Goal: Information Seeking & Learning: Find specific fact

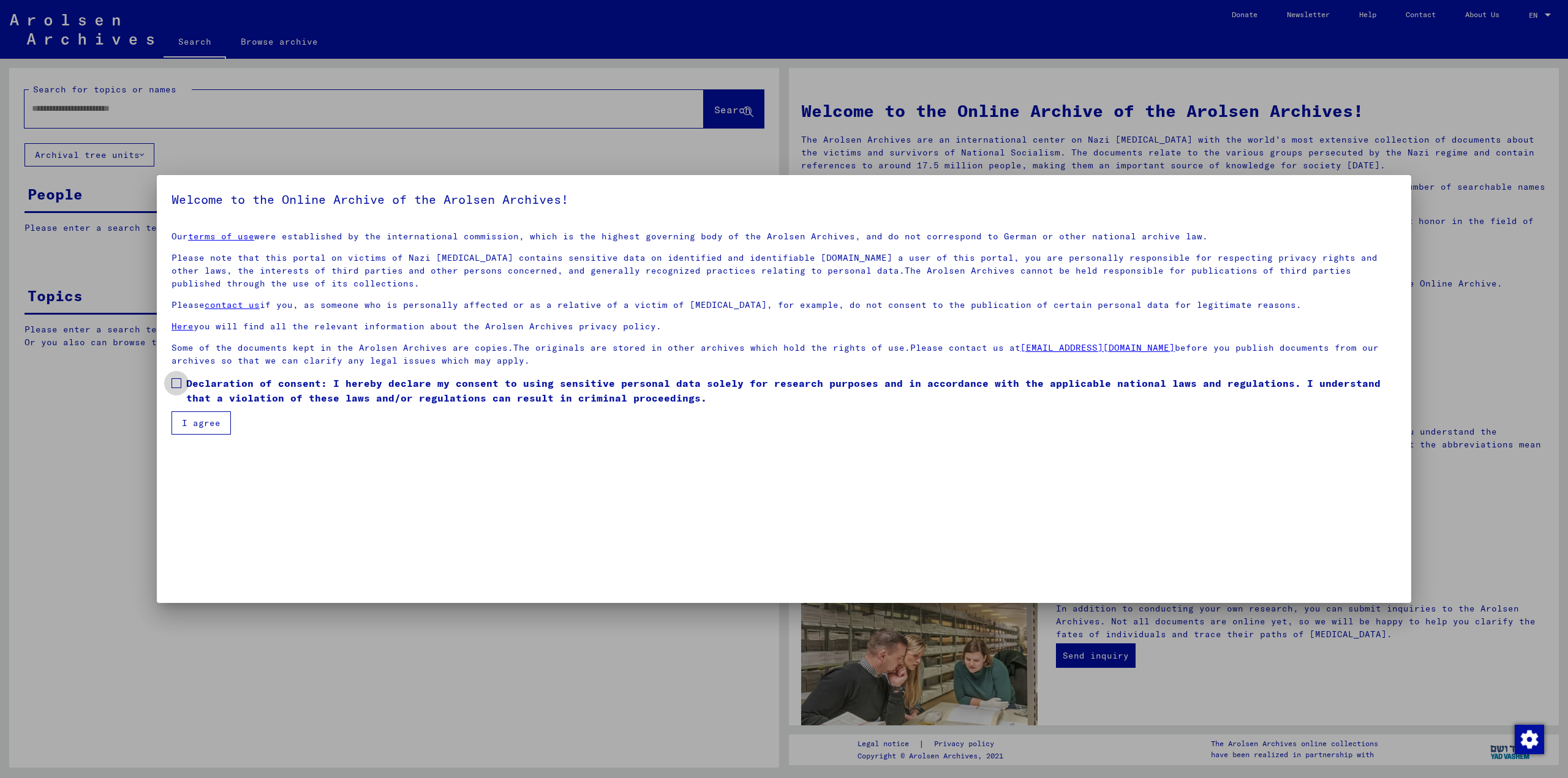
click at [181, 382] on span at bounding box center [176, 383] width 10 height 10
click at [183, 414] on button "I agree" at bounding box center [201, 422] width 59 height 23
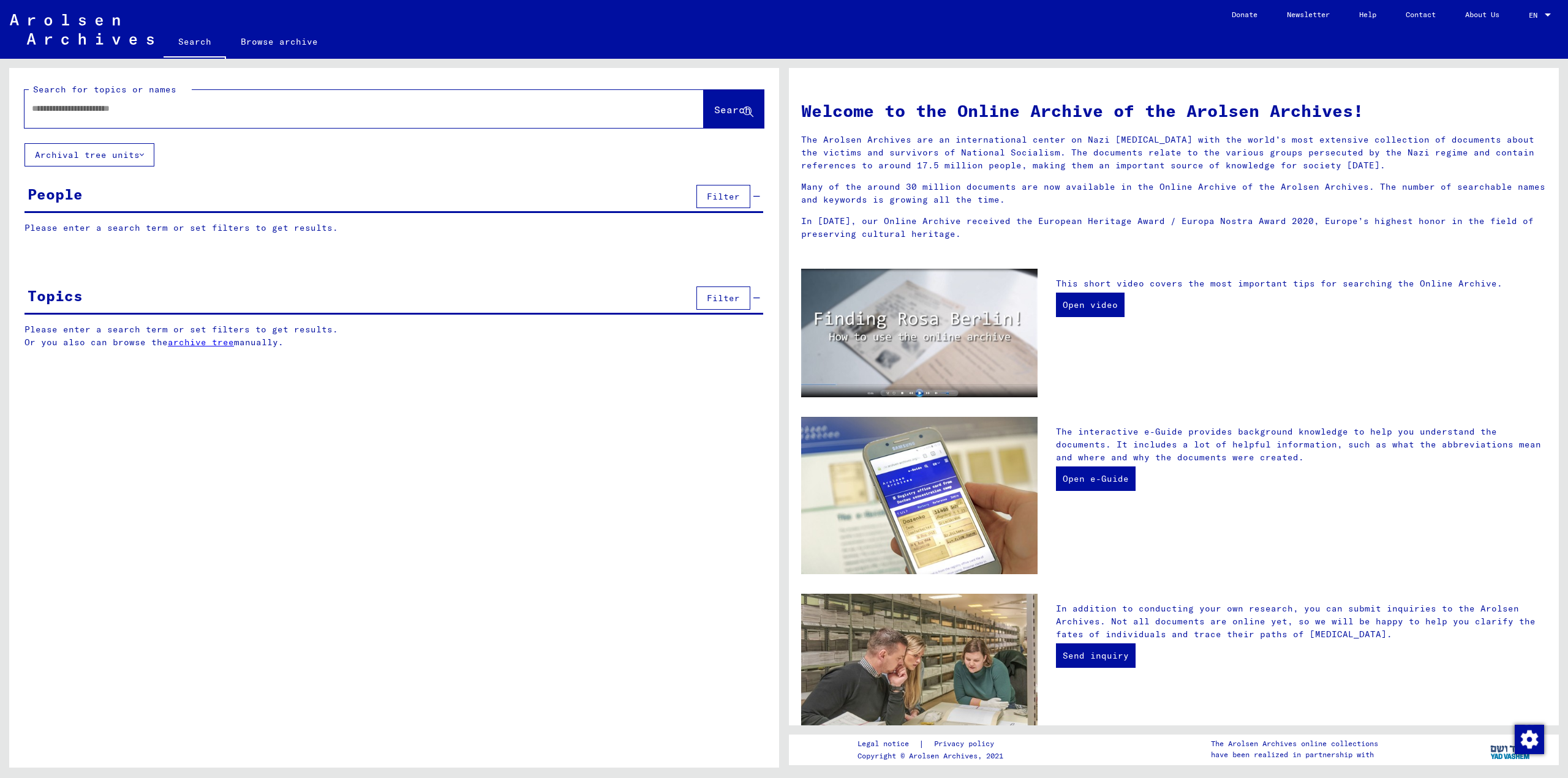
click at [143, 102] on div at bounding box center [345, 108] width 643 height 27
click at [144, 110] on input "text" at bounding box center [349, 108] width 635 height 13
type input "**********"
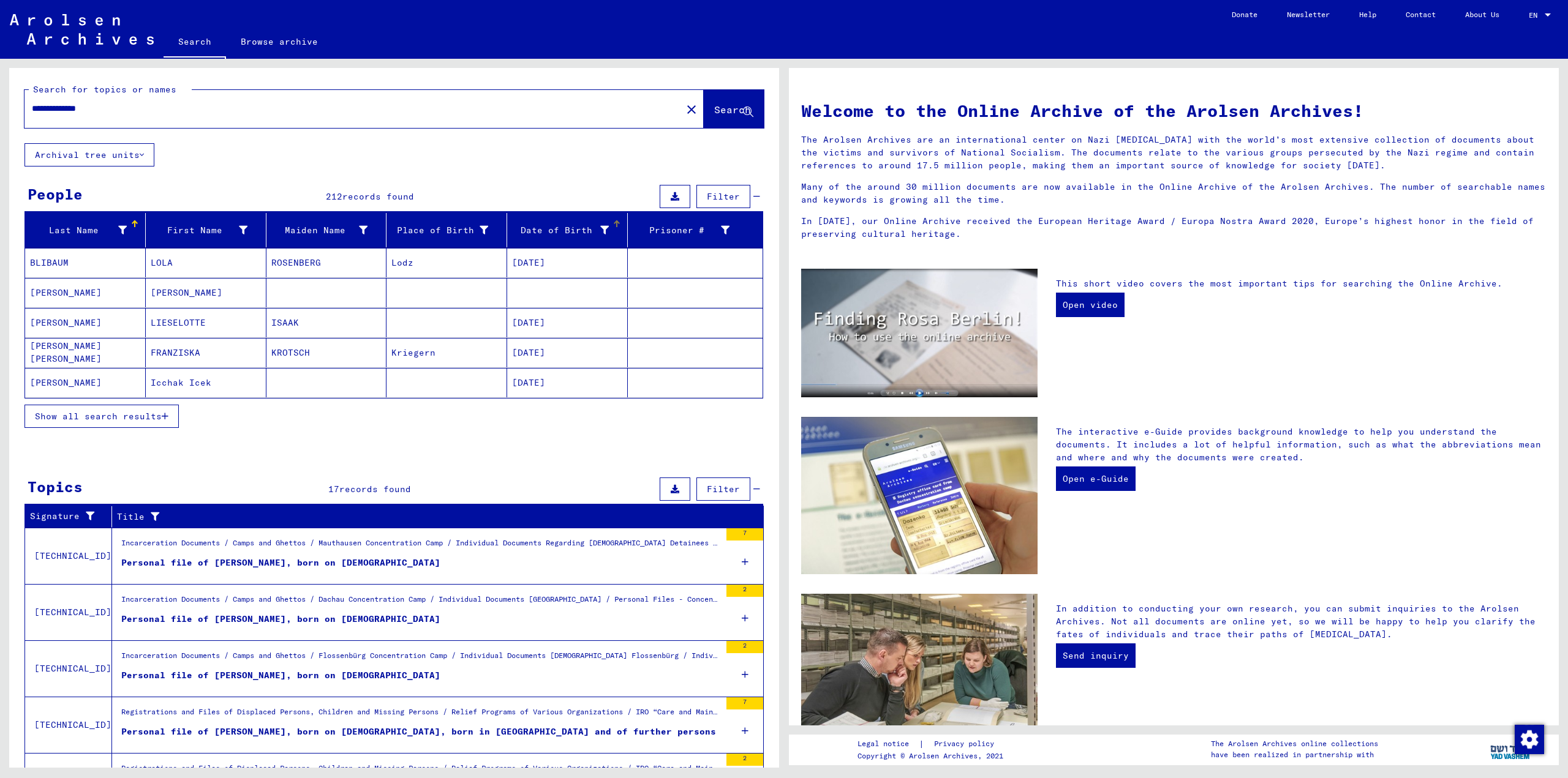
click at [596, 222] on div "Date of Birth" at bounding box center [569, 230] width 115 height 19
click at [601, 230] on icon at bounding box center [605, 230] width 9 height 9
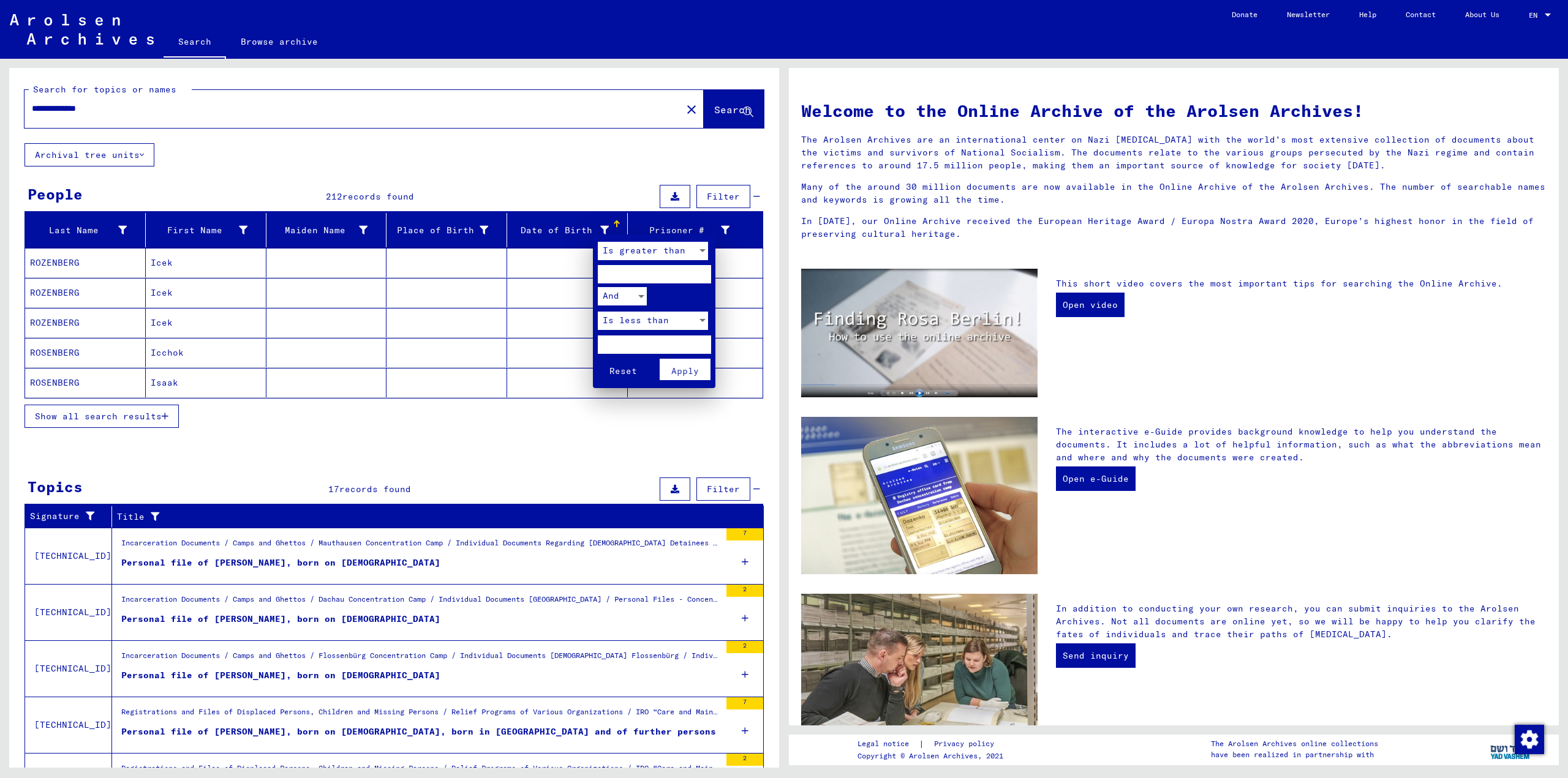
click at [606, 222] on div at bounding box center [784, 389] width 1568 height 778
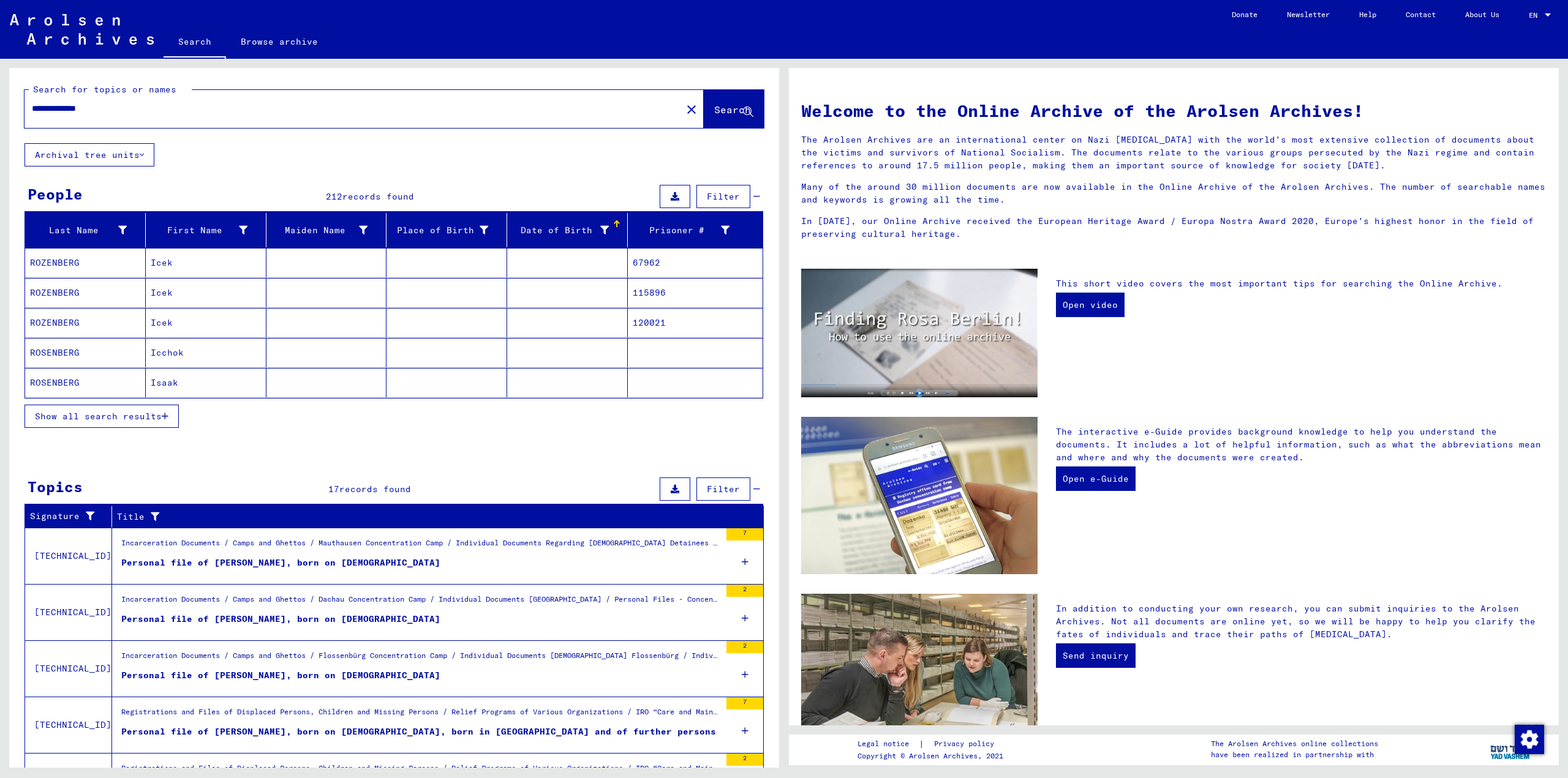
click at [616, 224] on div at bounding box center [617, 224] width 1 height 6
click at [137, 110] on input "**********" at bounding box center [349, 108] width 635 height 13
click at [601, 226] on icon at bounding box center [605, 230] width 9 height 9
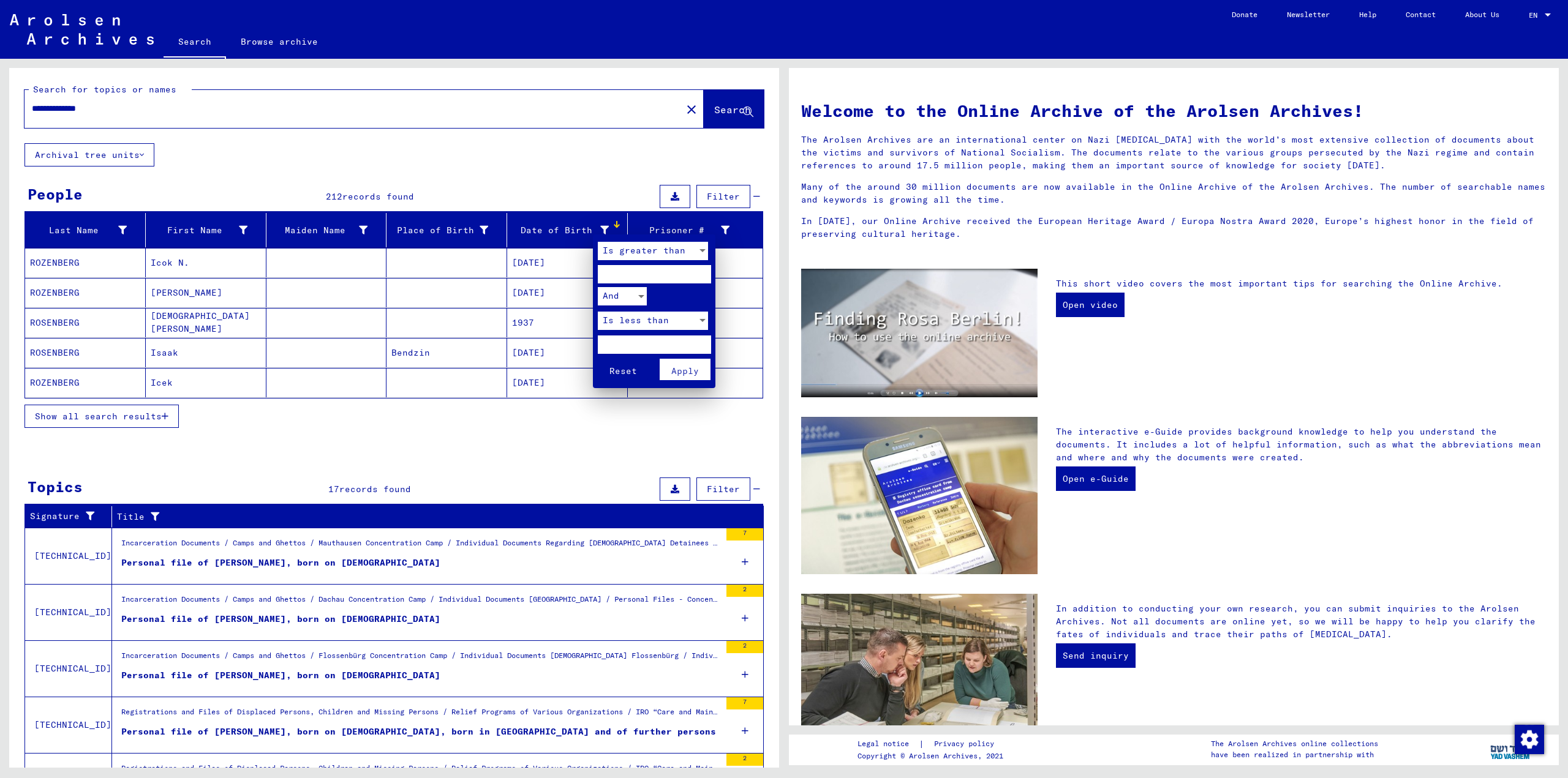
click at [618, 273] on input "number" at bounding box center [654, 274] width 113 height 19
type input "****"
click at [651, 345] on input "number" at bounding box center [654, 345] width 113 height 19
type input "****"
click at [684, 376] on span "Apply" at bounding box center [685, 370] width 27 height 11
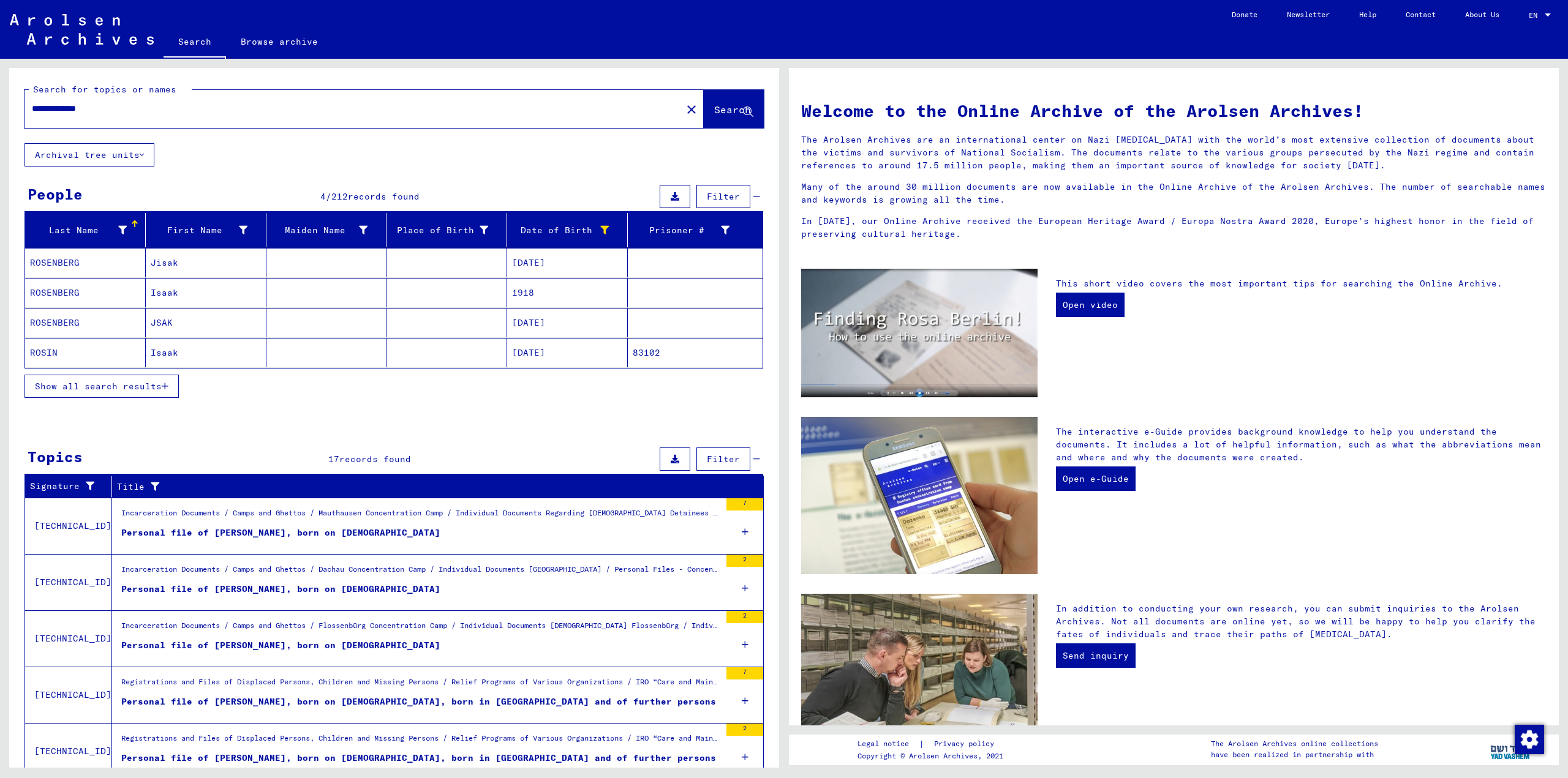
click at [148, 383] on span "Show all search results" at bounding box center [98, 386] width 127 height 11
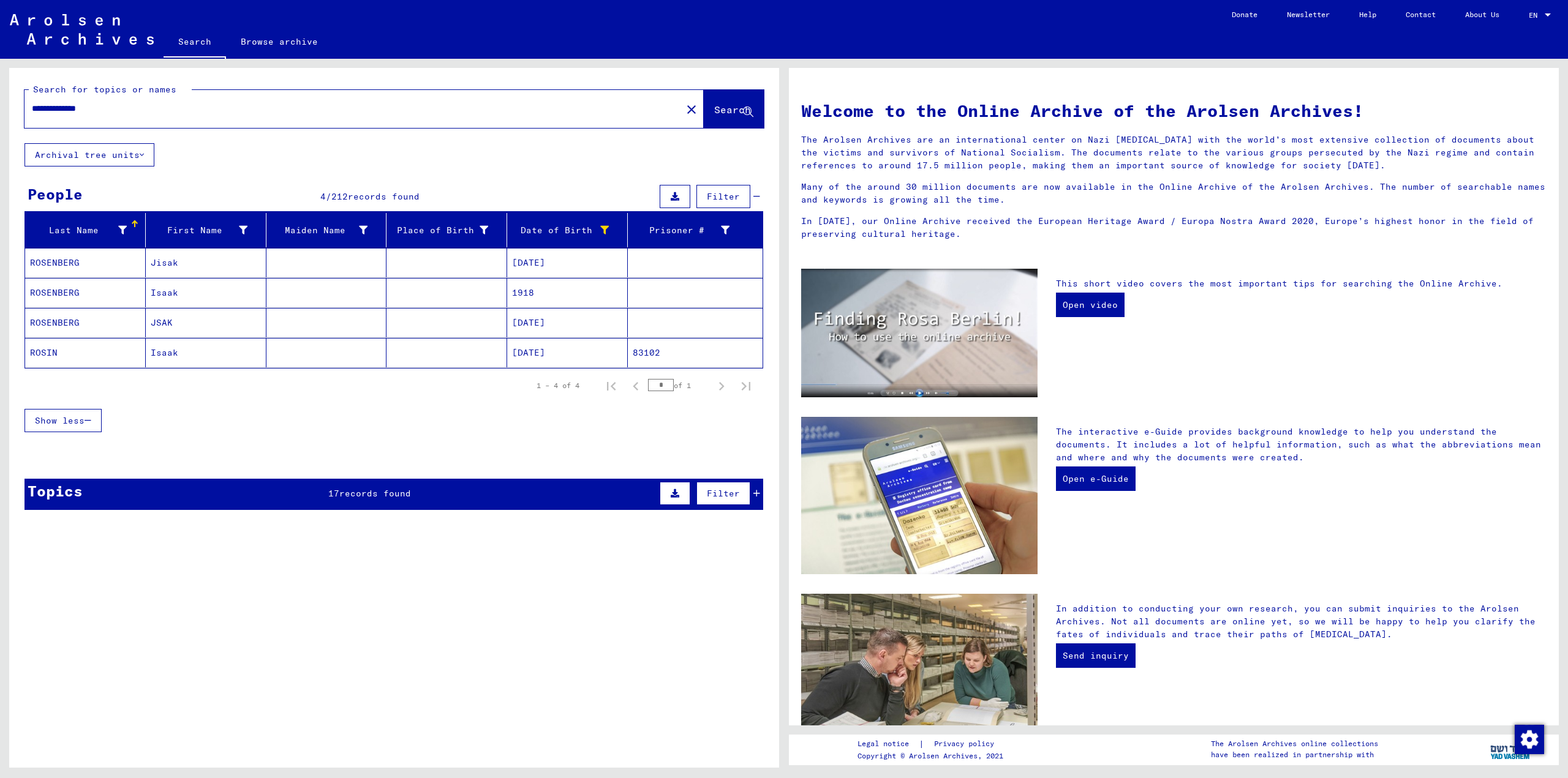
click at [198, 266] on mat-cell "Jisak" at bounding box center [206, 263] width 121 height 30
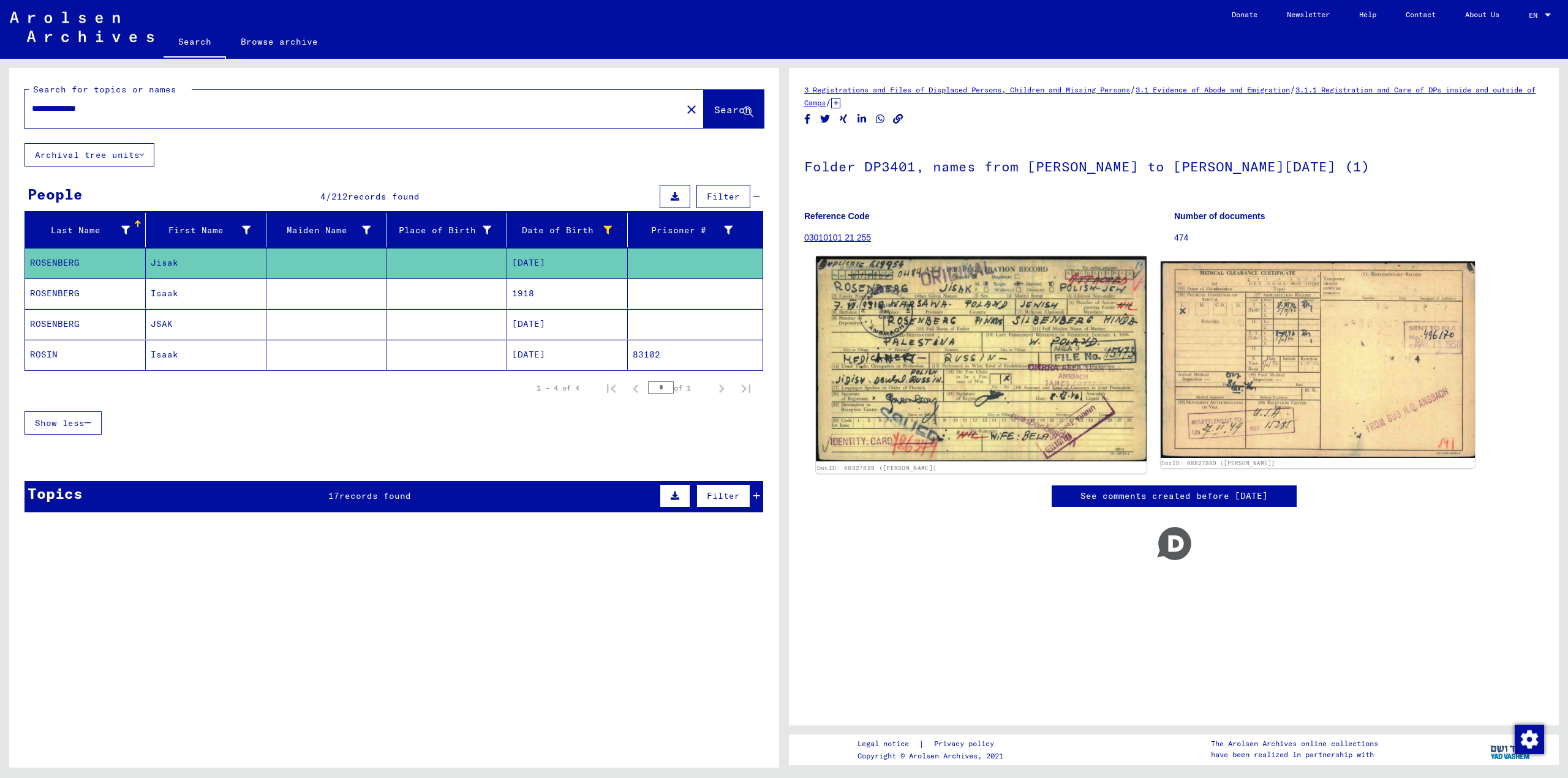
click at [980, 330] on img at bounding box center [981, 359] width 330 height 205
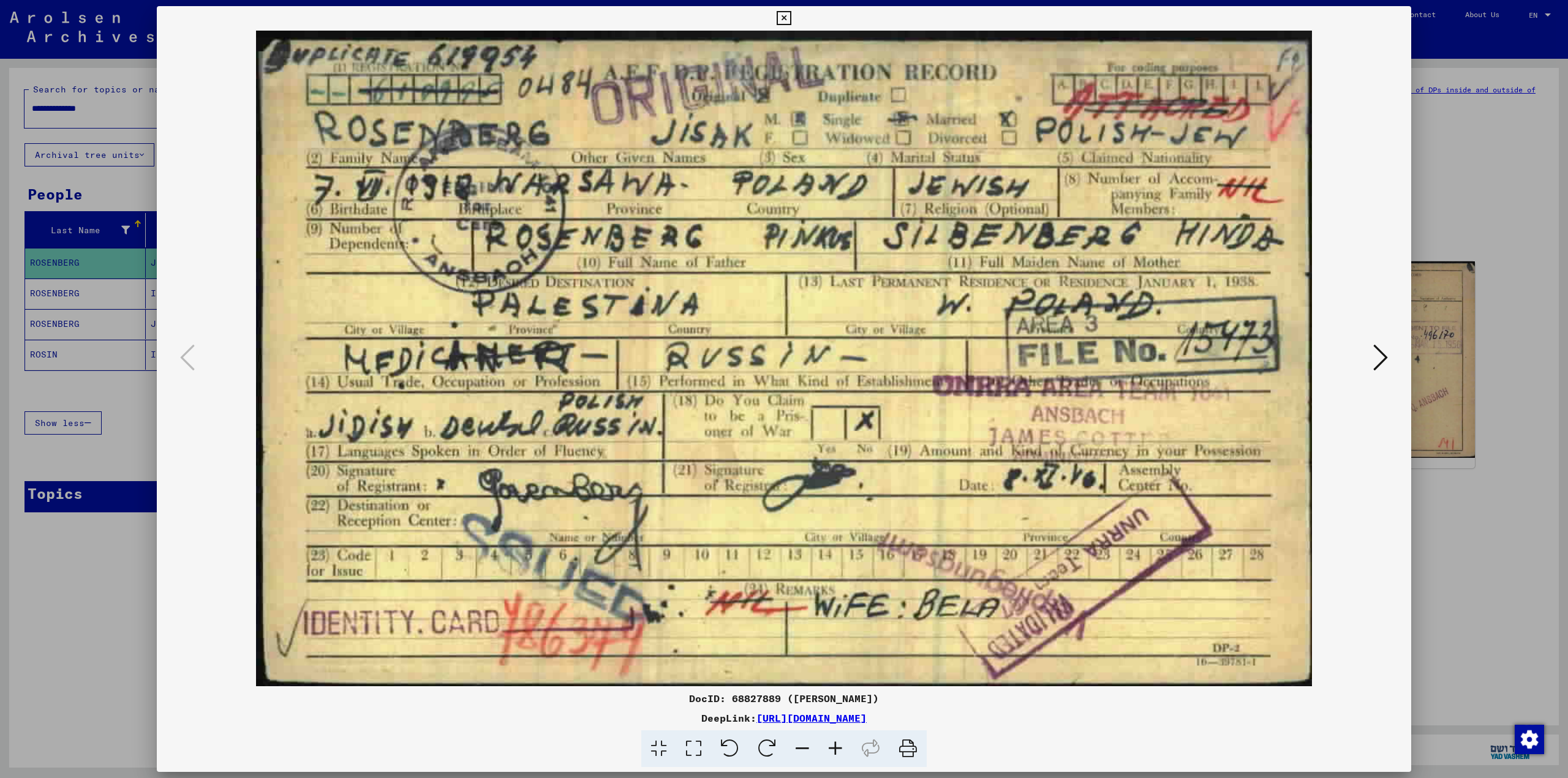
click at [1430, 193] on div at bounding box center [784, 389] width 1568 height 778
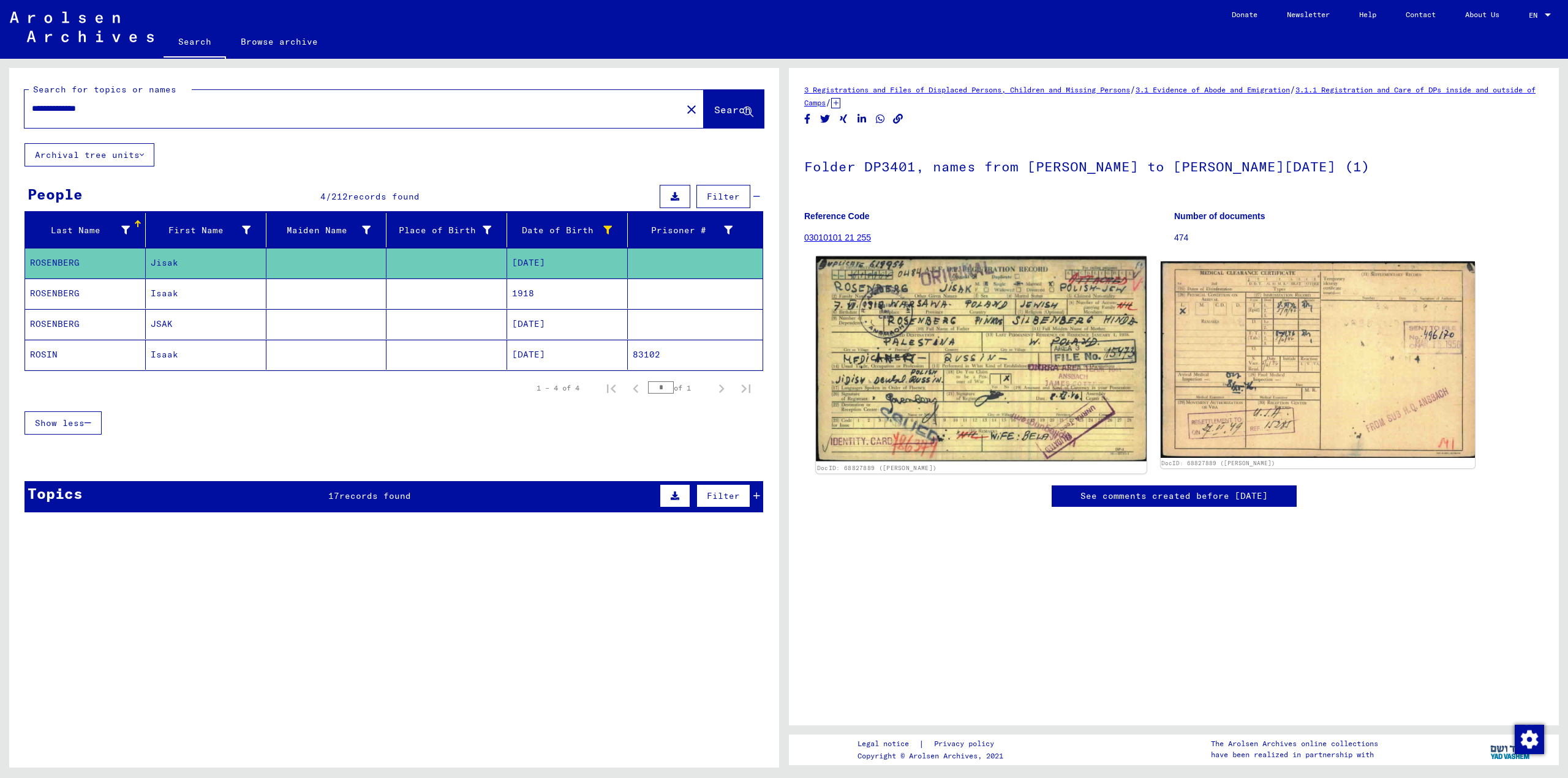
click at [959, 374] on img at bounding box center [981, 359] width 330 height 205
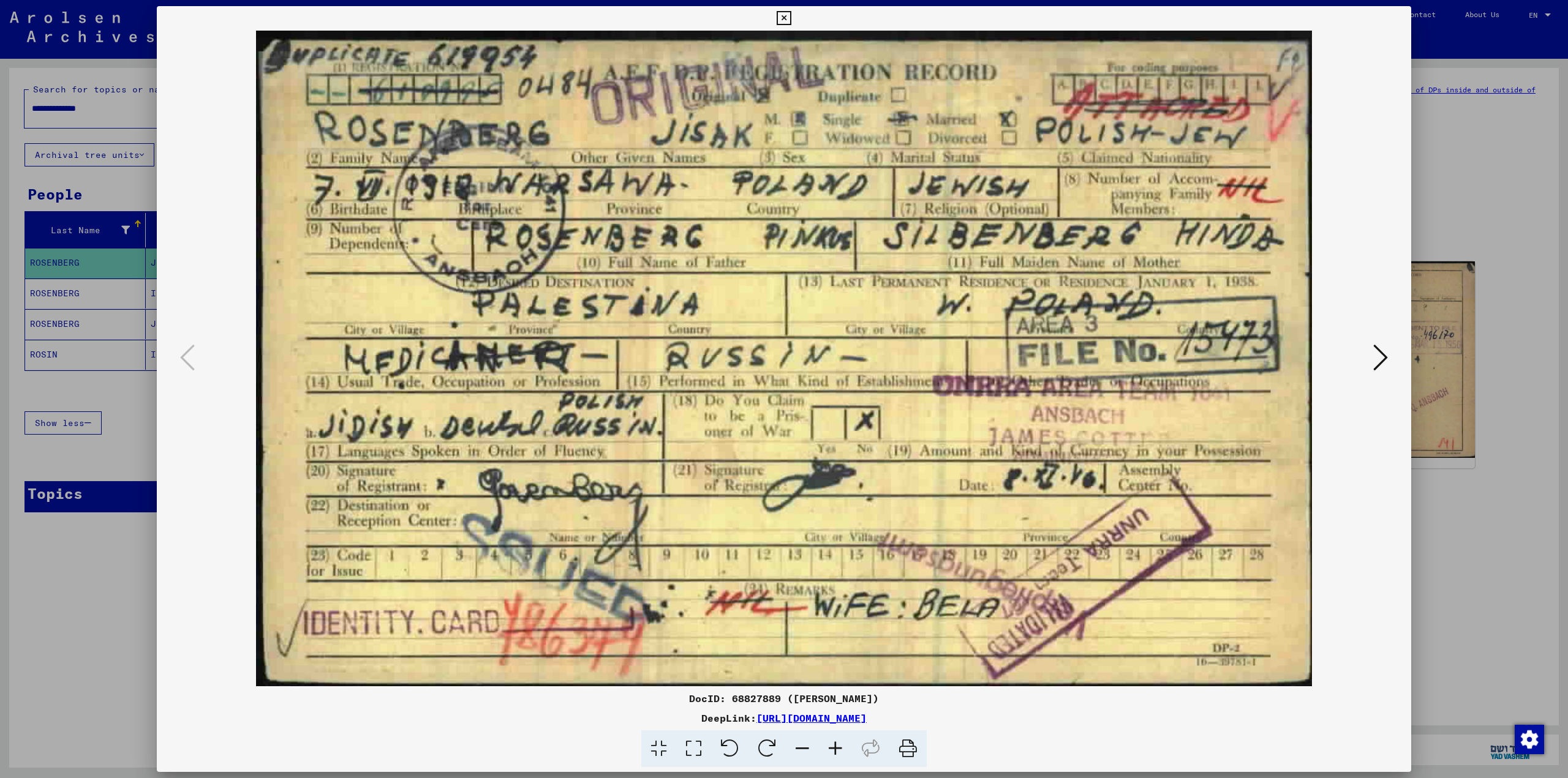
click at [1426, 199] on div at bounding box center [784, 389] width 1568 height 778
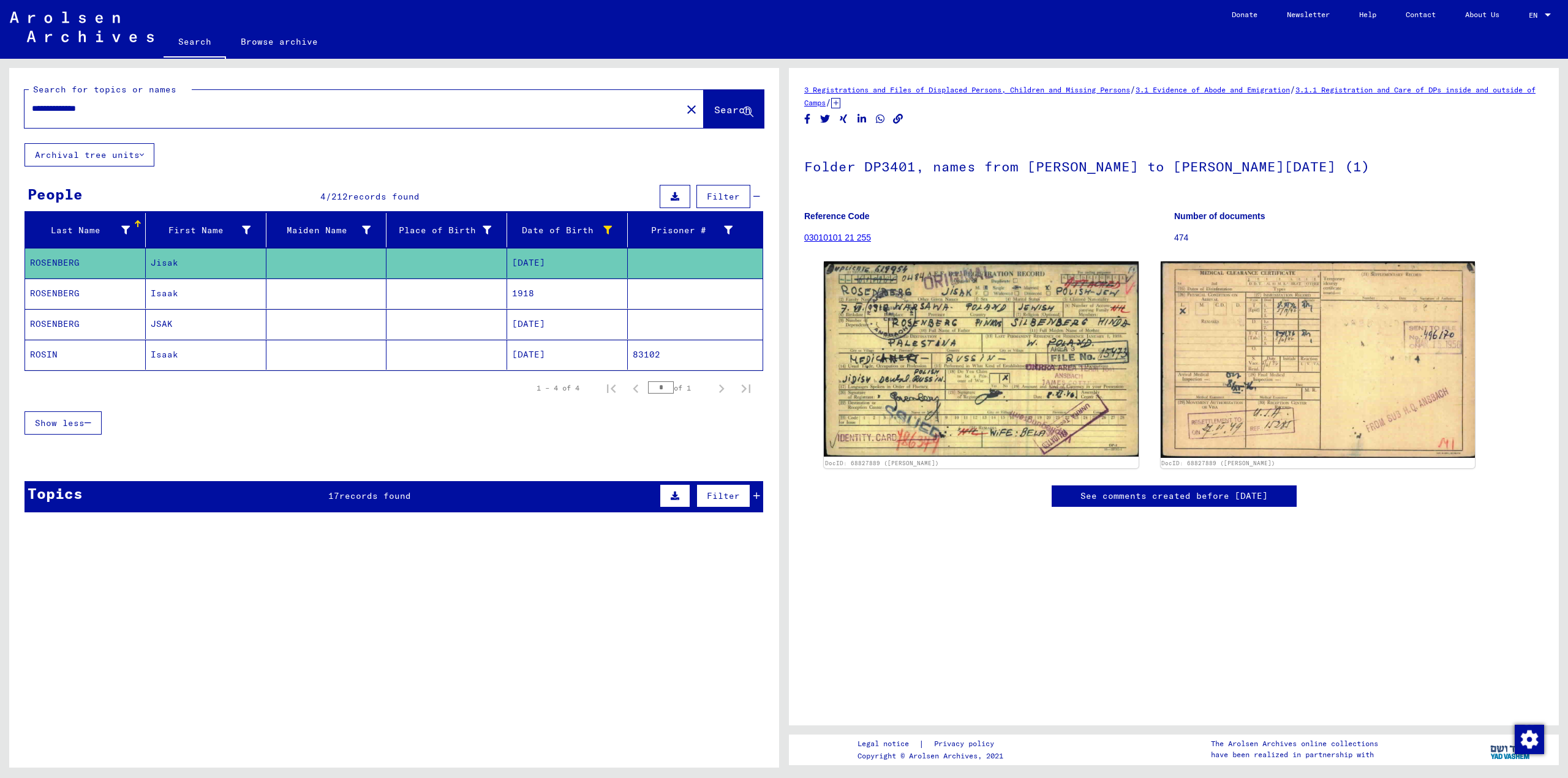
click at [141, 294] on mat-cell "ROSENBERG" at bounding box center [85, 293] width 121 height 30
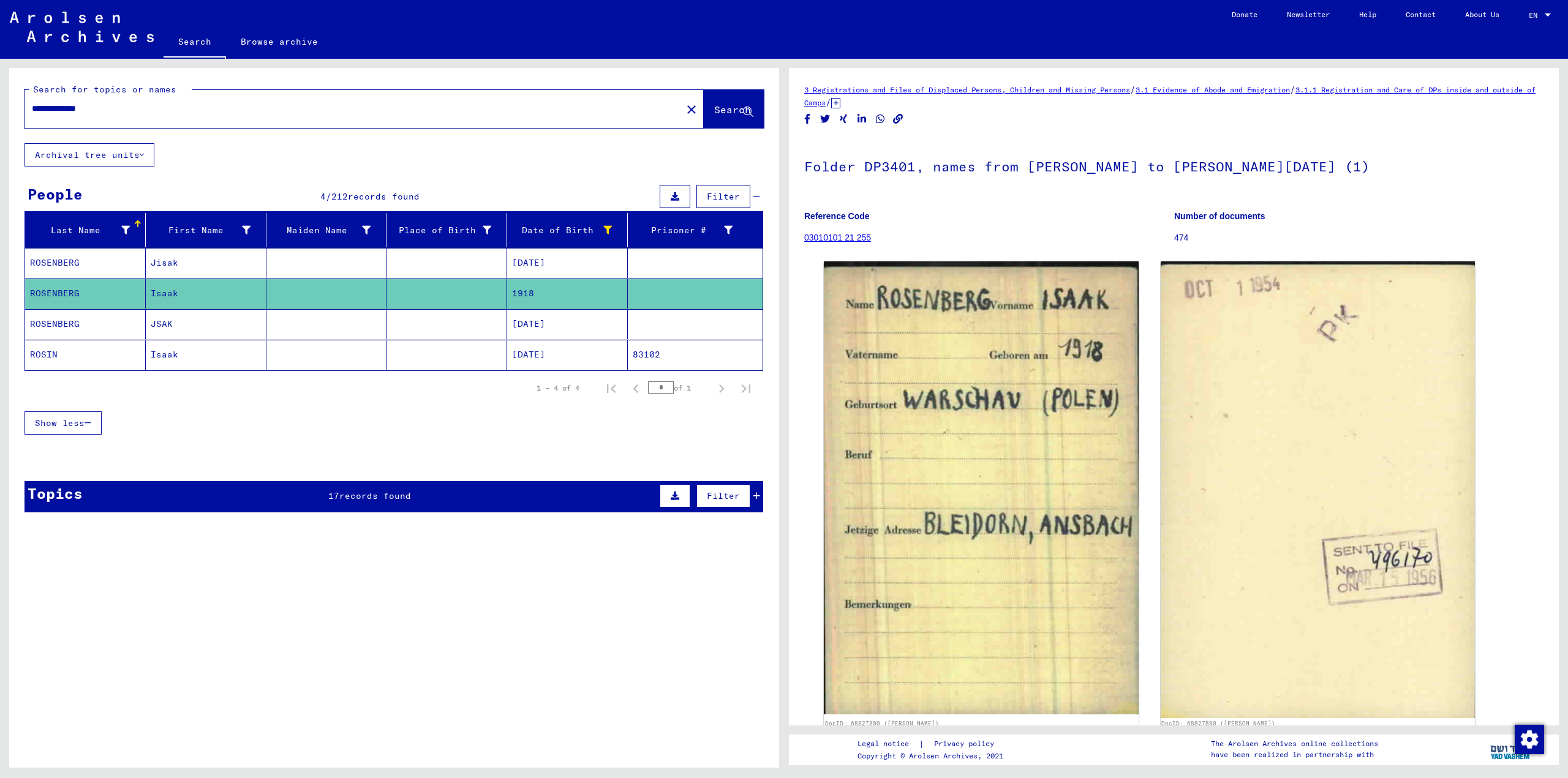
click at [174, 321] on mat-cell "JSAK" at bounding box center [206, 324] width 121 height 30
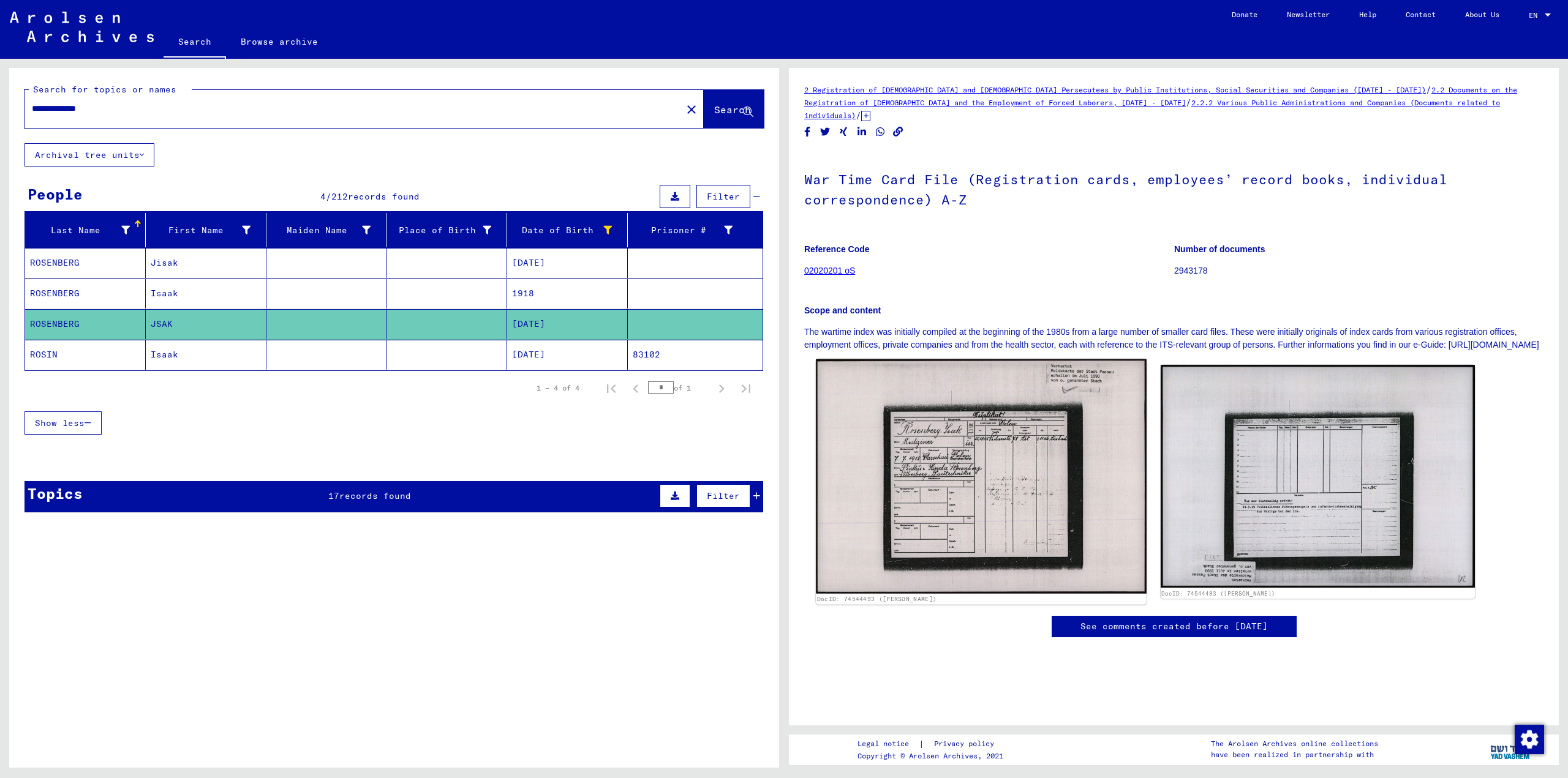
click at [1003, 456] on img at bounding box center [981, 476] width 330 height 235
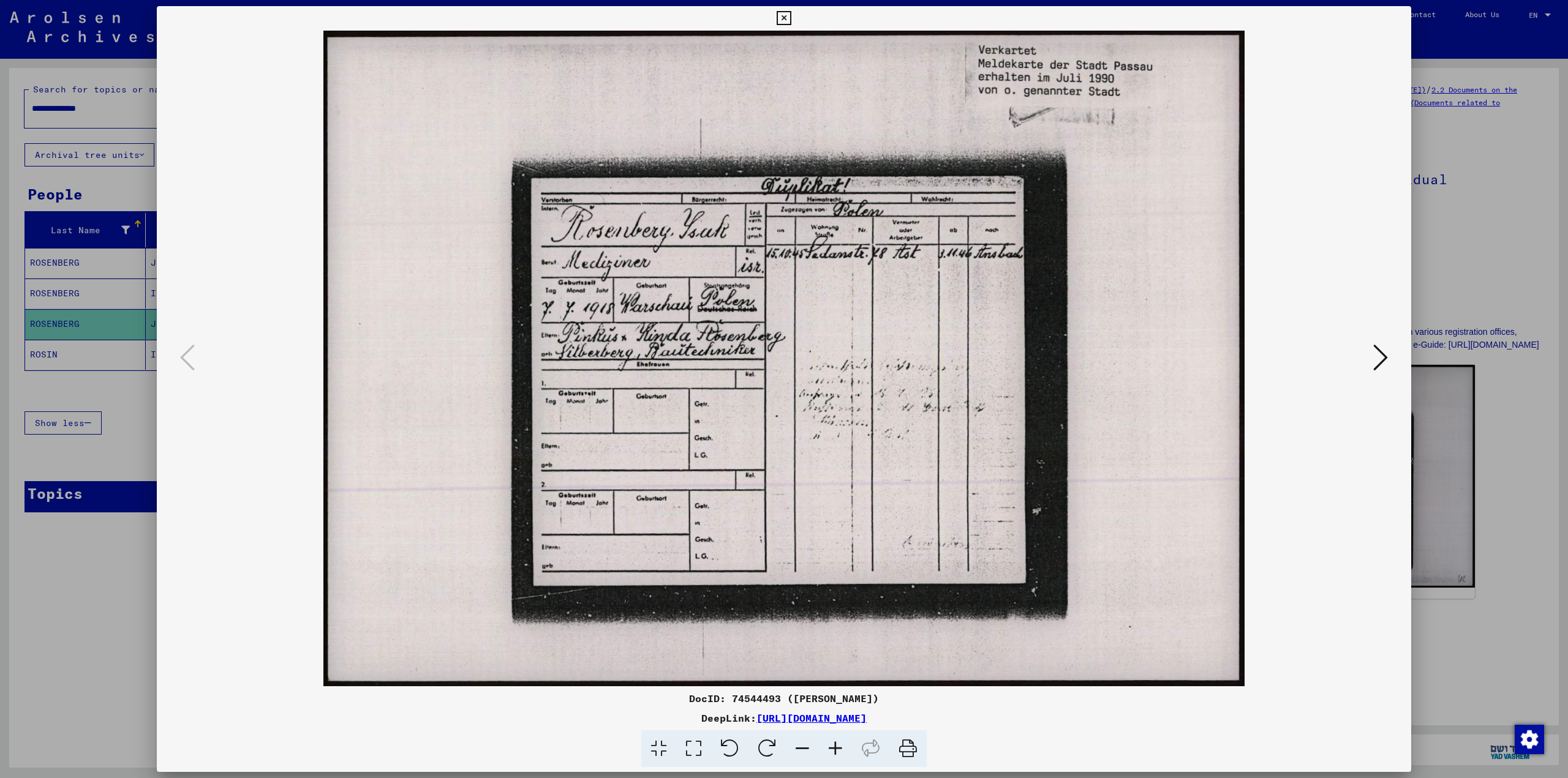
click at [1461, 247] on div at bounding box center [784, 389] width 1568 height 778
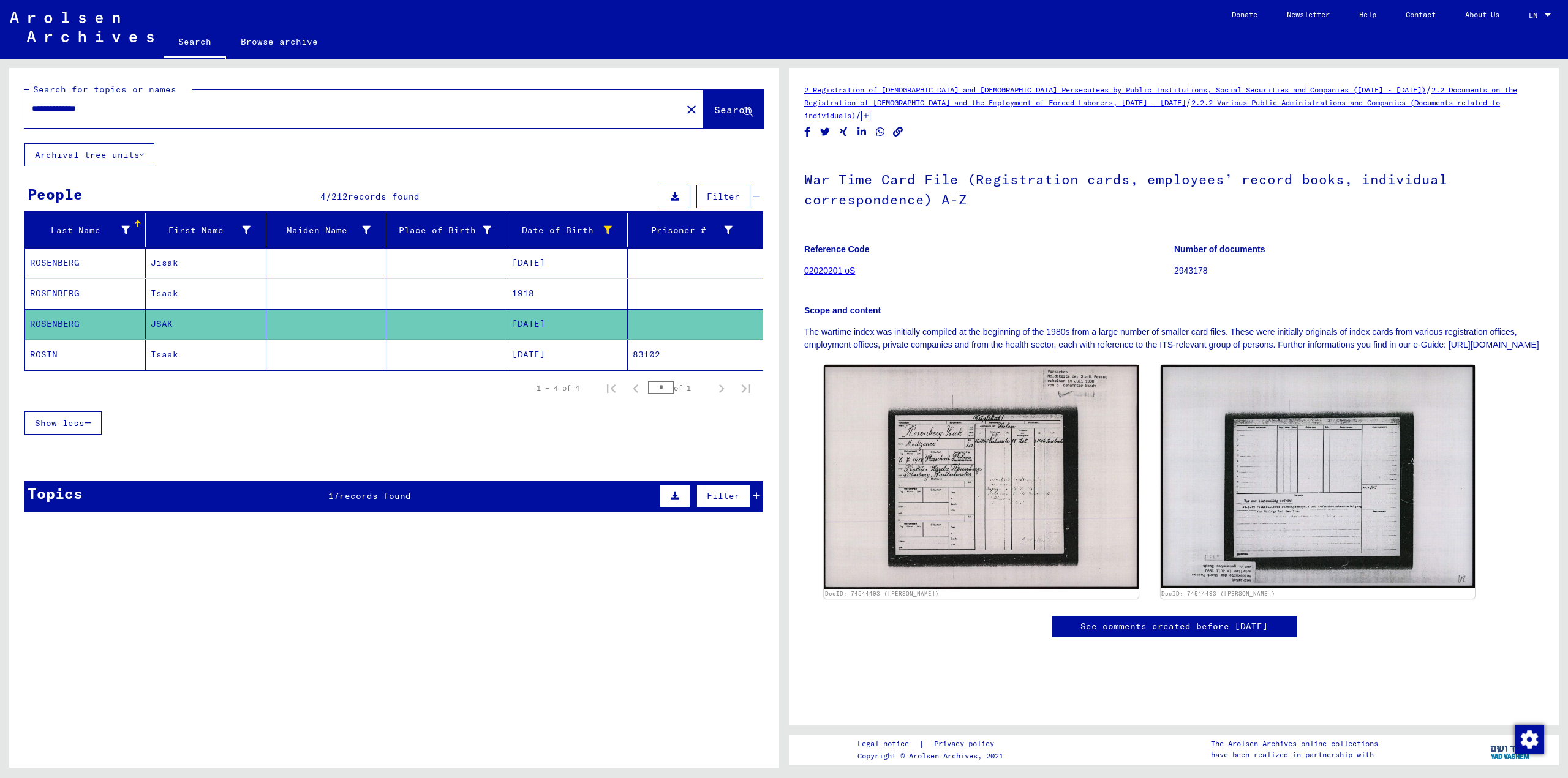
click at [171, 353] on mat-cell "Isaak" at bounding box center [206, 355] width 121 height 30
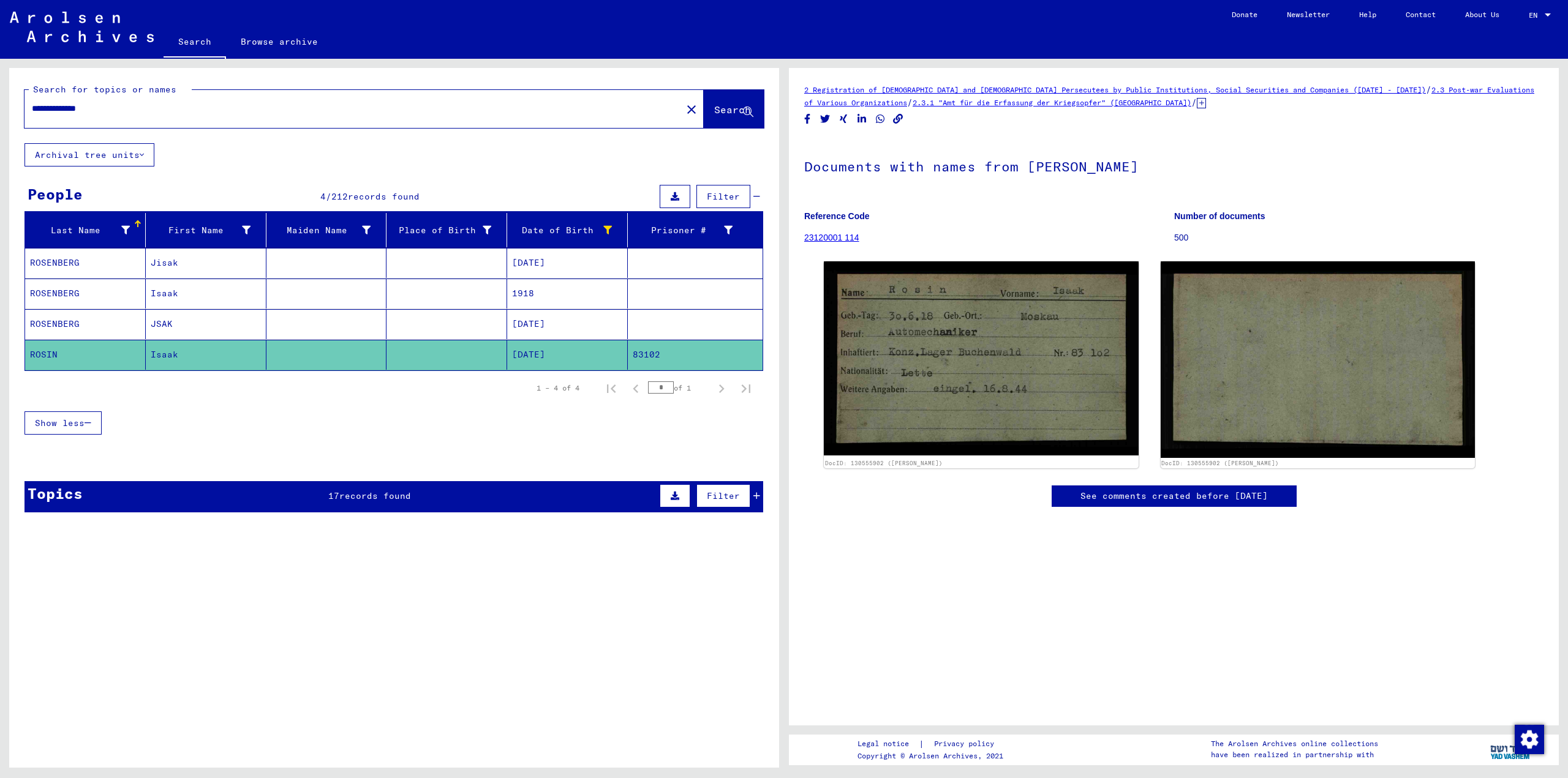
click at [429, 262] on mat-cell at bounding box center [446, 263] width 121 height 30
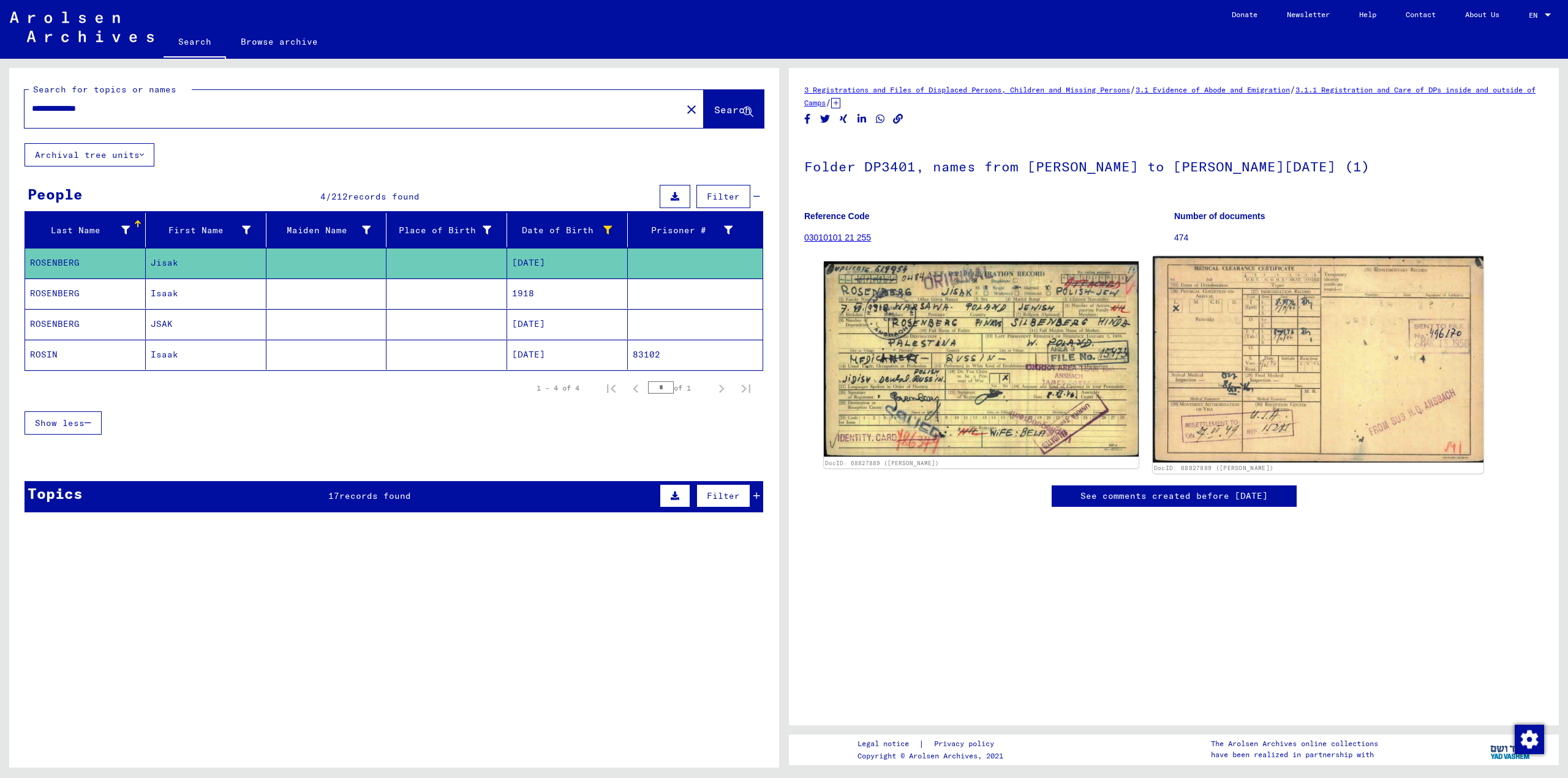
click at [1240, 388] on img at bounding box center [1317, 359] width 330 height 206
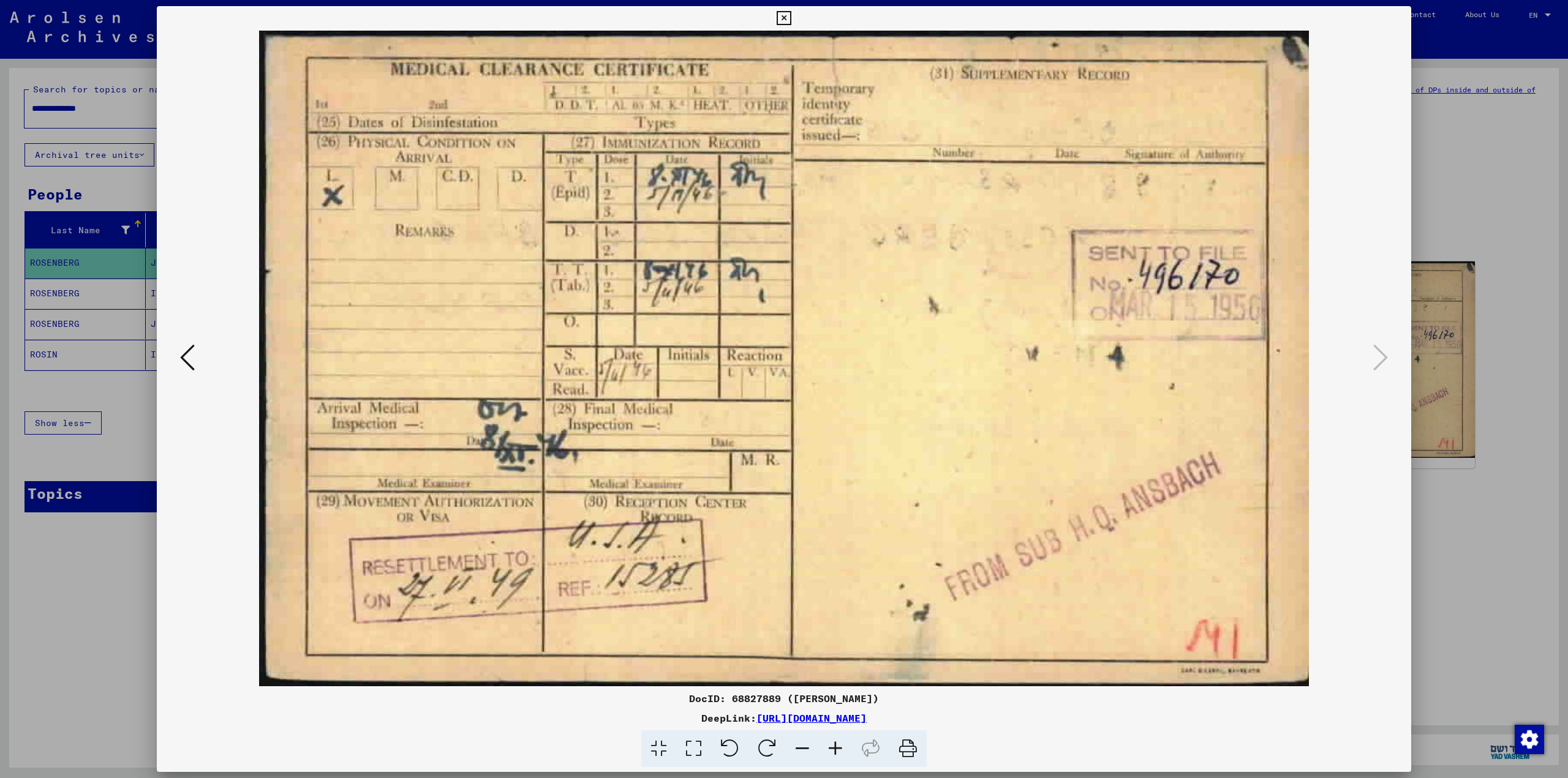
click at [1449, 408] on div at bounding box center [784, 389] width 1568 height 778
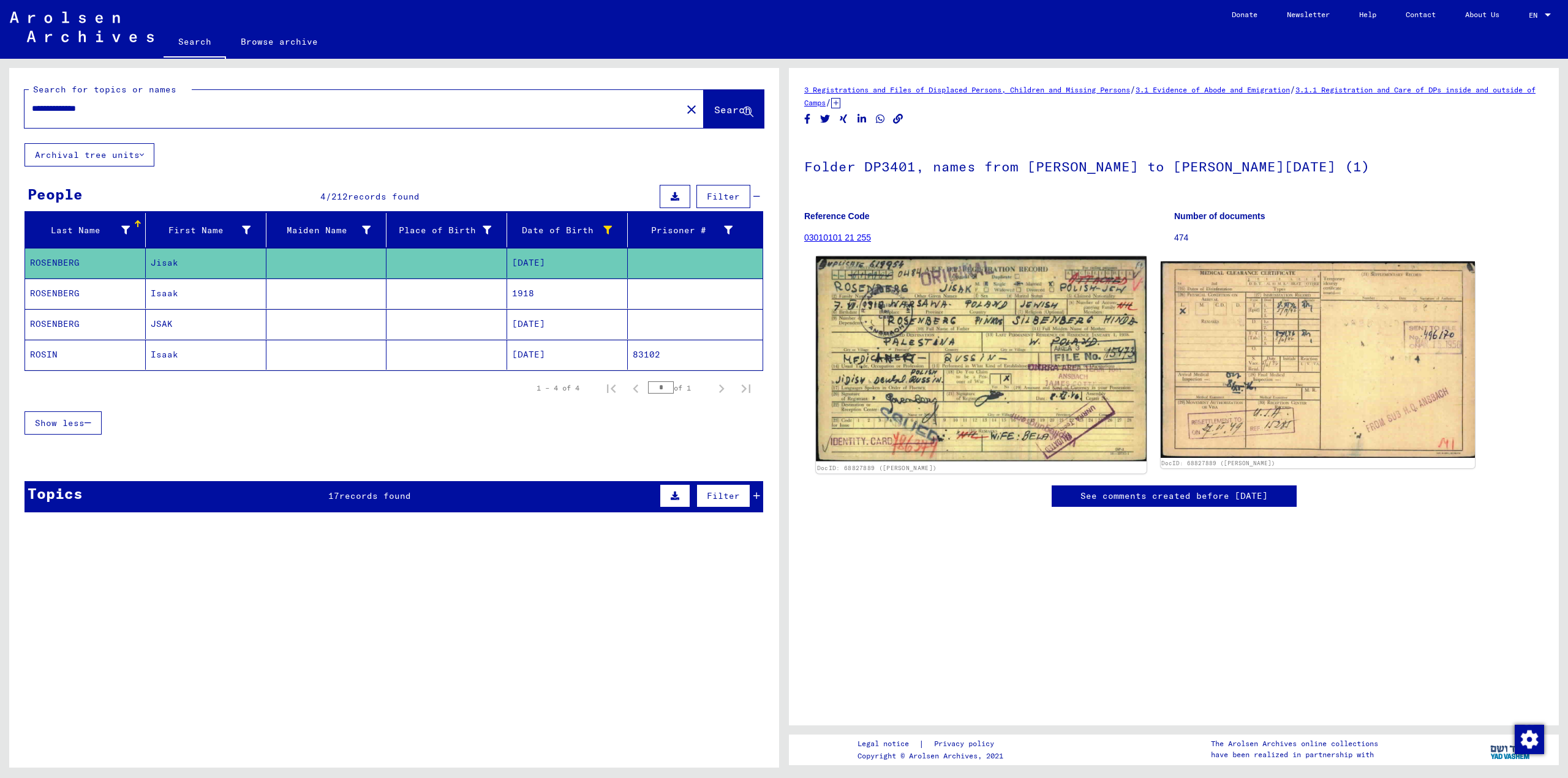
click at [953, 356] on img at bounding box center [981, 359] width 330 height 205
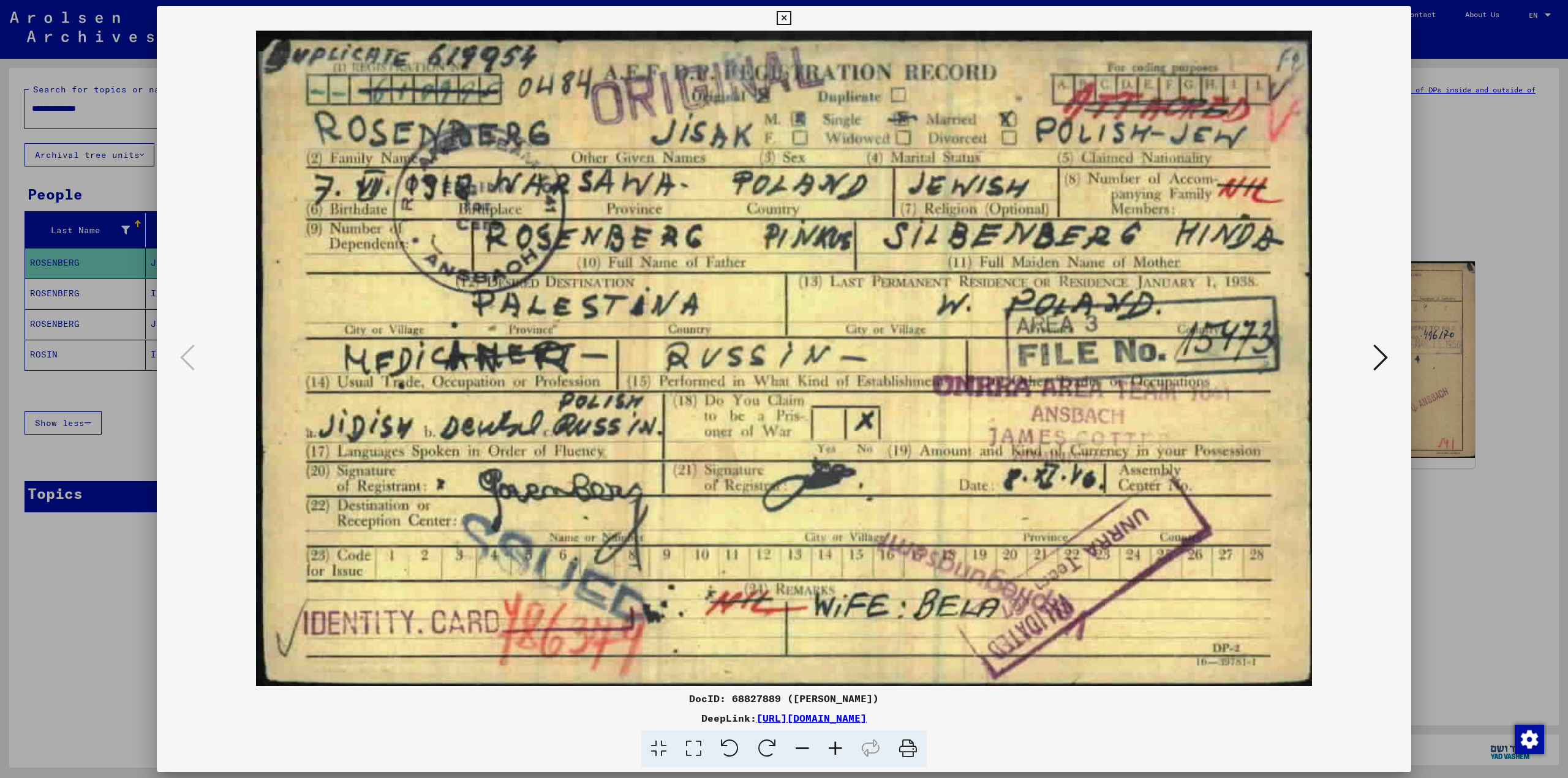
click at [1477, 135] on div at bounding box center [784, 389] width 1568 height 778
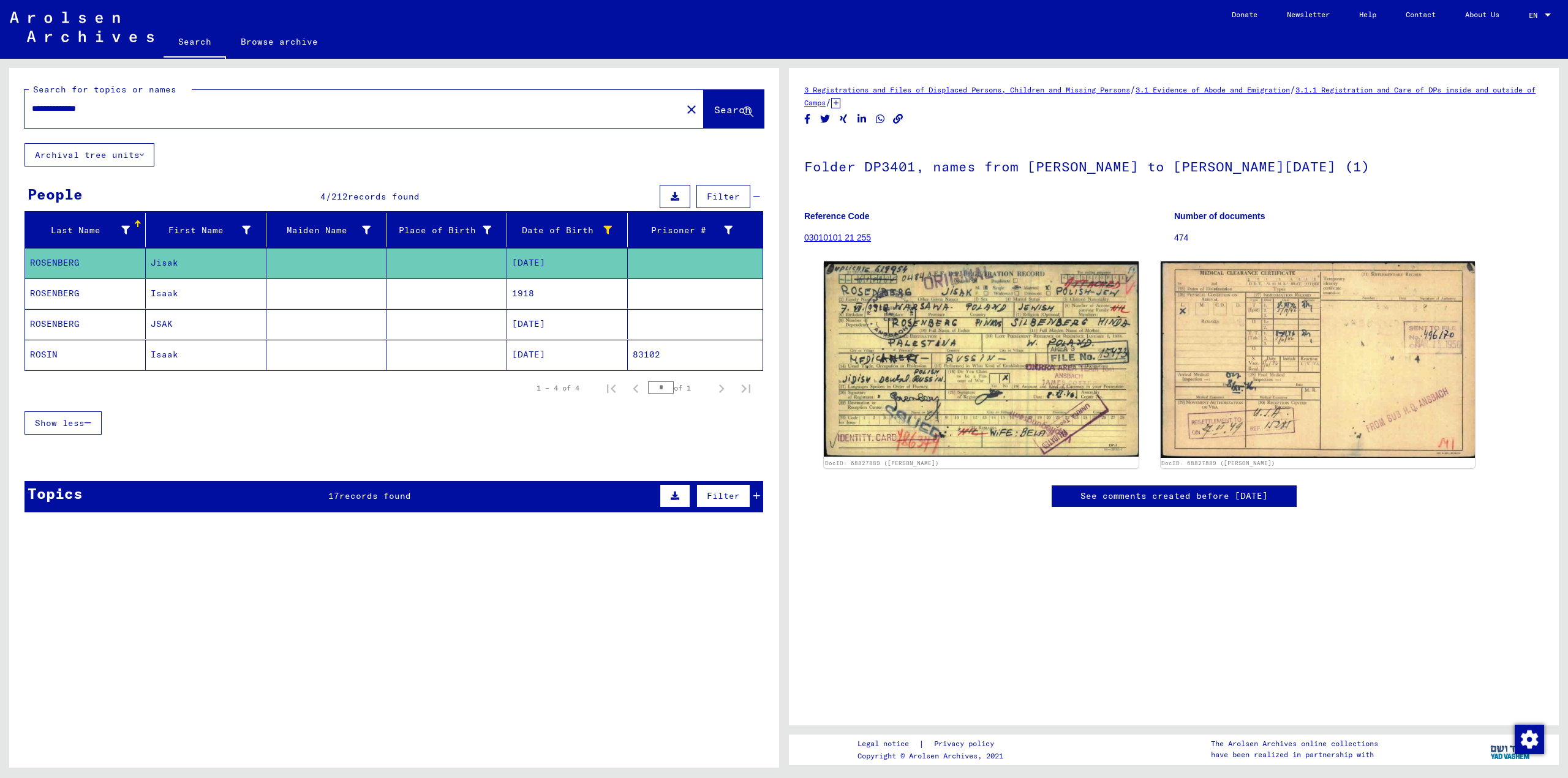
click at [237, 282] on mat-cell "Isaak" at bounding box center [206, 293] width 121 height 30
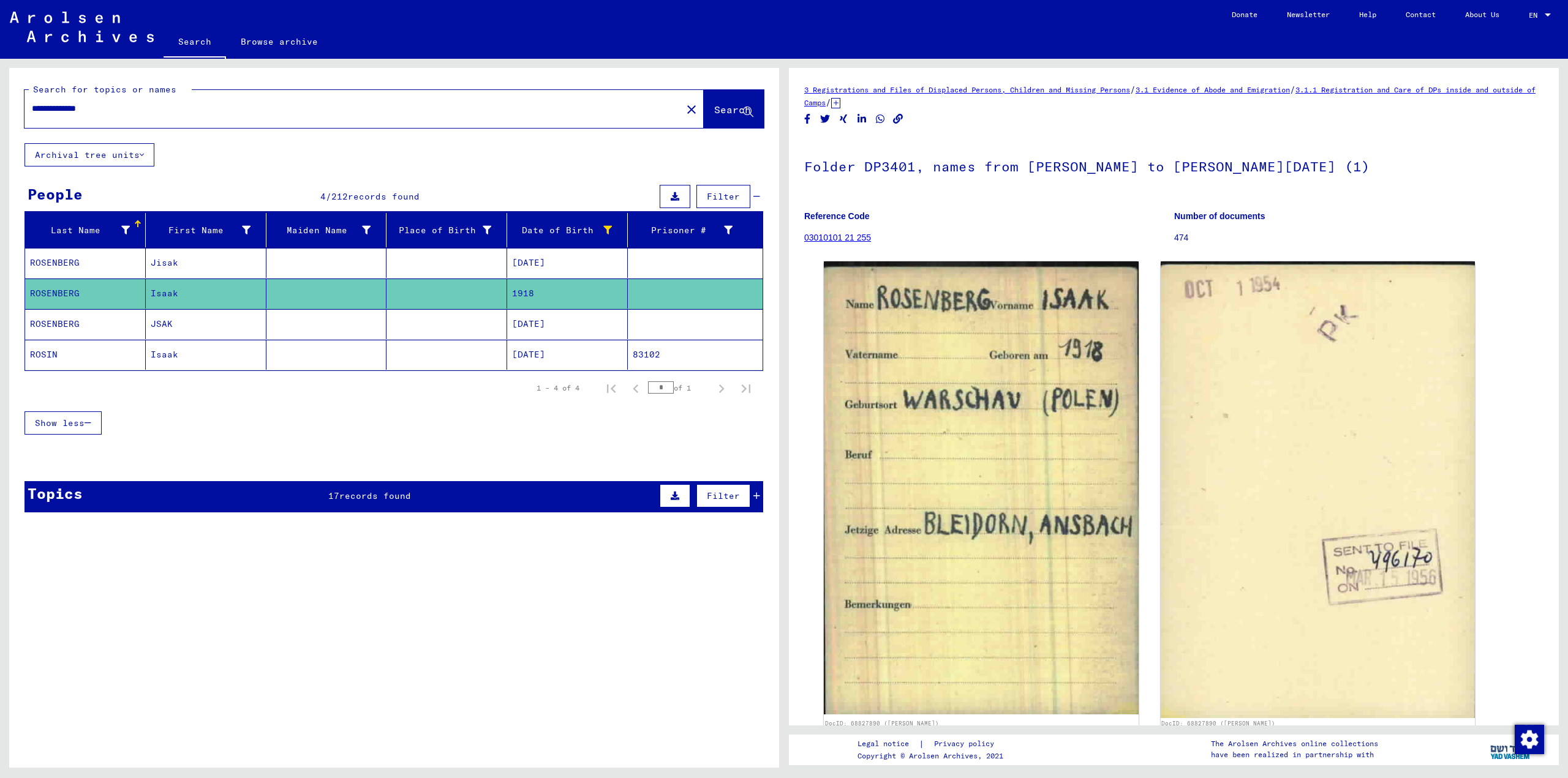
click at [250, 326] on mat-cell "JSAK" at bounding box center [206, 324] width 121 height 30
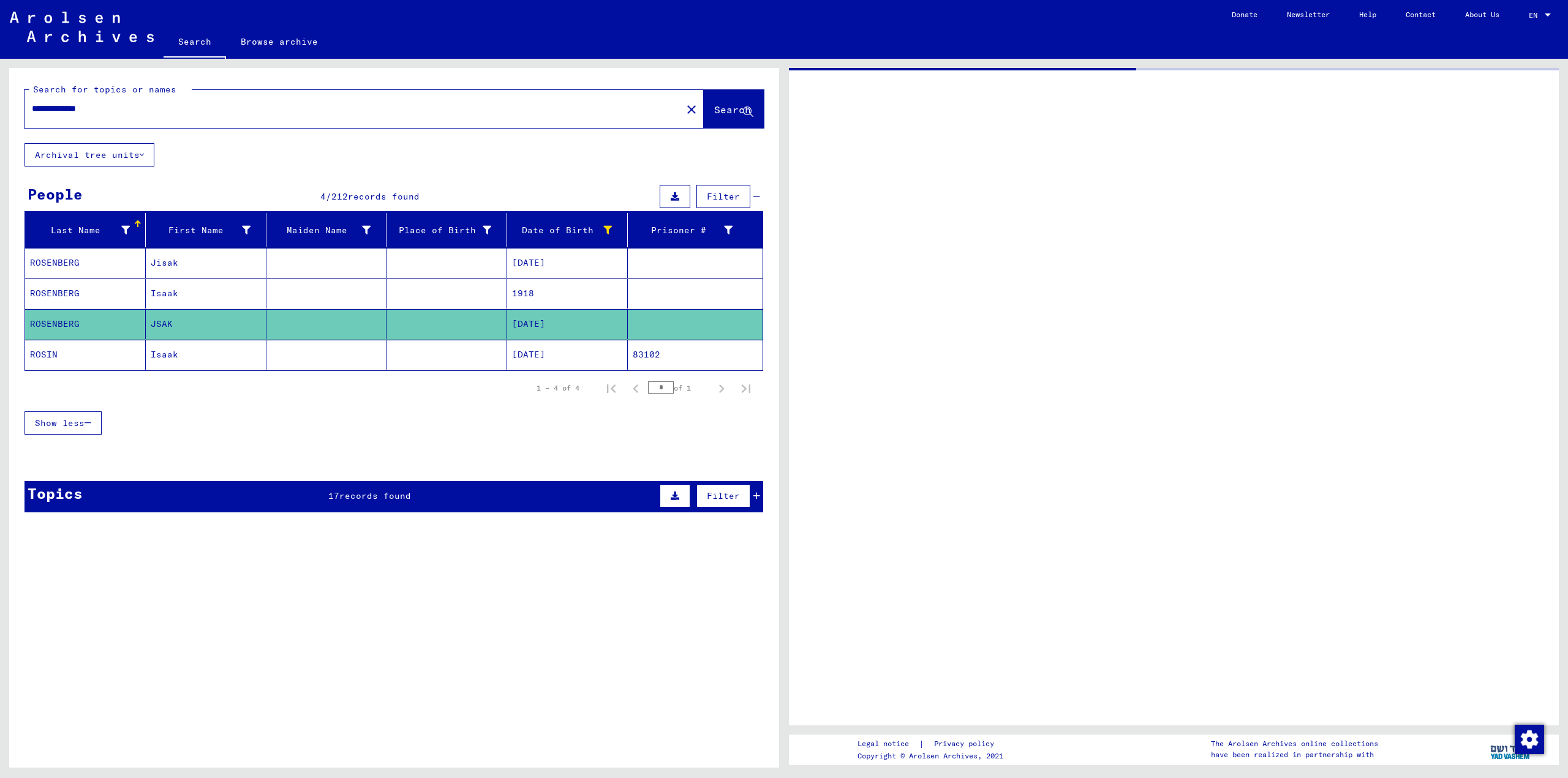
click at [250, 326] on mat-cell "JSAK" at bounding box center [206, 324] width 121 height 30
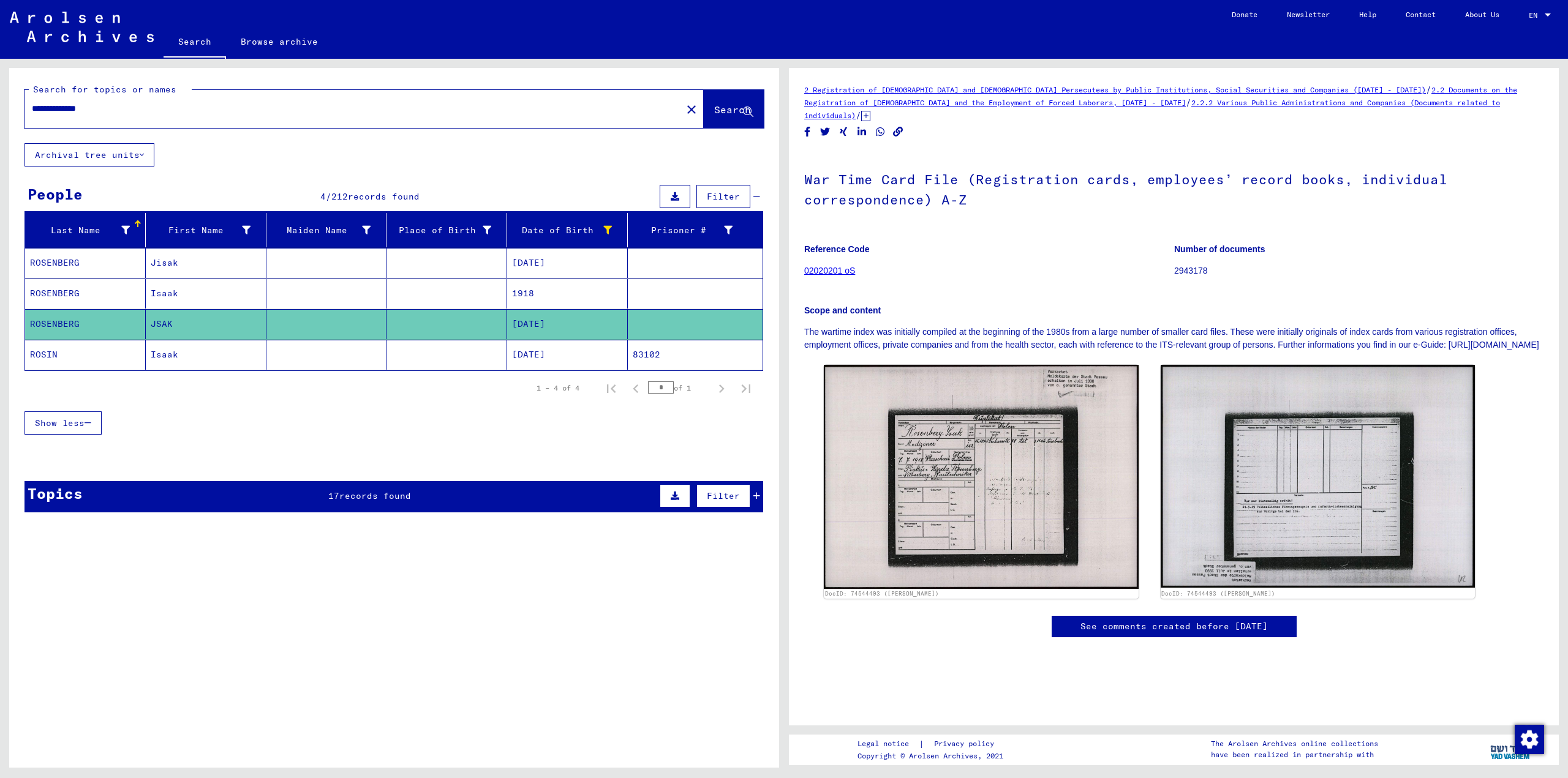
click at [238, 365] on mat-cell "Isaak" at bounding box center [206, 355] width 121 height 30
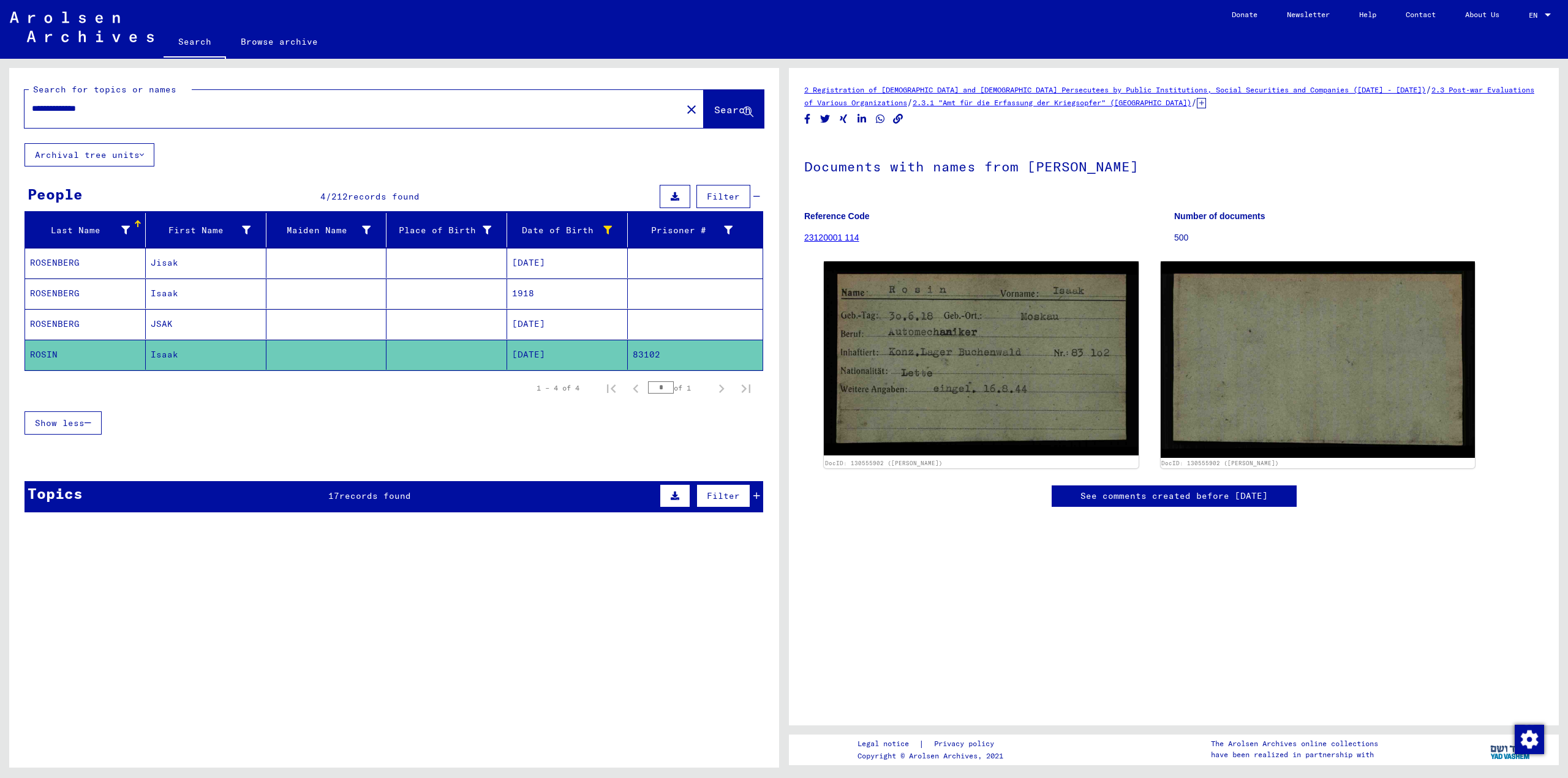
click at [104, 110] on input "**********" at bounding box center [353, 108] width 643 height 13
paste input "********"
drag, startPoint x: 55, startPoint y: 104, endPoint x: 94, endPoint y: 111, distance: 39.6
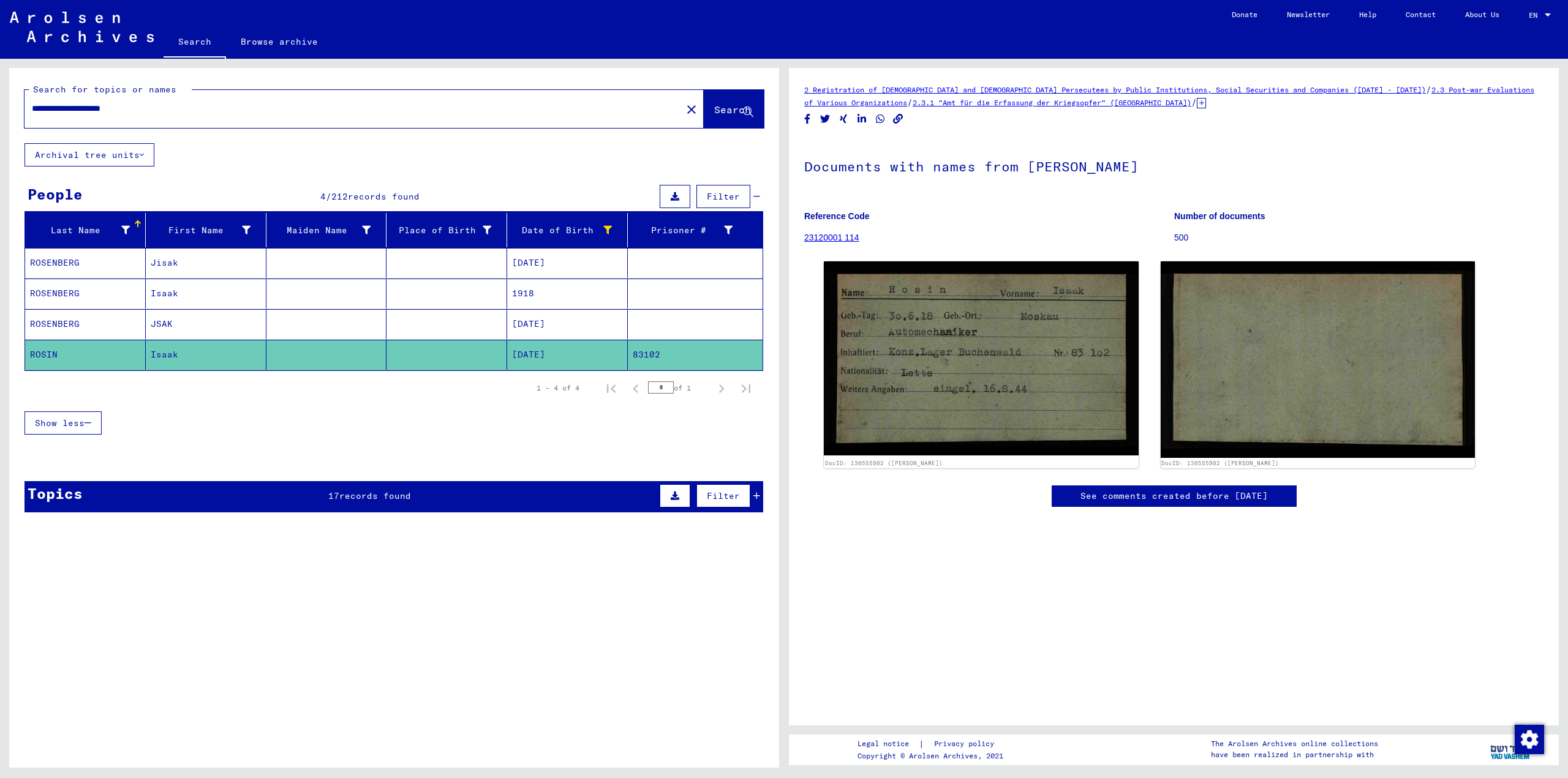
click at [94, 111] on input "**********" at bounding box center [353, 108] width 643 height 13
type input "**********"
click at [714, 104] on span "Search" at bounding box center [732, 110] width 37 height 13
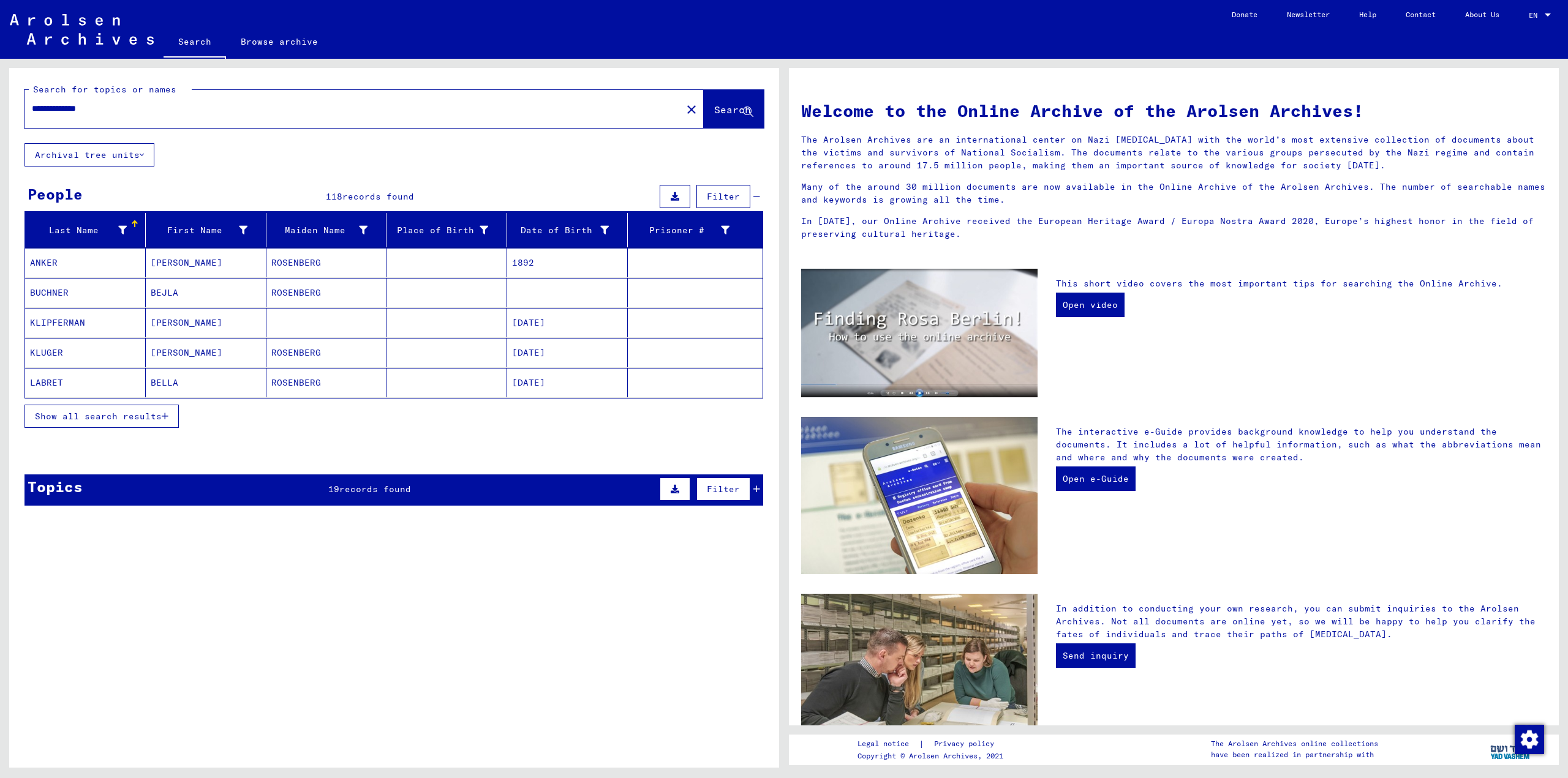
click at [491, 312] on mat-cell at bounding box center [446, 323] width 121 height 30
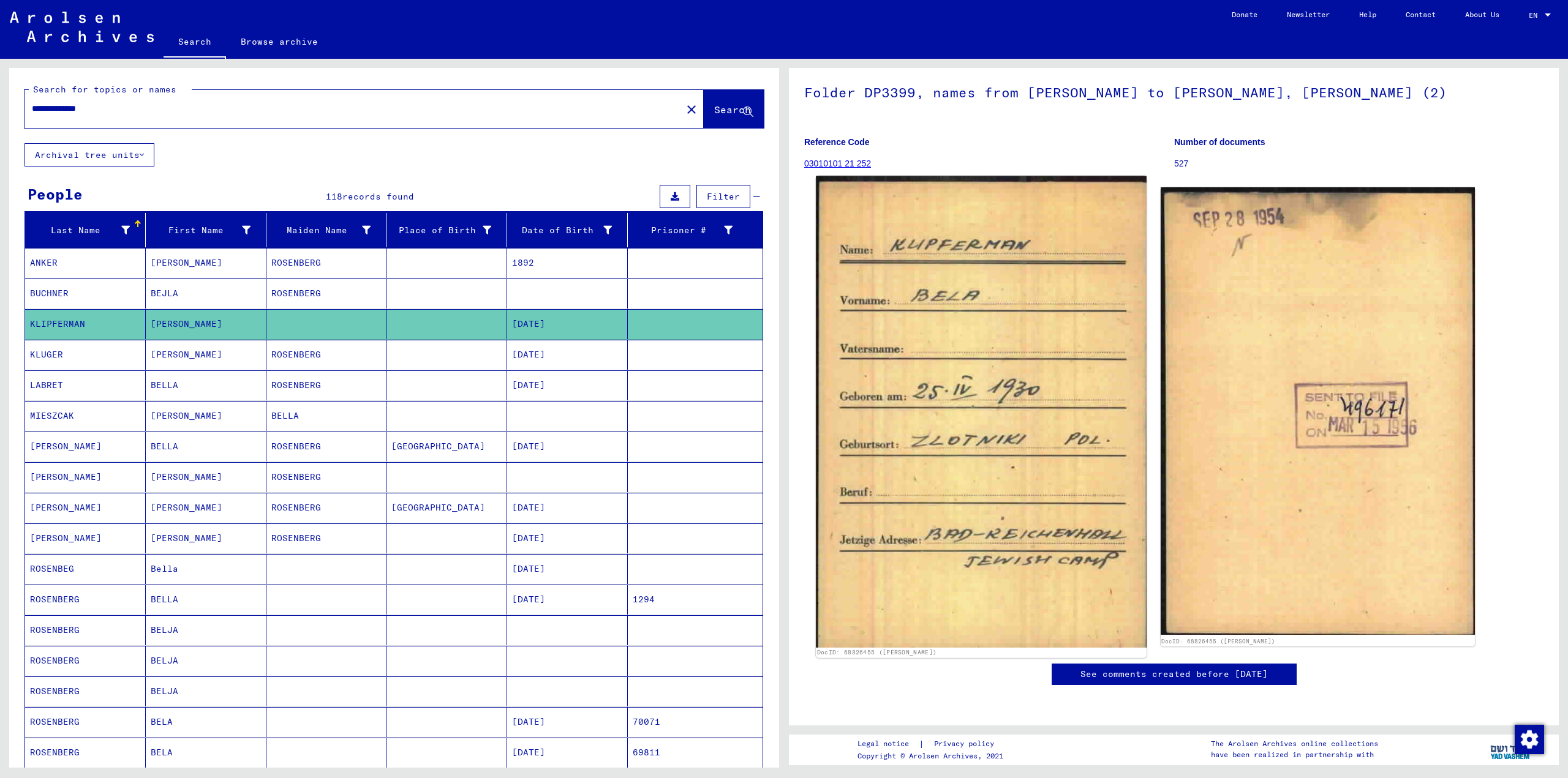
scroll to position [122, 0]
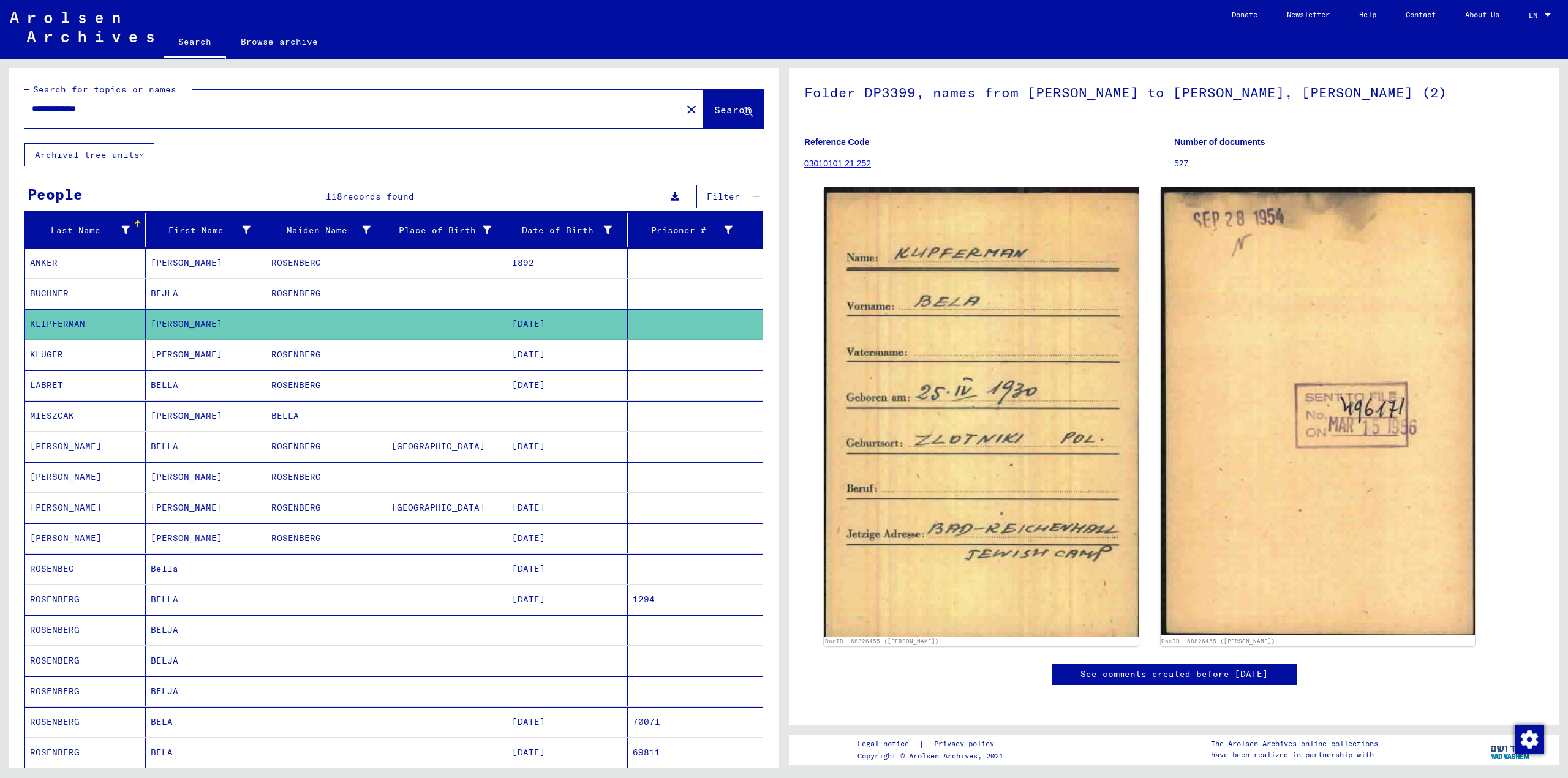
click at [328, 353] on mat-cell "ROSENBERG" at bounding box center [326, 355] width 121 height 30
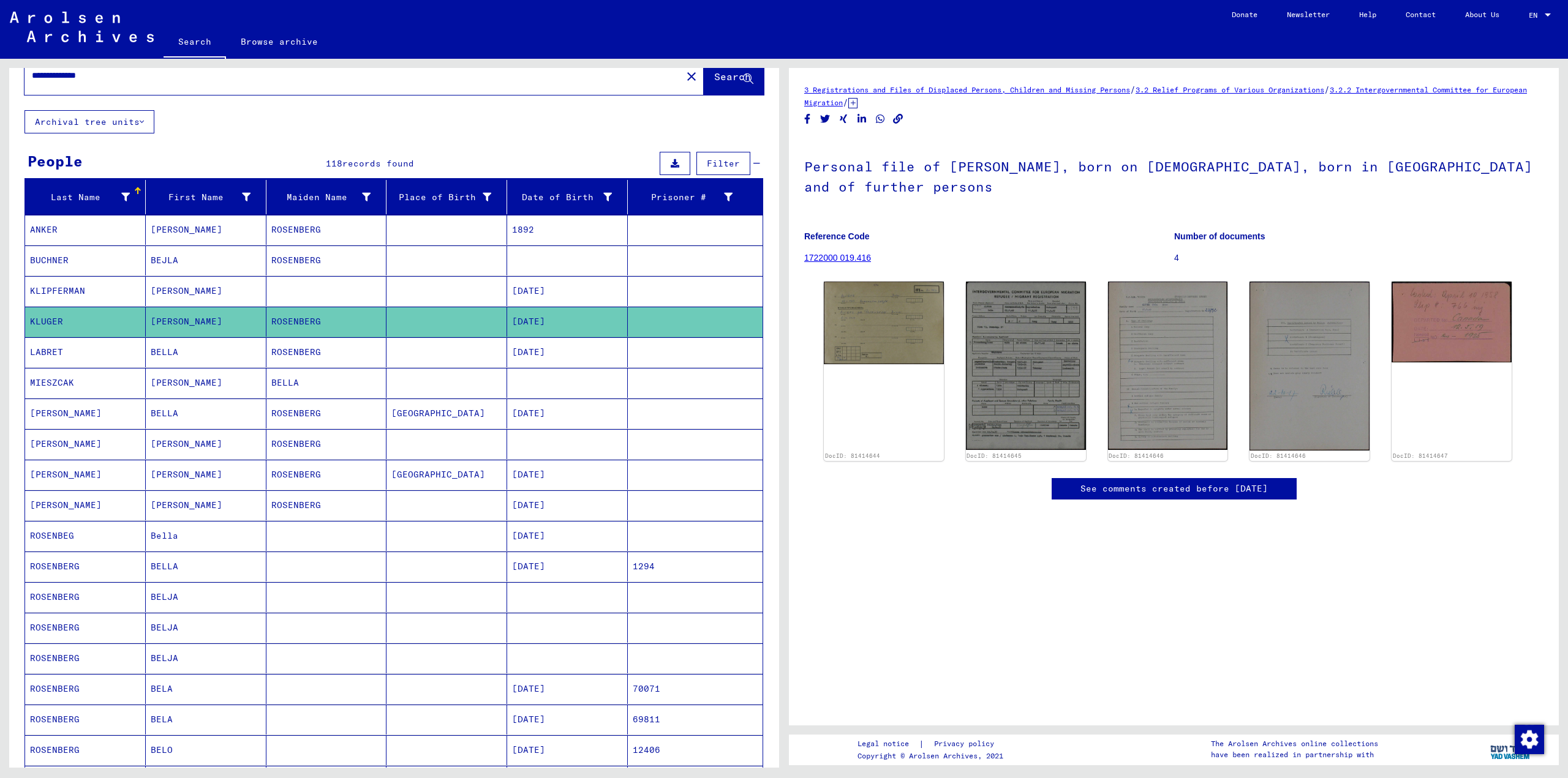
scroll to position [61, 0]
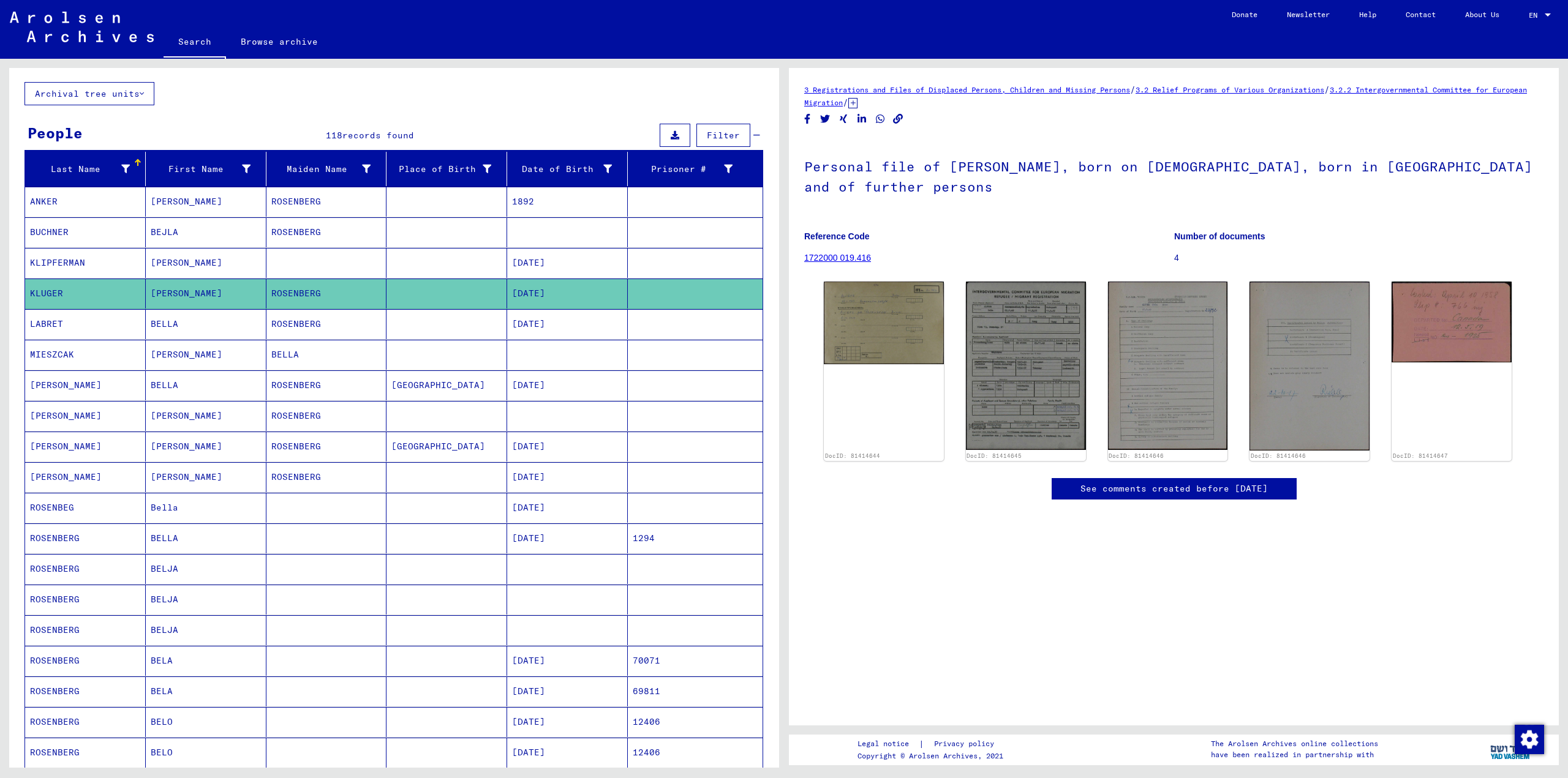
click at [307, 509] on mat-cell at bounding box center [326, 508] width 121 height 30
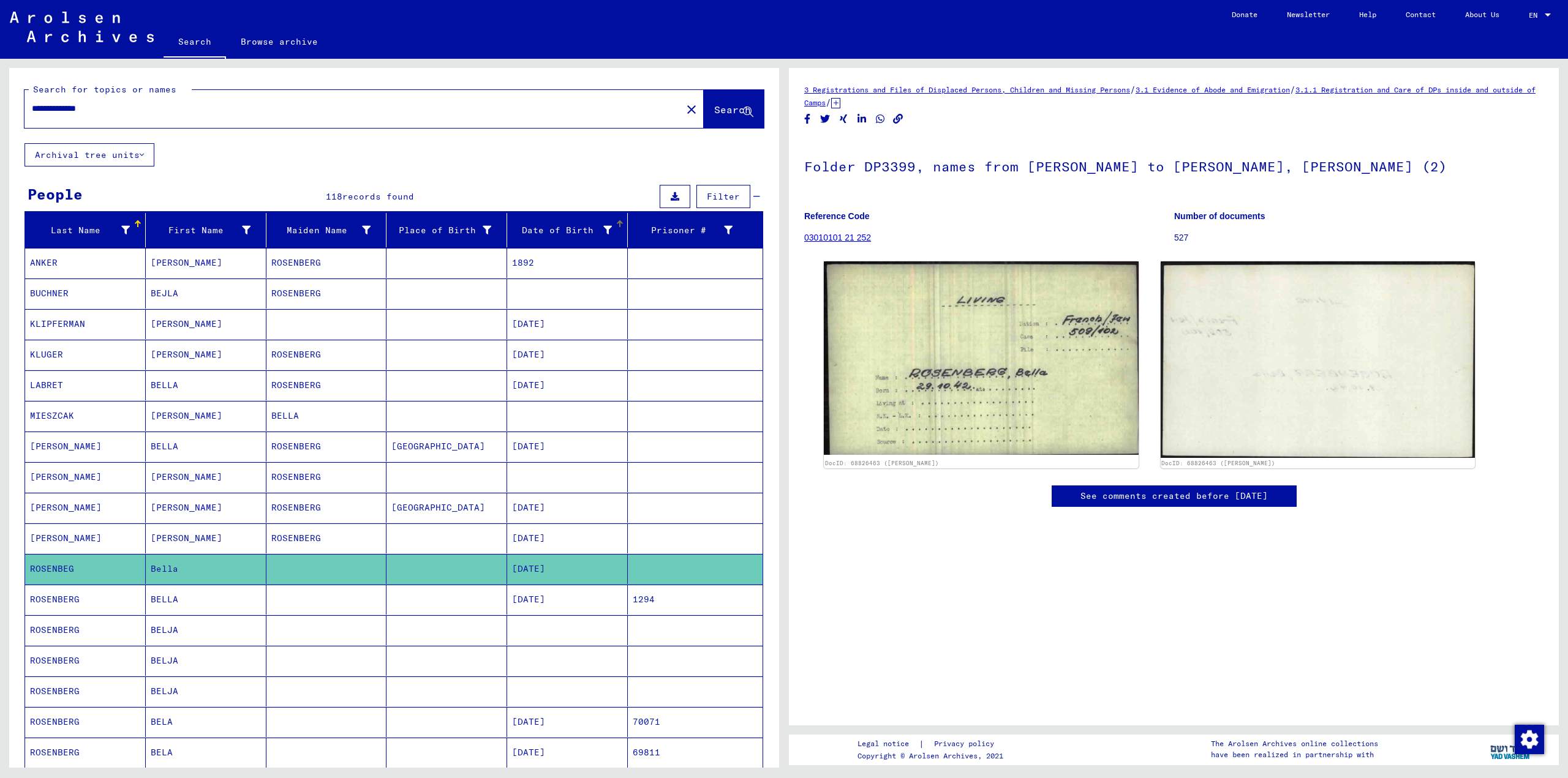
click at [603, 225] on div at bounding box center [608, 230] width 9 height 13
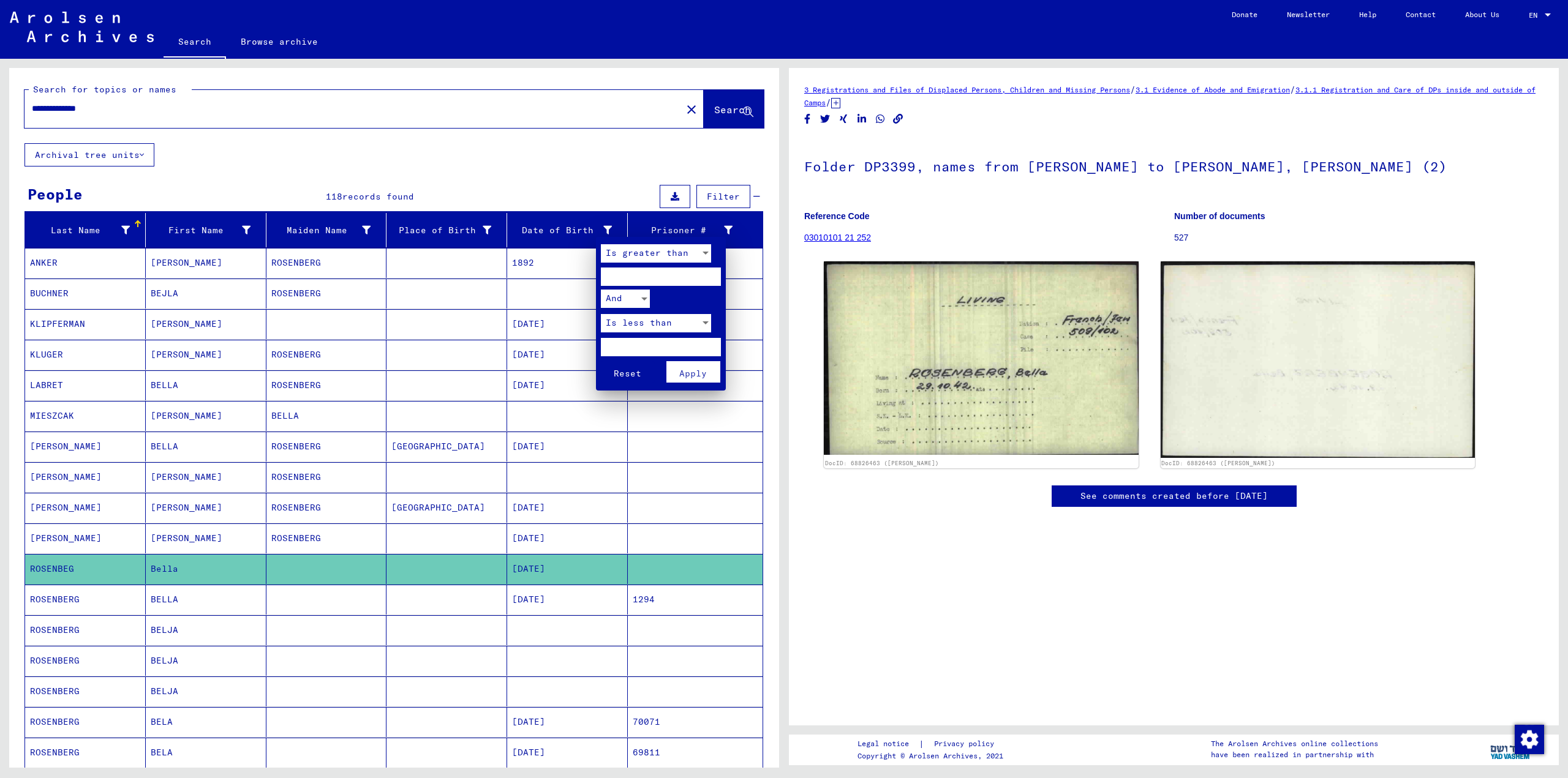
click at [642, 271] on input "number" at bounding box center [661, 276] width 120 height 19
type input "****"
click at [632, 342] on input "number" at bounding box center [661, 347] width 120 height 19
type input "****"
click at [601, 361] on button "Reset" at bounding box center [628, 371] width 54 height 21
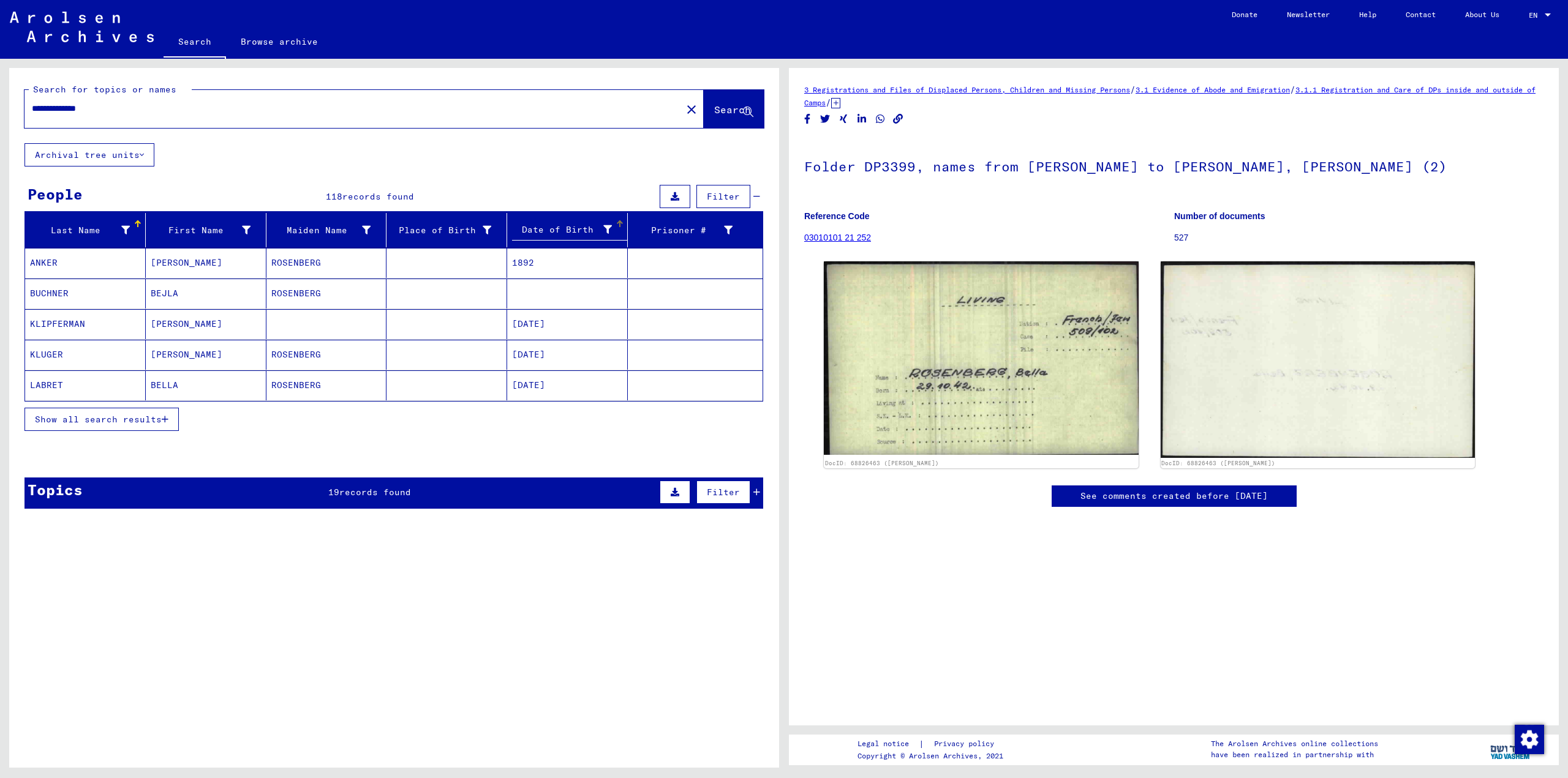
click at [253, 299] on mat-cell "BEJLA" at bounding box center [206, 293] width 121 height 30
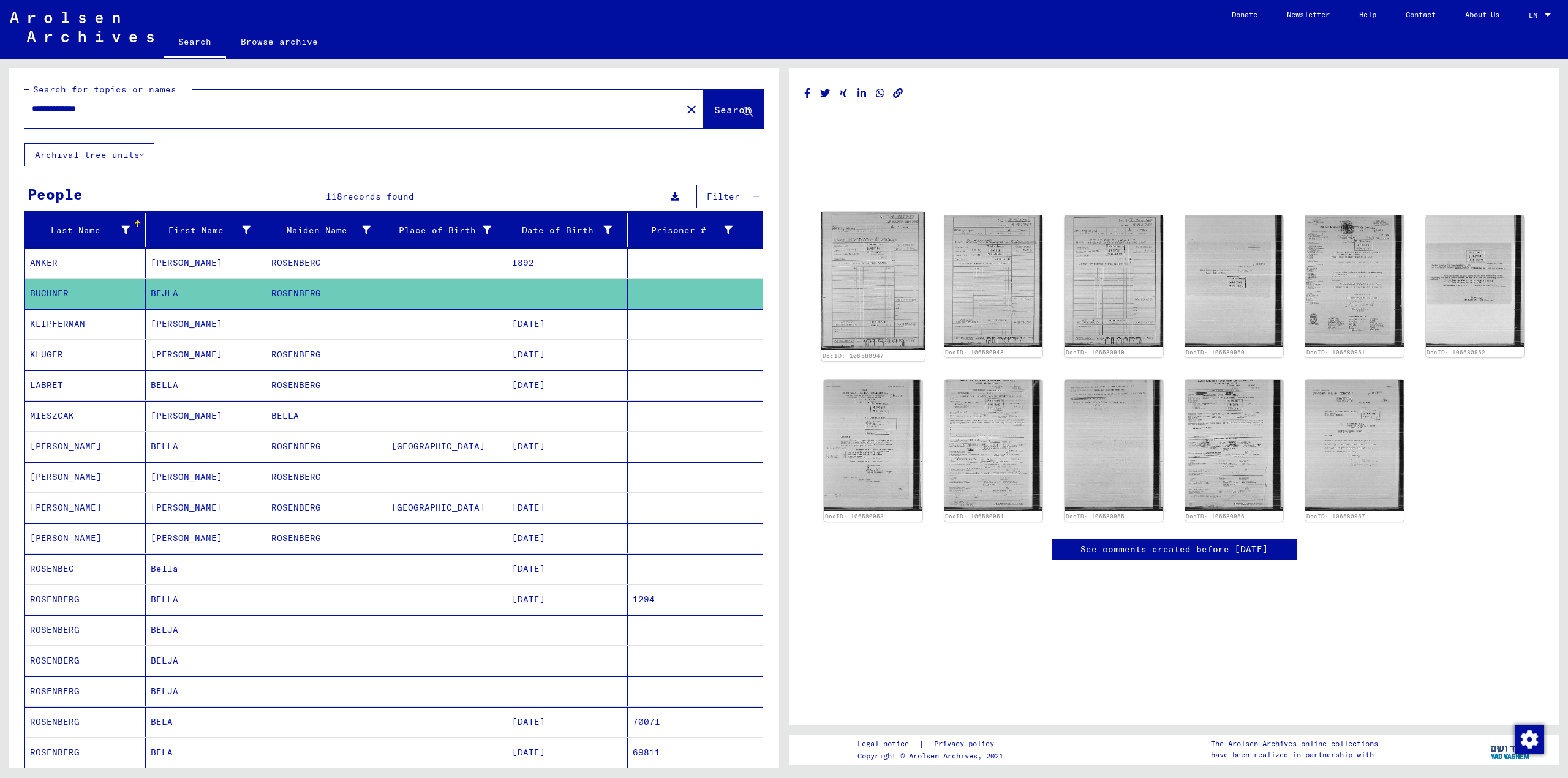
click at [853, 227] on img at bounding box center [873, 281] width 104 height 139
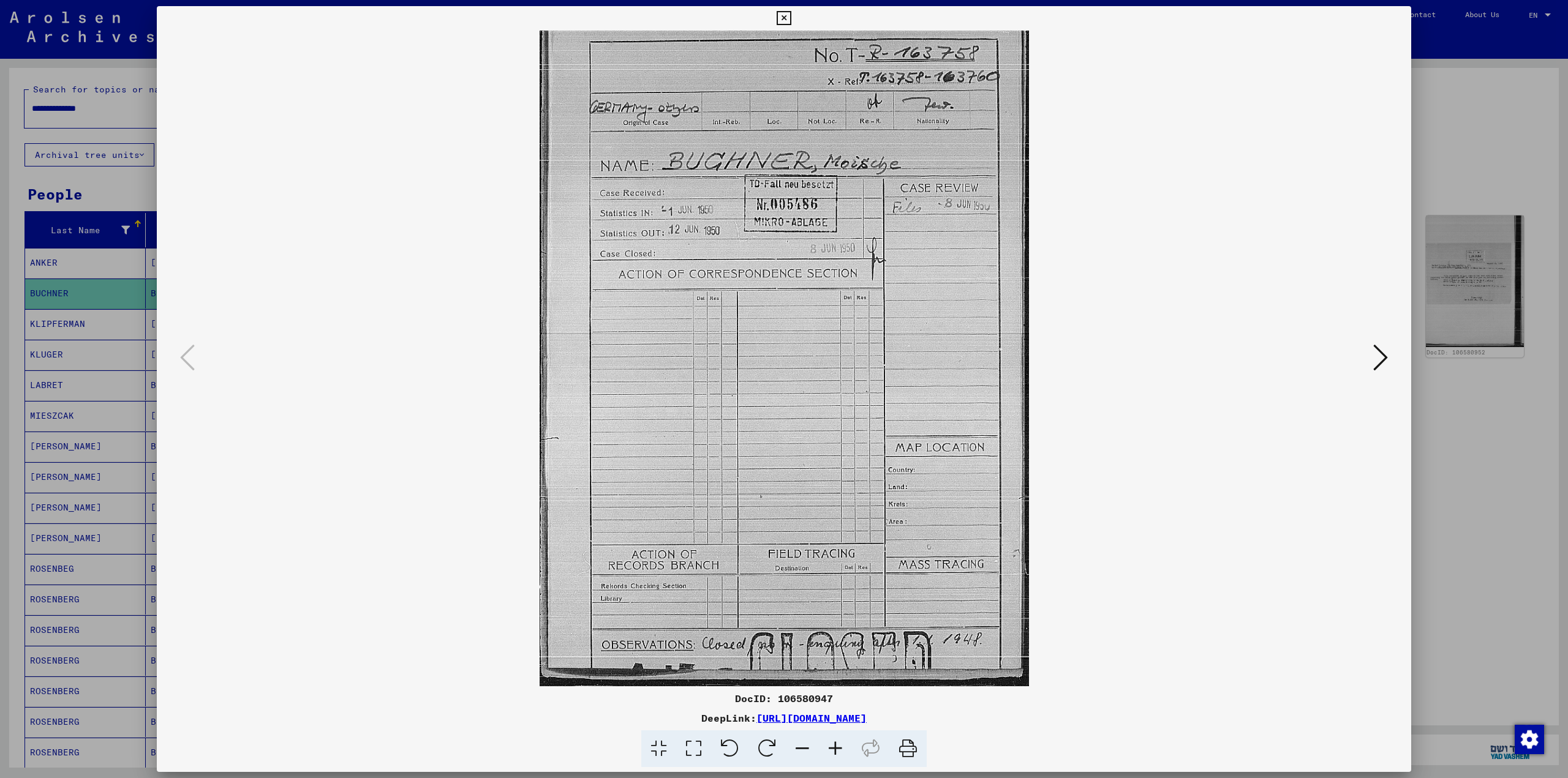
click at [1372, 352] on button at bounding box center [1380, 358] width 22 height 35
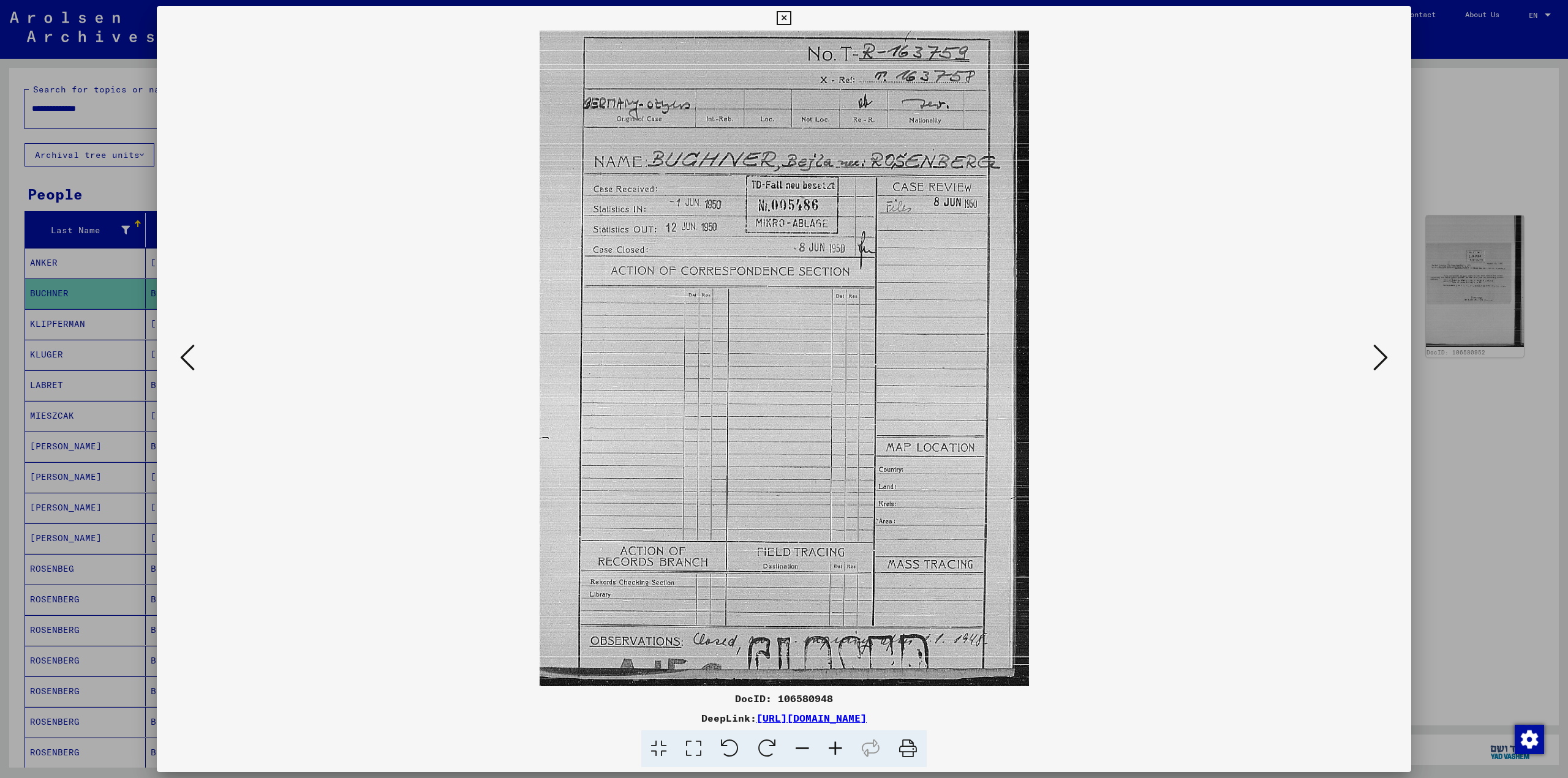
click at [1386, 360] on icon at bounding box center [1380, 358] width 15 height 30
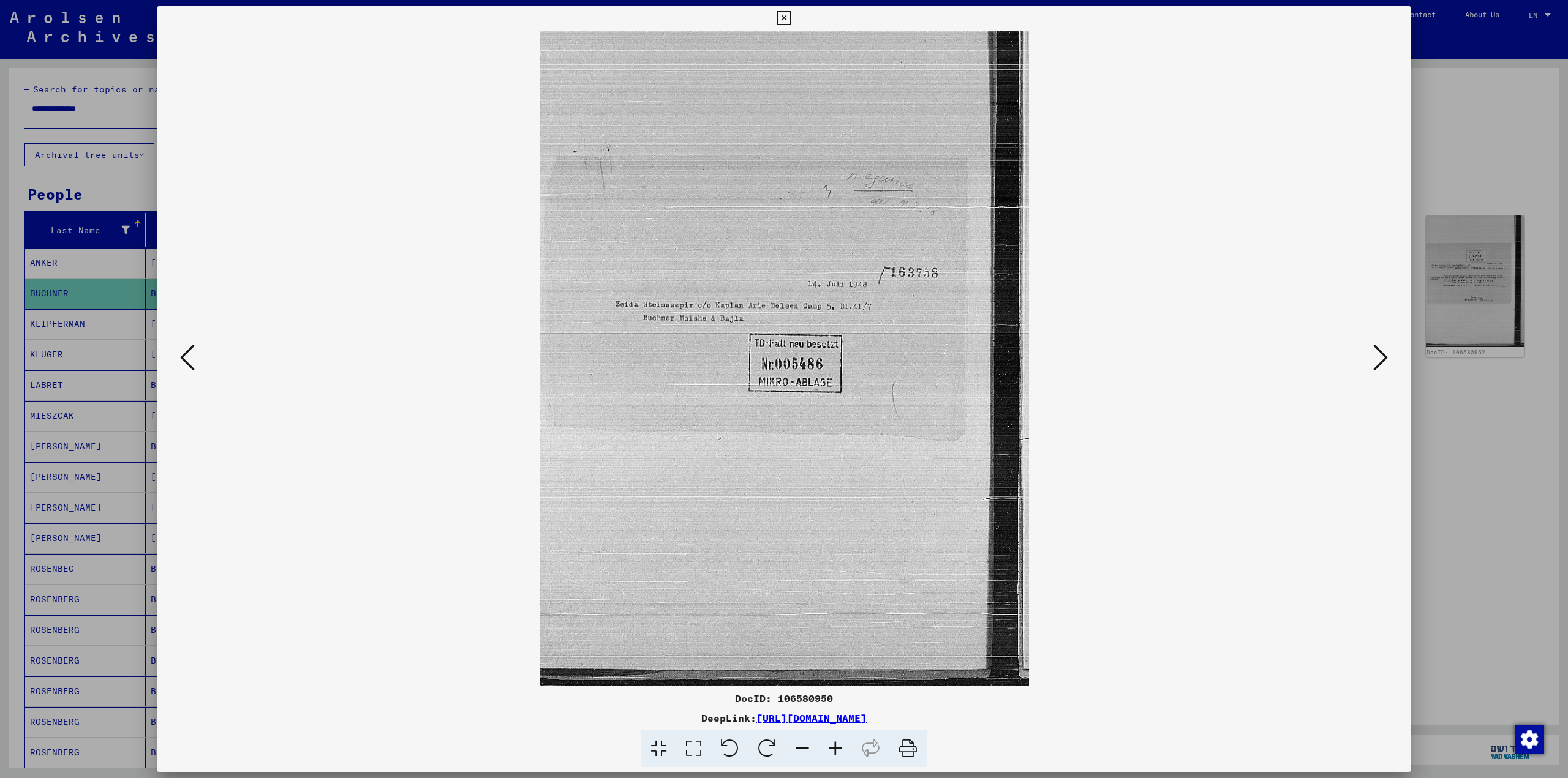
click at [1386, 360] on icon at bounding box center [1380, 358] width 15 height 30
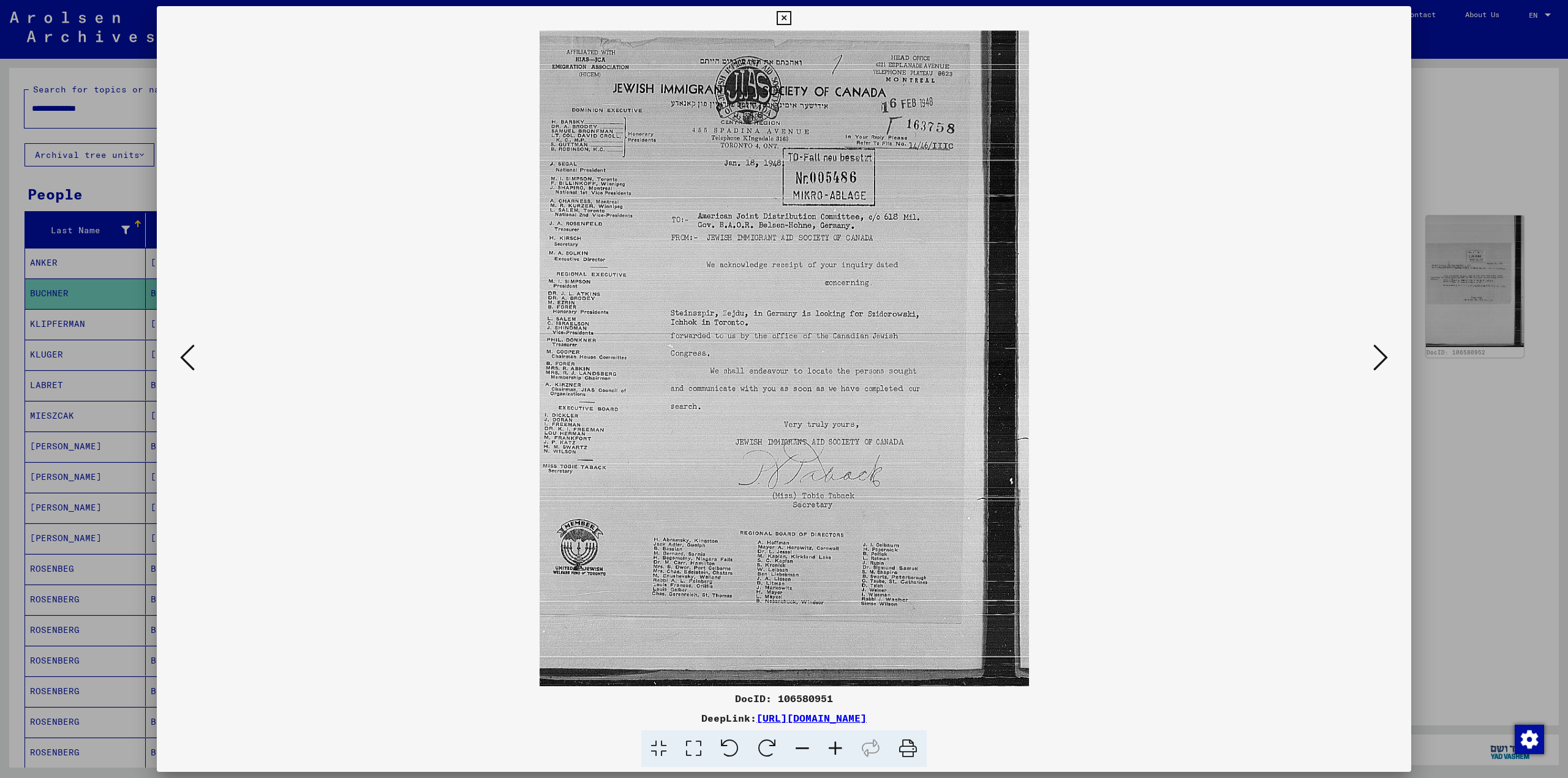
click at [1386, 360] on icon at bounding box center [1380, 358] width 15 height 30
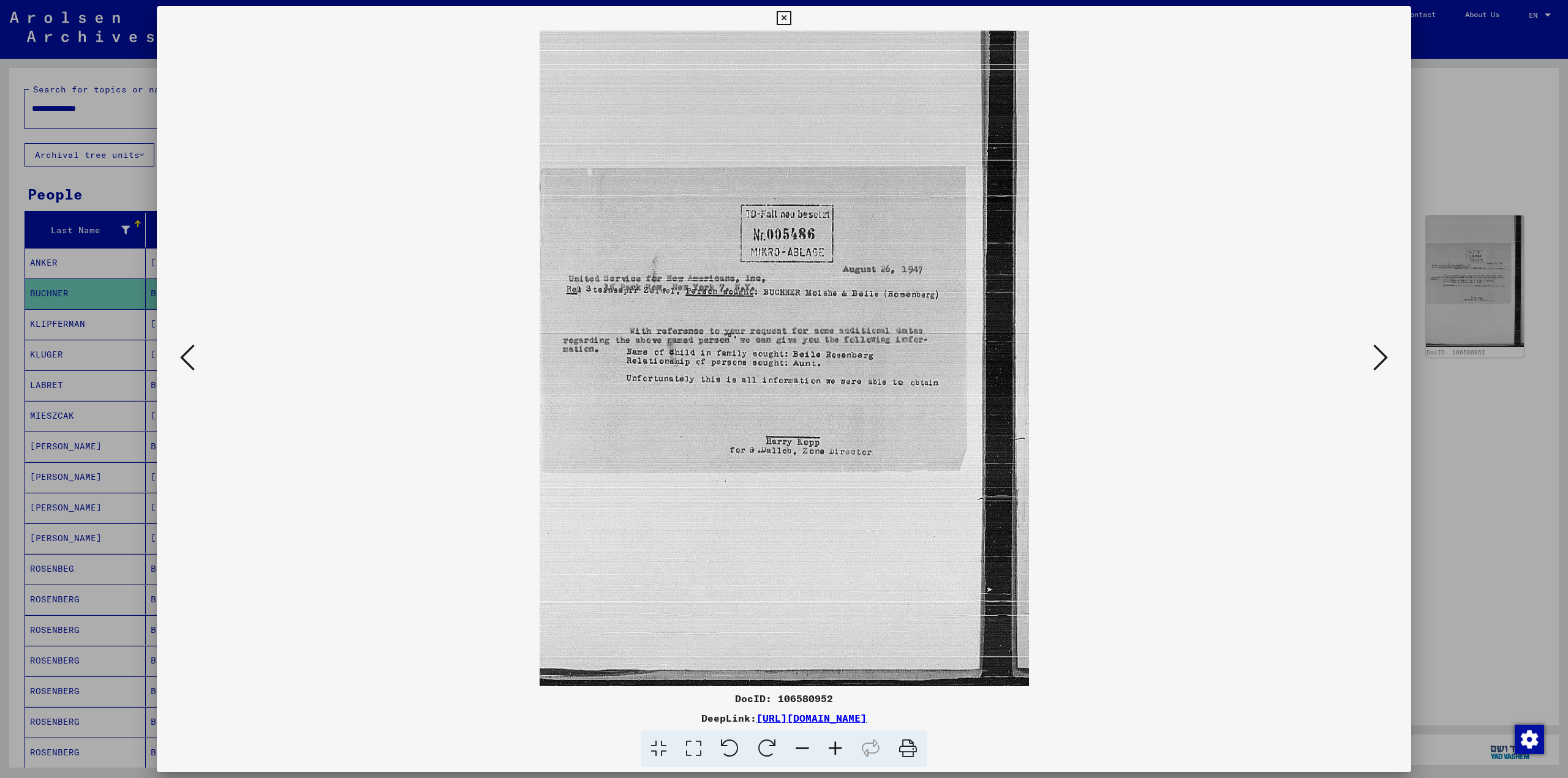
click at [1386, 360] on icon at bounding box center [1380, 358] width 15 height 30
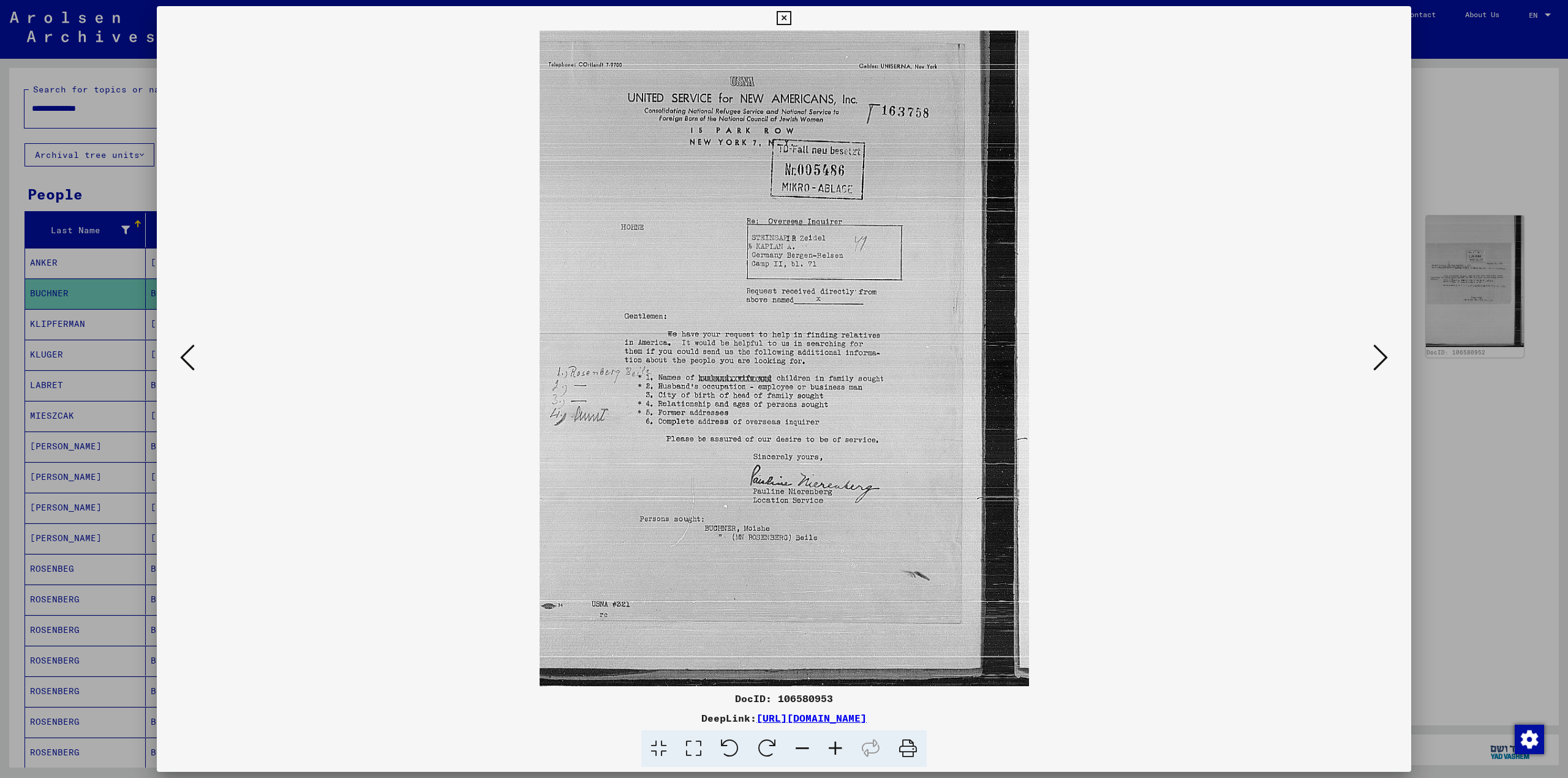
click at [1386, 360] on icon at bounding box center [1380, 358] width 15 height 30
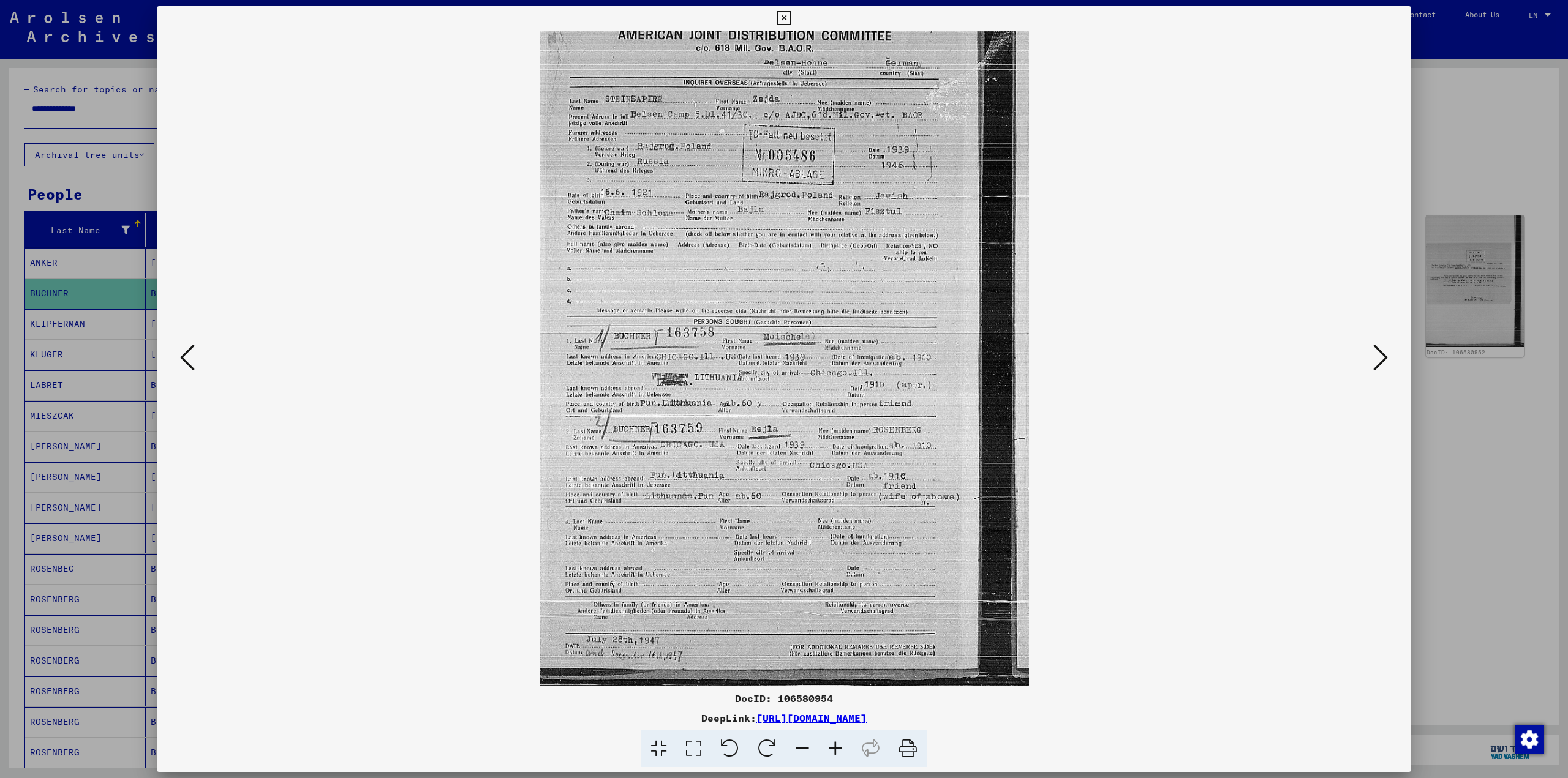
click at [1386, 360] on icon at bounding box center [1380, 358] width 15 height 30
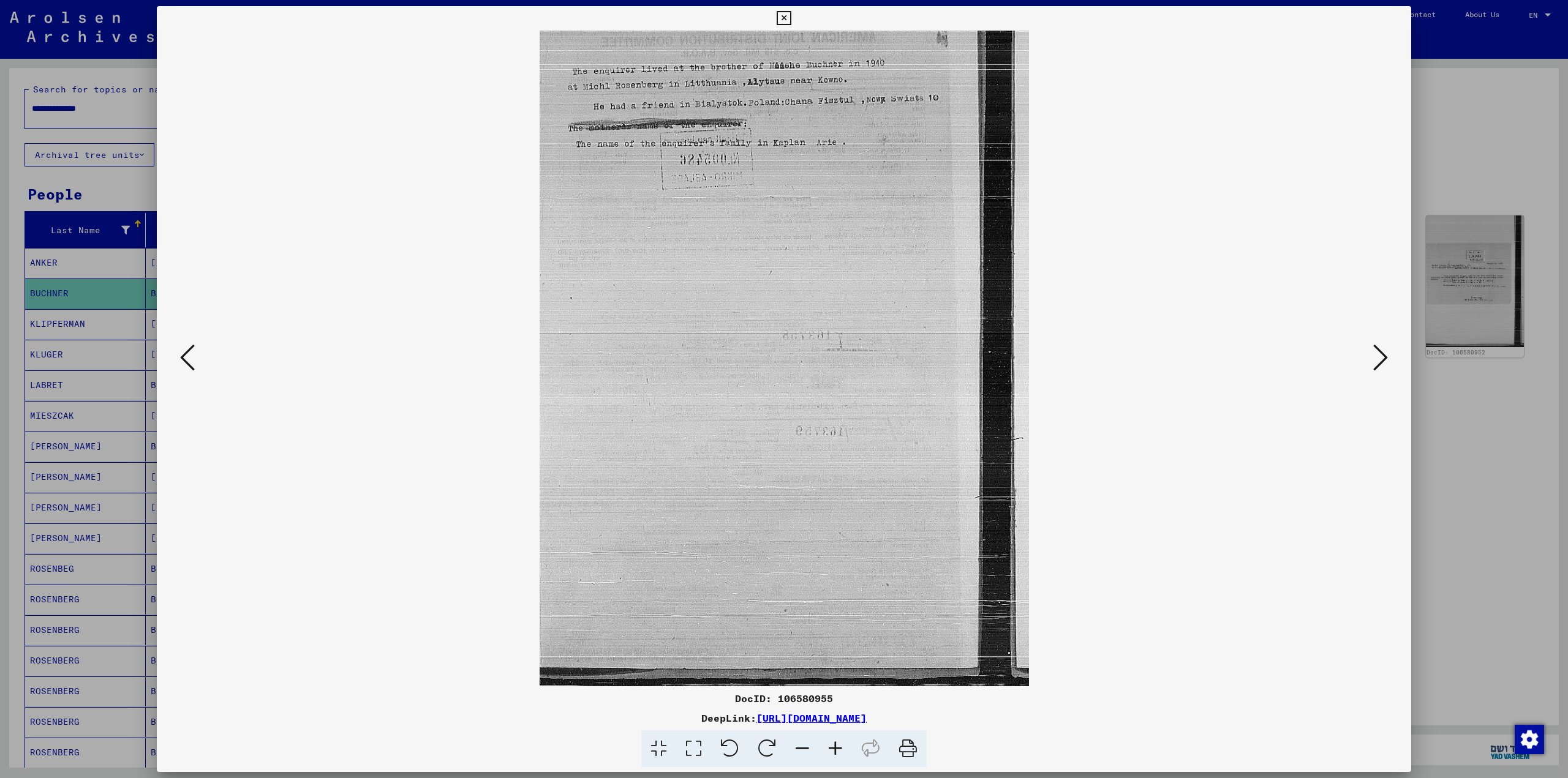
click at [1386, 360] on icon at bounding box center [1380, 358] width 15 height 30
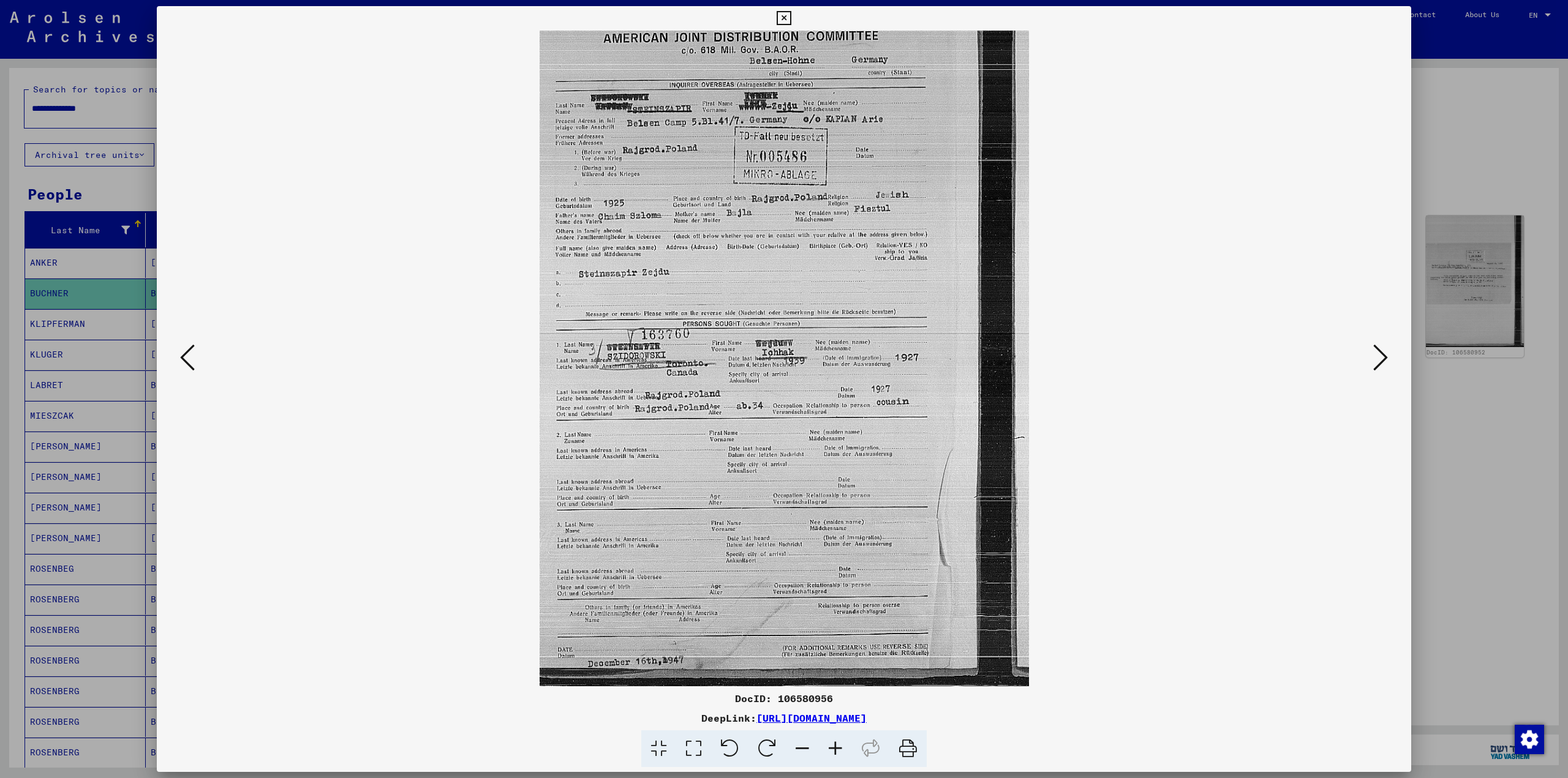
click at [1386, 360] on icon at bounding box center [1380, 358] width 15 height 30
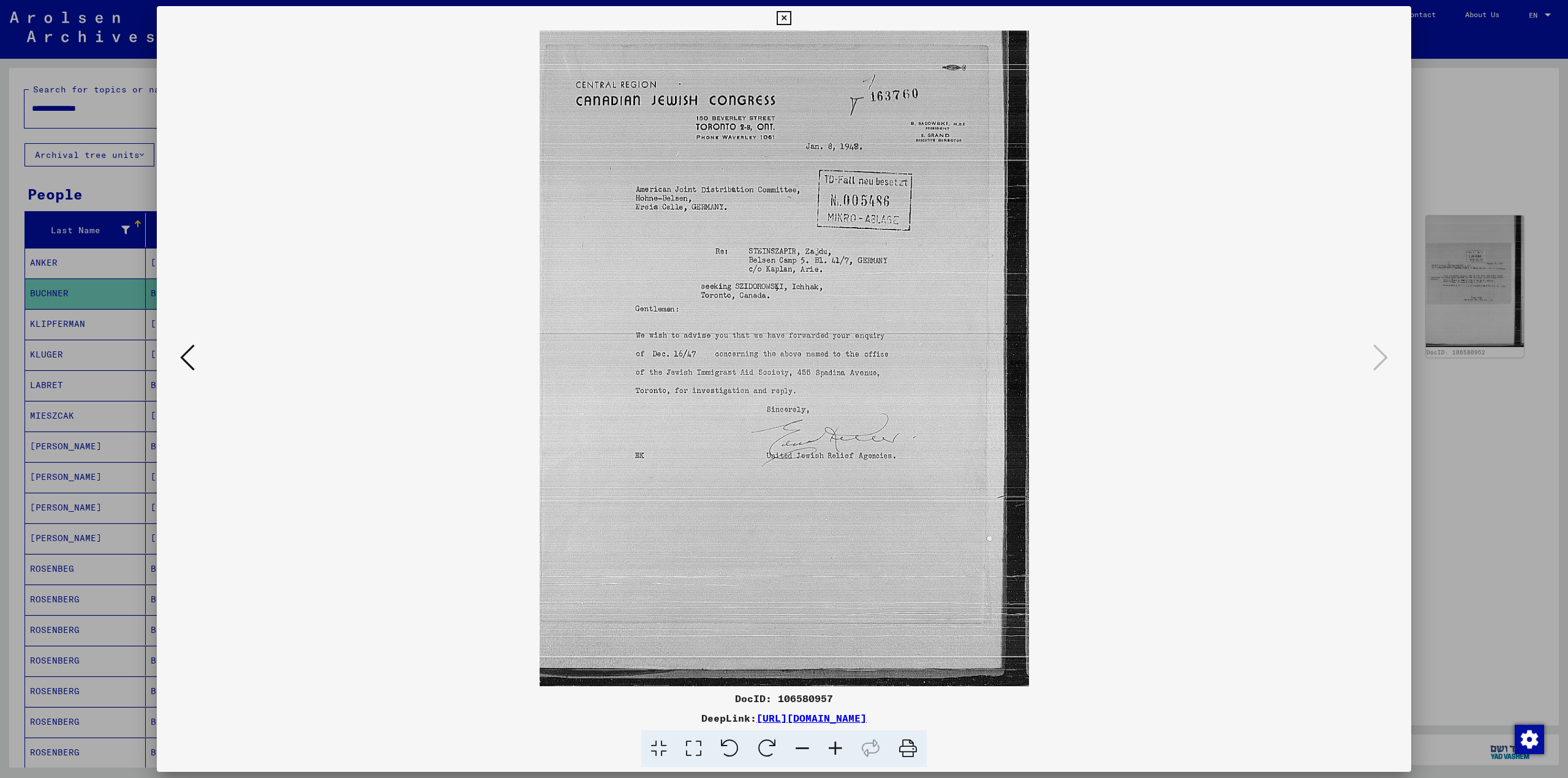
click at [1447, 384] on div at bounding box center [784, 389] width 1568 height 778
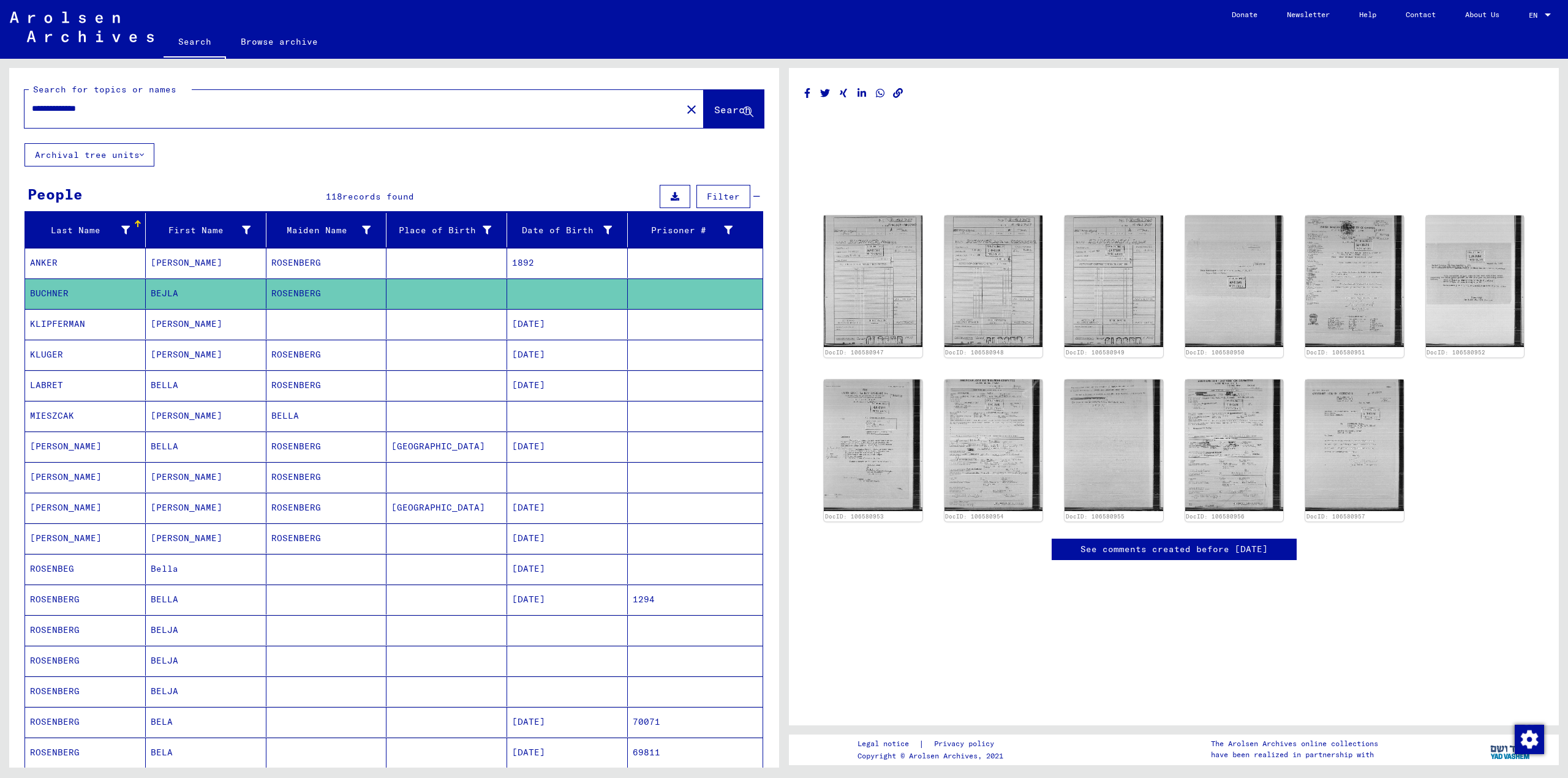
click at [243, 326] on mat-cell "[PERSON_NAME]" at bounding box center [206, 324] width 121 height 30
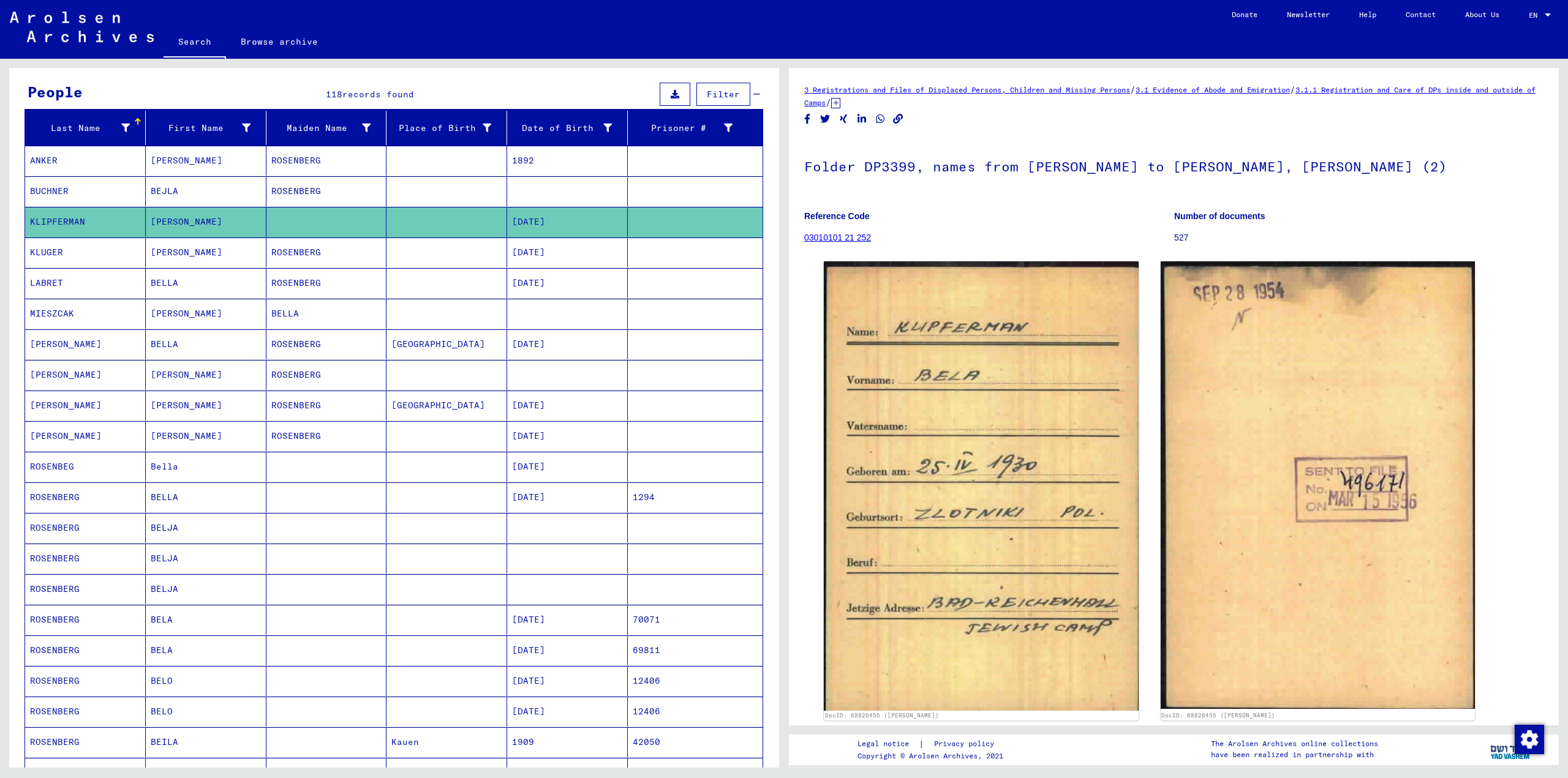
scroll to position [122, 0]
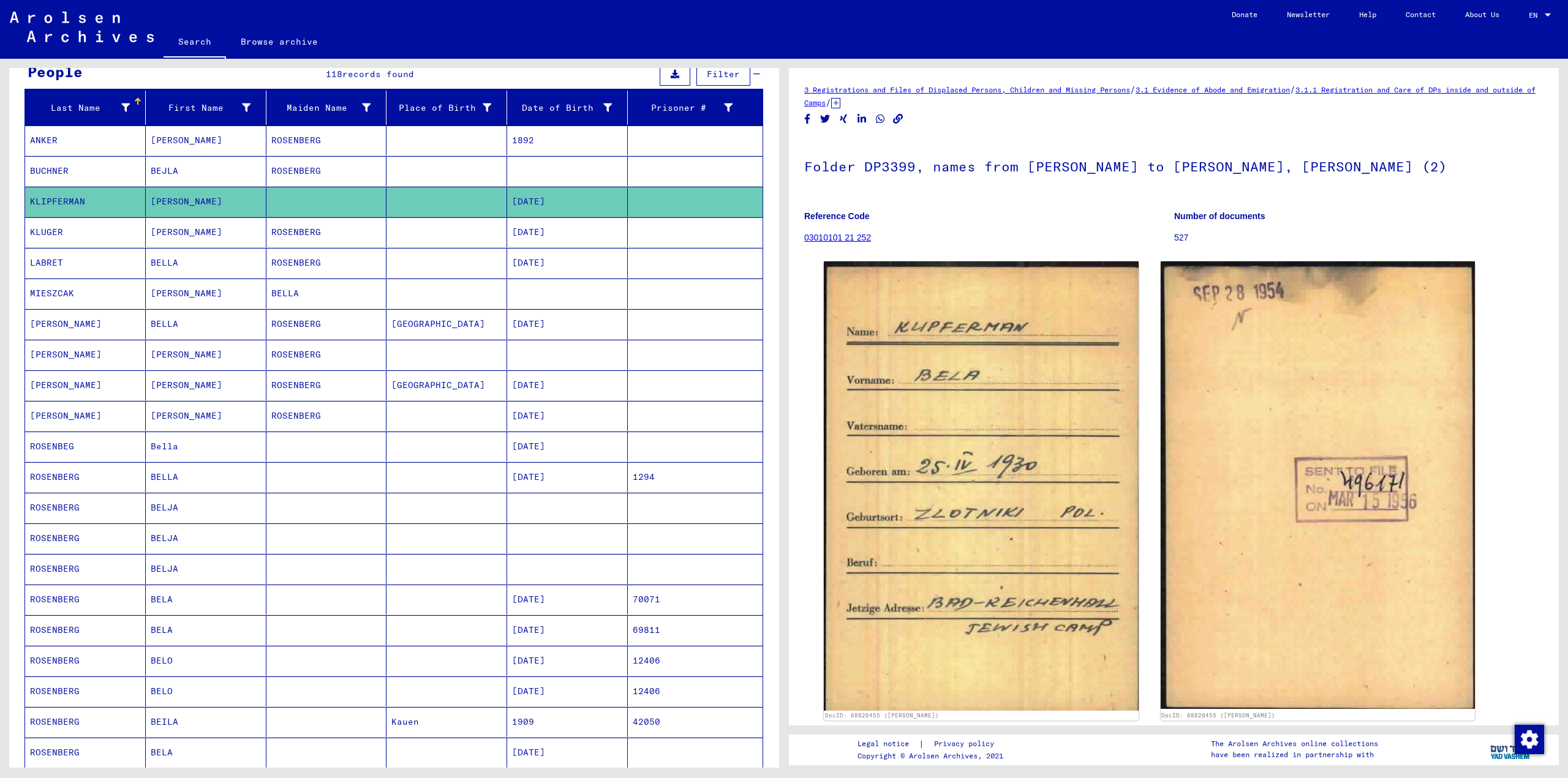
click at [160, 441] on mat-cell "Bella" at bounding box center [206, 446] width 121 height 30
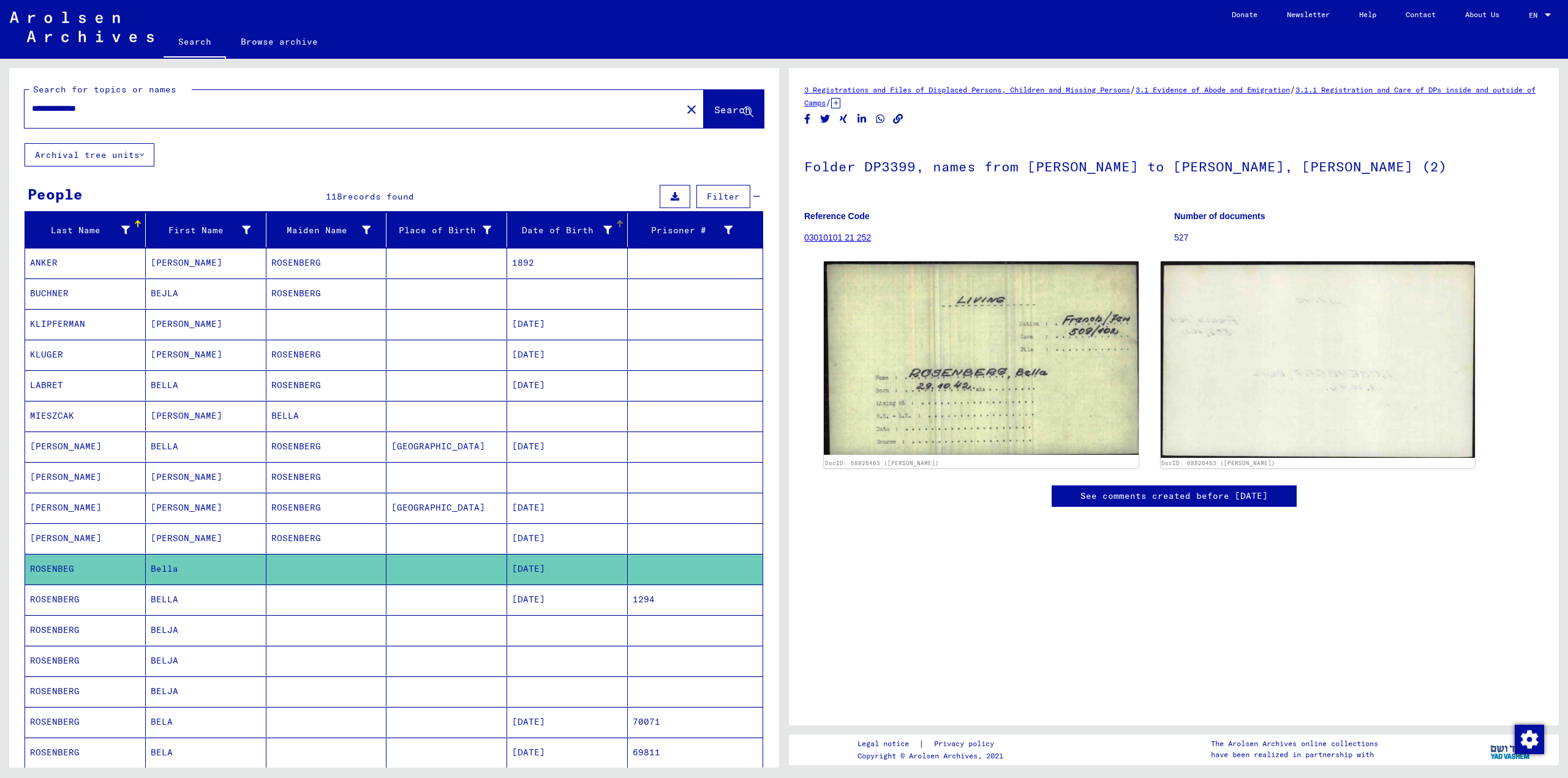
click at [600, 219] on mat-header-cell "Date of Birth" at bounding box center [567, 230] width 121 height 34
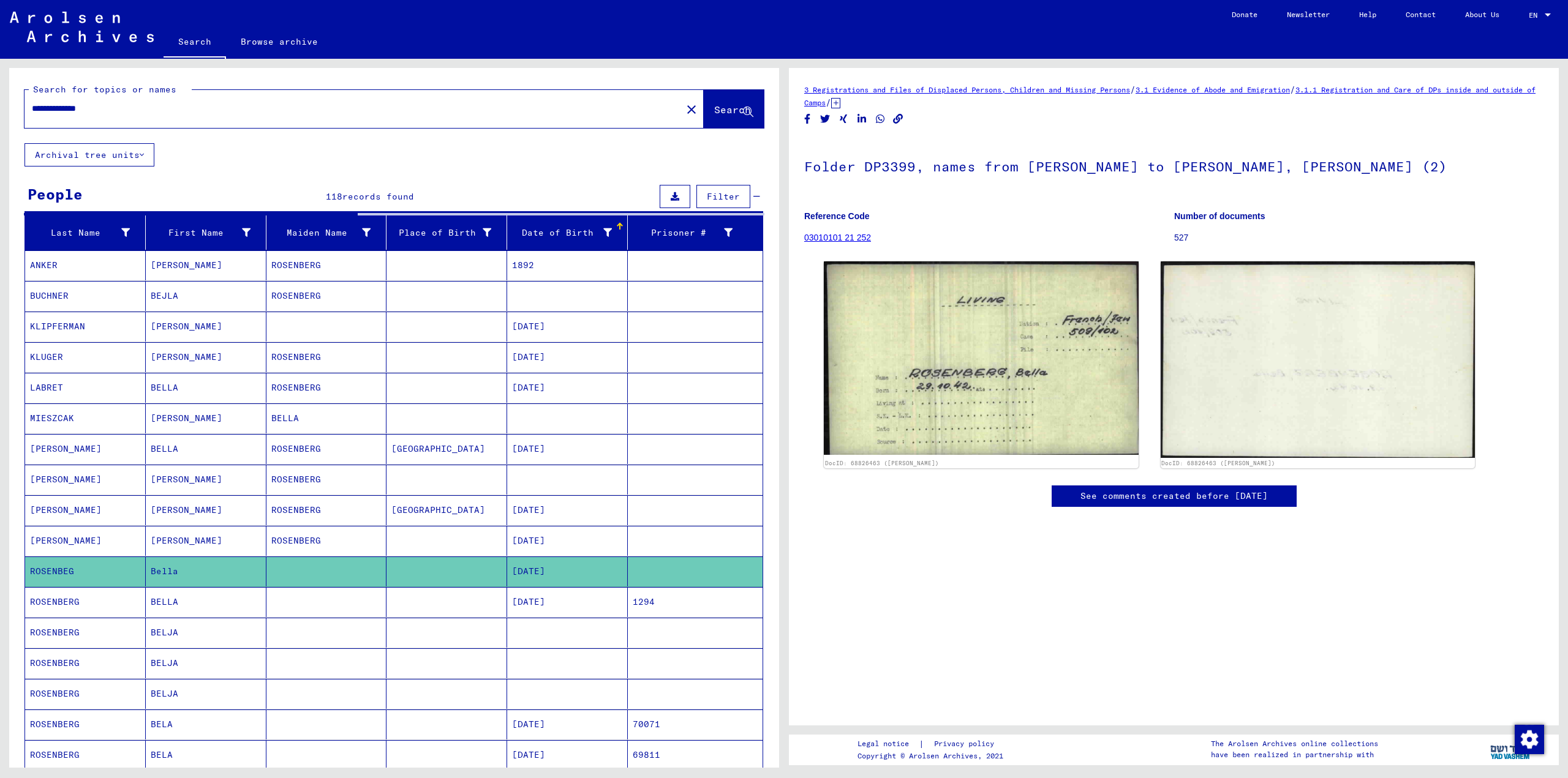
click at [603, 227] on div at bounding box center [608, 233] width 9 height 13
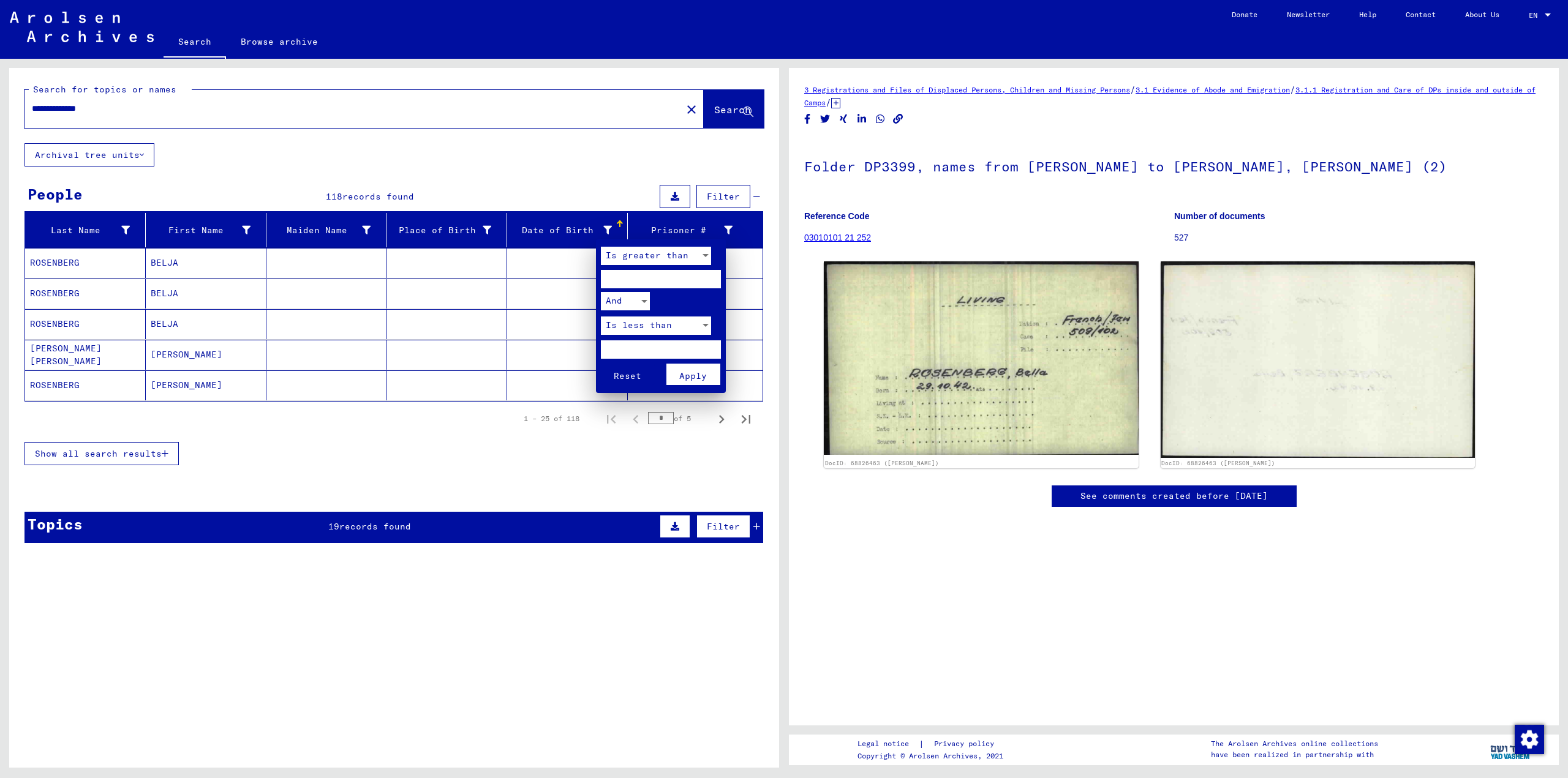
click at [125, 102] on div at bounding box center [784, 389] width 1568 height 778
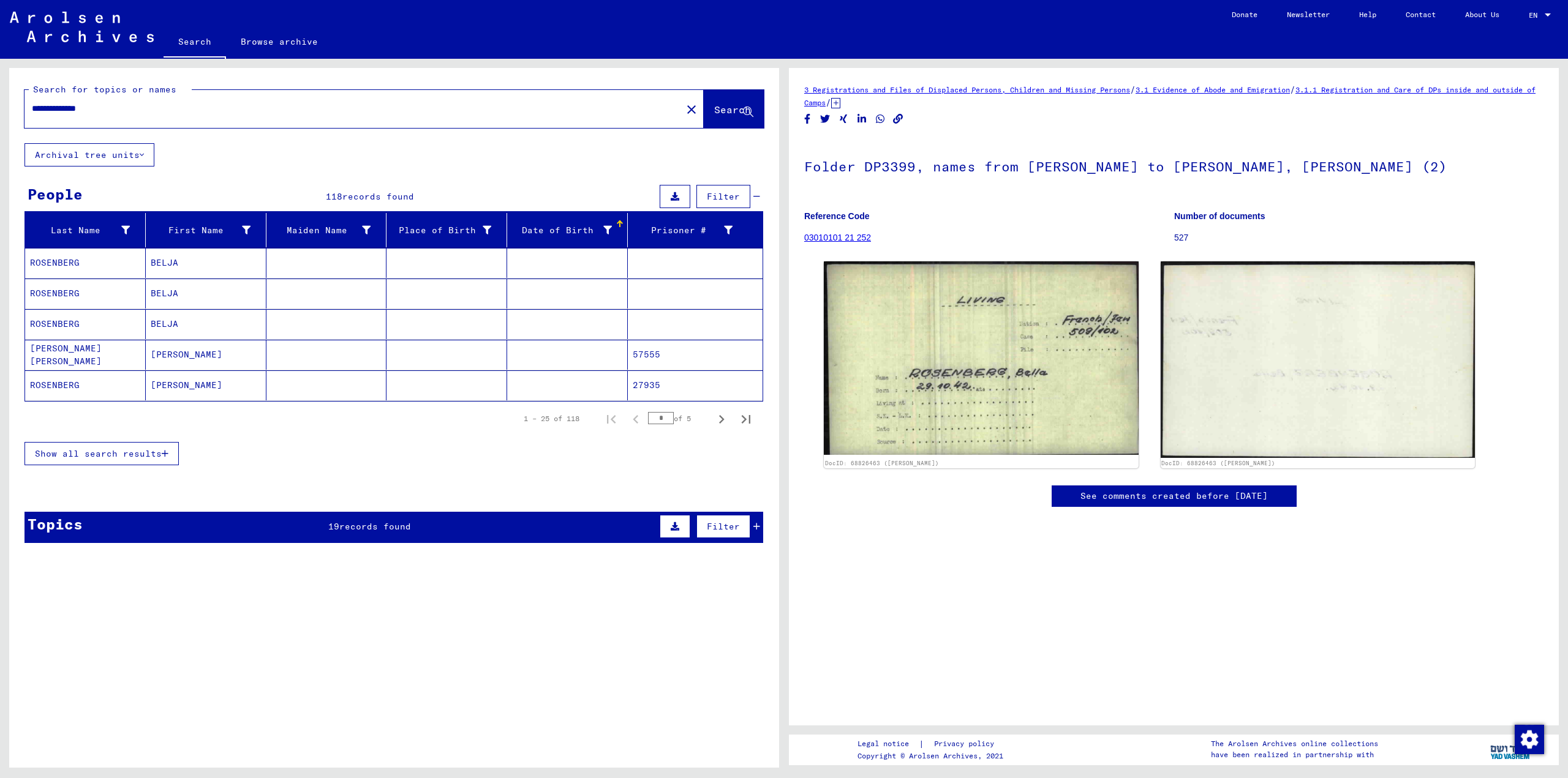
click at [125, 107] on input "**********" at bounding box center [353, 108] width 643 height 13
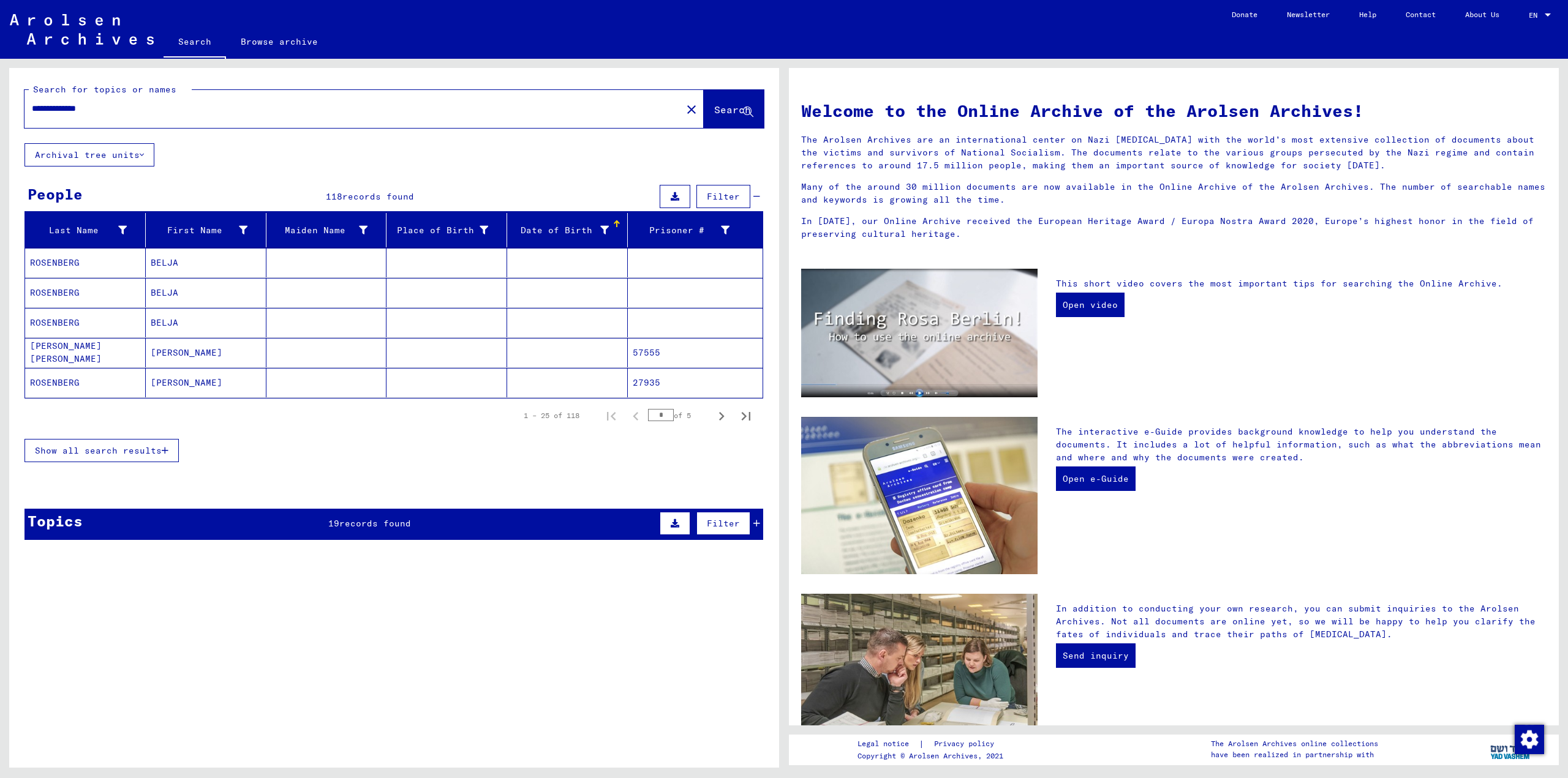
click at [268, 266] on mat-cell at bounding box center [326, 263] width 121 height 30
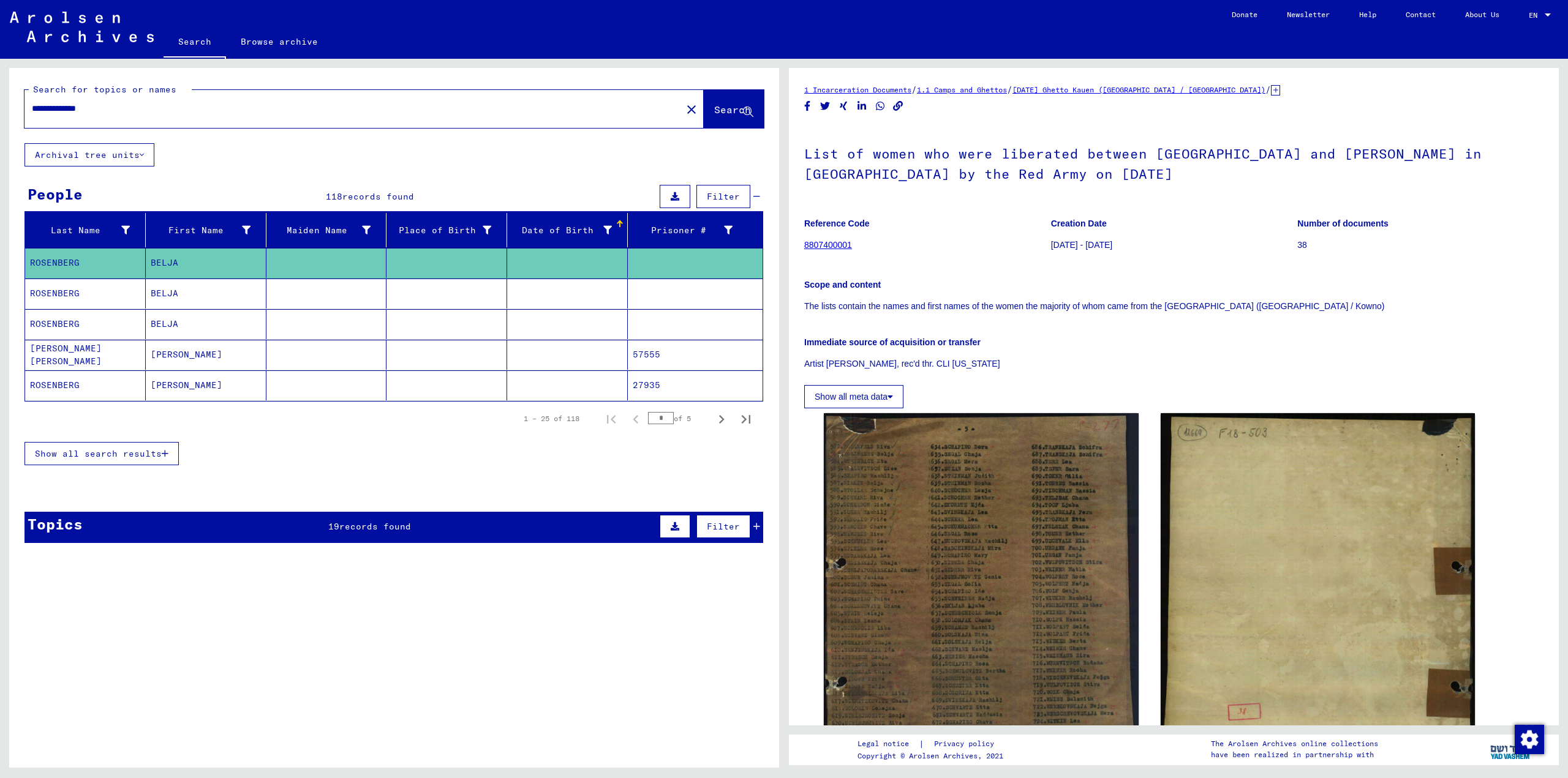
click at [214, 279] on mat-cell "BELJA" at bounding box center [206, 293] width 121 height 30
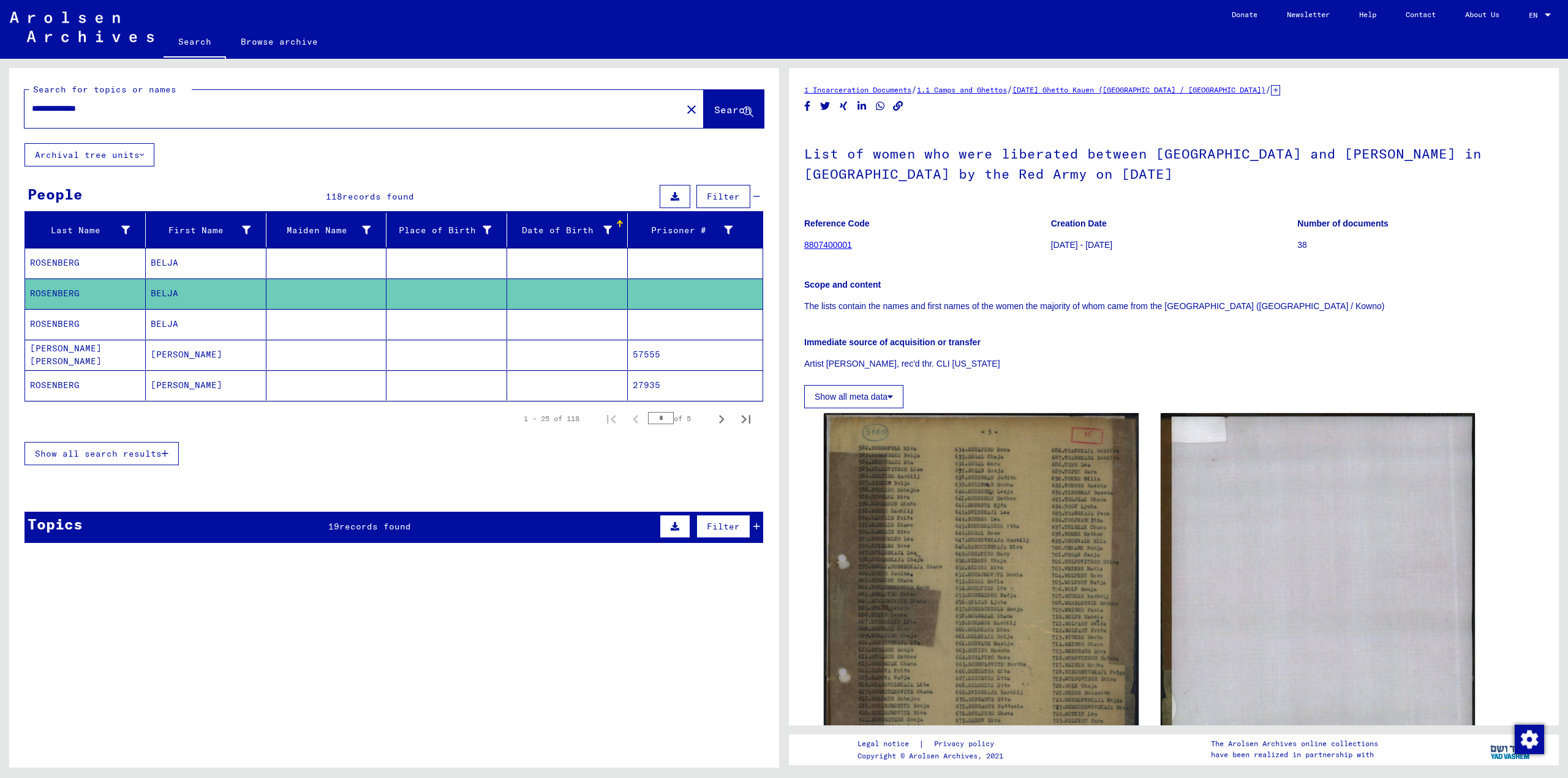
click at [258, 335] on mat-cell "BELJA" at bounding box center [206, 324] width 121 height 30
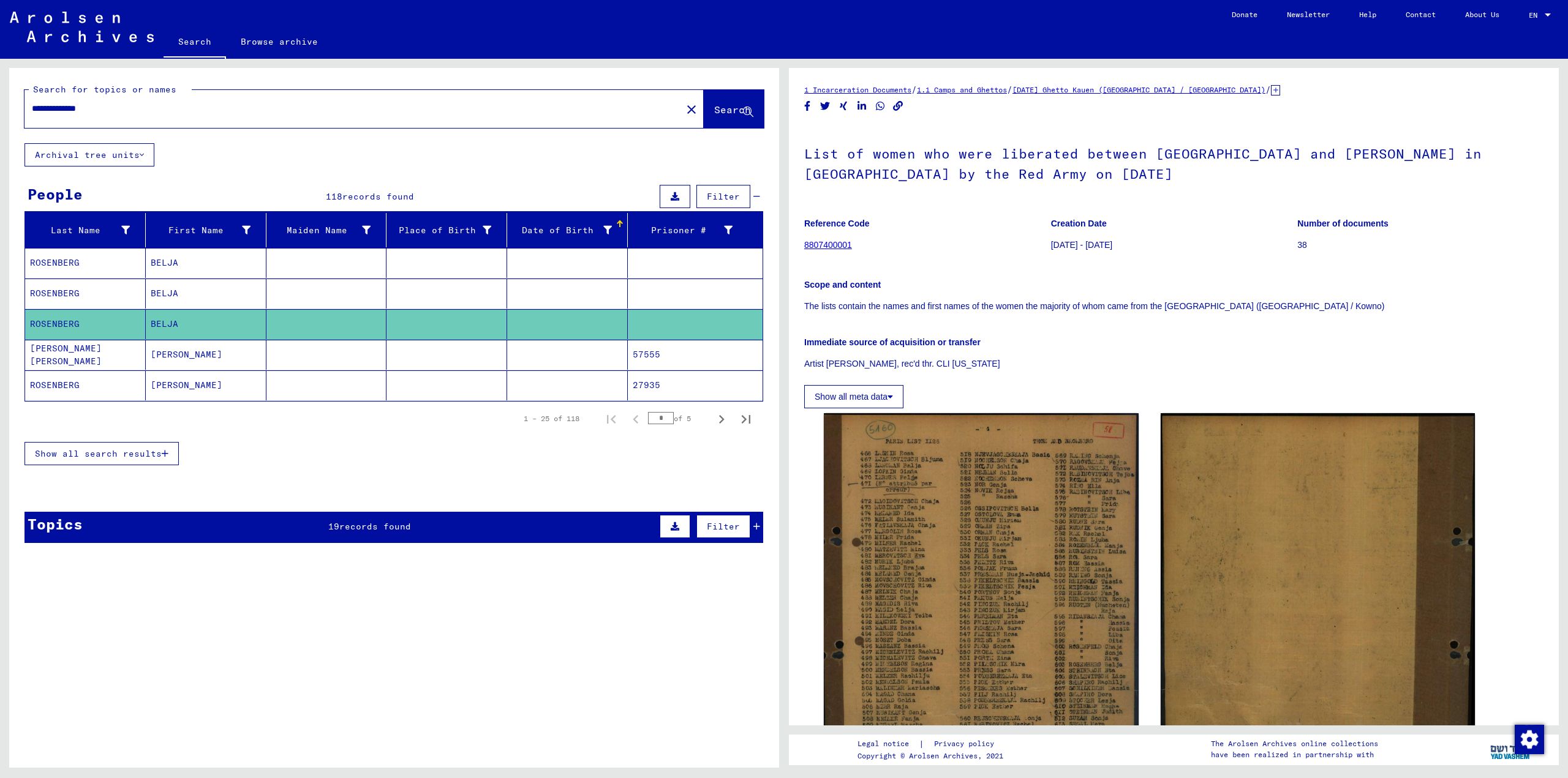
click at [234, 352] on mat-cell "[PERSON_NAME]" at bounding box center [206, 355] width 121 height 30
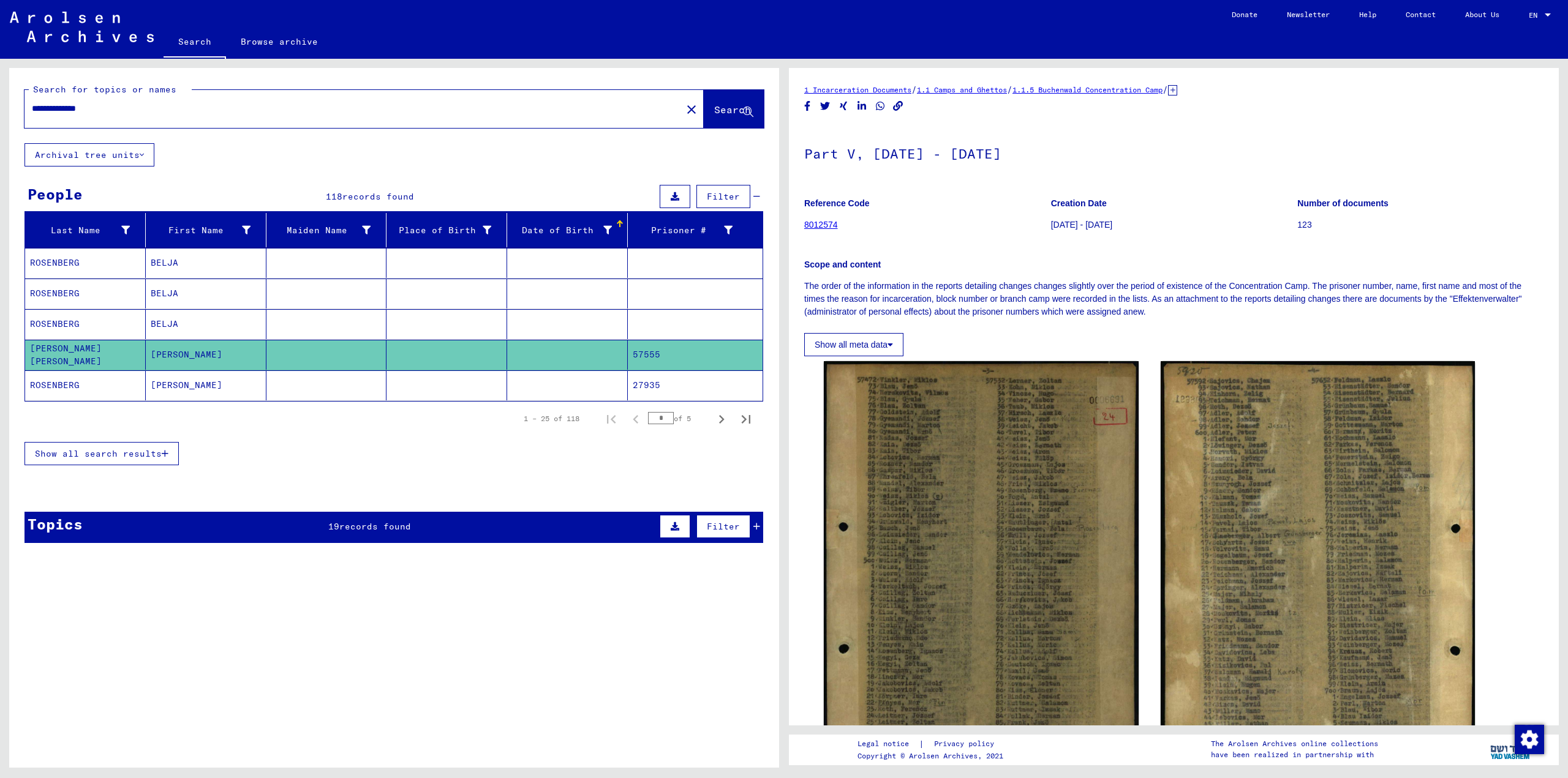
click at [219, 386] on mat-cell "[PERSON_NAME]" at bounding box center [206, 385] width 121 height 30
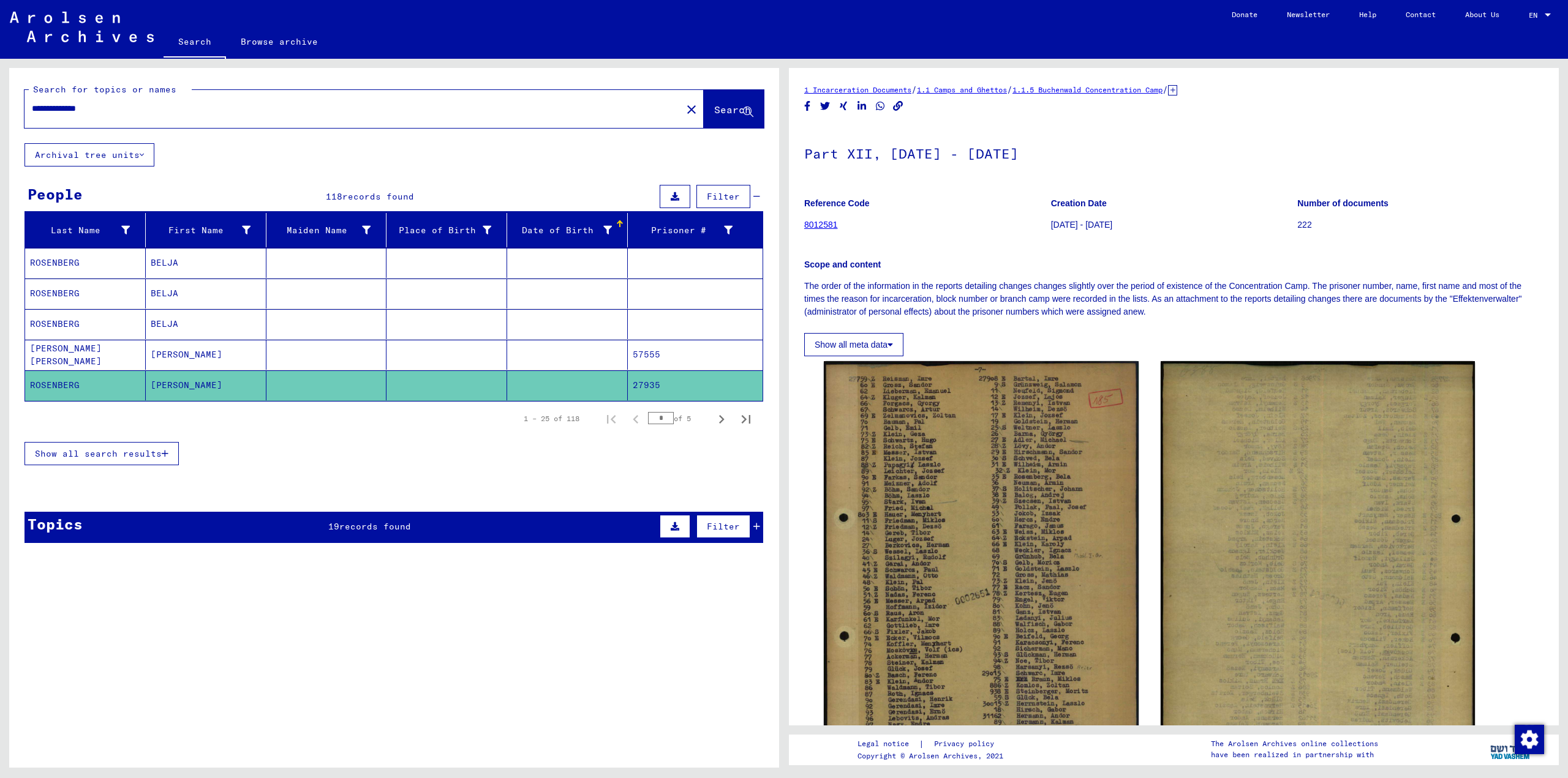
click at [85, 115] on div "**********" at bounding box center [349, 108] width 650 height 27
click at [85, 113] on input "**********" at bounding box center [353, 108] width 643 height 13
click at [85, 115] on div "**********" at bounding box center [349, 108] width 650 height 27
